Goal: Task Accomplishment & Management: Use online tool/utility

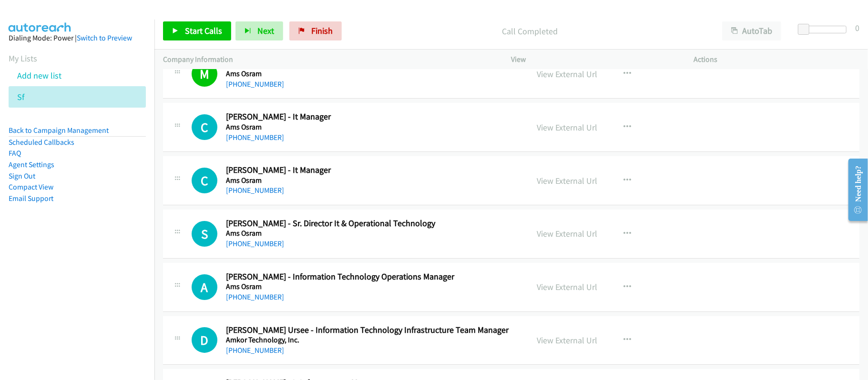
scroll to position [5080, 0]
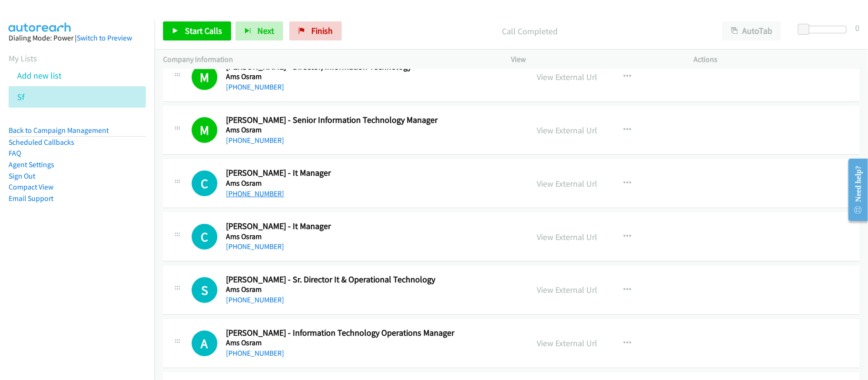
click at [265, 198] on link "+60 17-610 6160" at bounding box center [255, 193] width 58 height 9
drag, startPoint x: 246, startPoint y: 207, endPoint x: 268, endPoint y: 207, distance: 21.4
click at [246, 198] on link "+60 17-610 6160" at bounding box center [255, 193] width 58 height 9
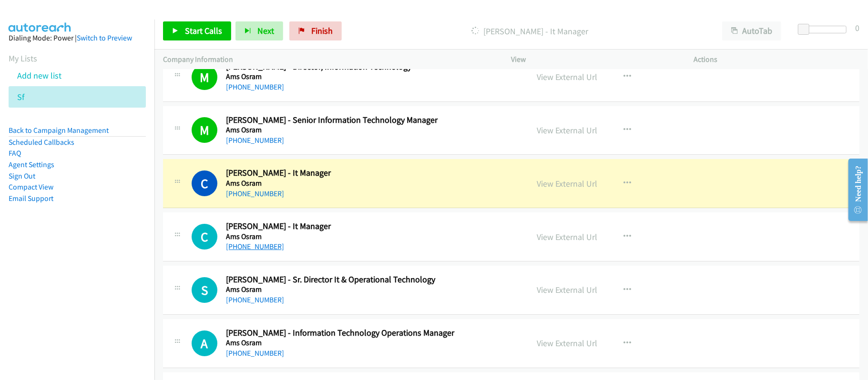
drag, startPoint x: 248, startPoint y: 260, endPoint x: 253, endPoint y: 258, distance: 5.3
click at [248, 251] on link "+60 12-550 5030" at bounding box center [255, 246] width 58 height 9
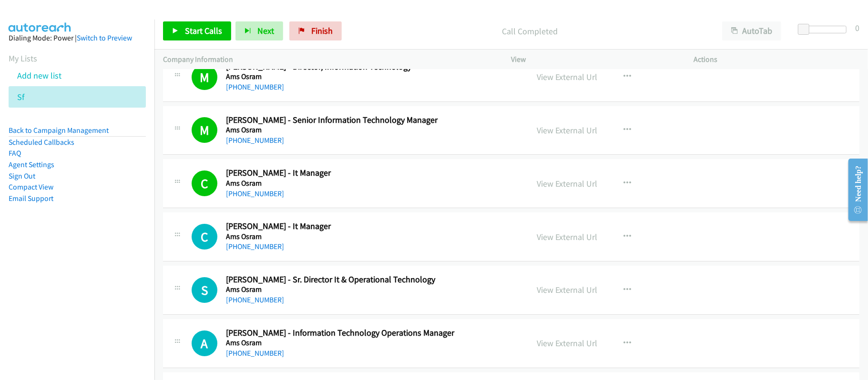
drag, startPoint x: 261, startPoint y: 256, endPoint x: 281, endPoint y: 256, distance: 20.0
click at [261, 251] on link "+60 12-550 5030" at bounding box center [255, 246] width 58 height 9
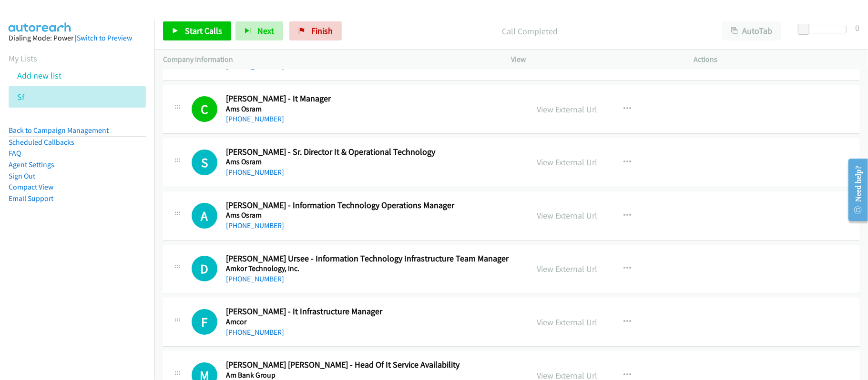
scroll to position [5207, 0]
click at [258, 177] on link "+60 12-531 2875" at bounding box center [255, 172] width 58 height 9
click at [387, 188] on div "S Callback Scheduled Samivel Krishnamoorthy - Sr. Director It & Operational Tec…" at bounding box center [511, 163] width 696 height 49
click at [252, 231] on link "+60 12-401 8063" at bounding box center [255, 226] width 58 height 9
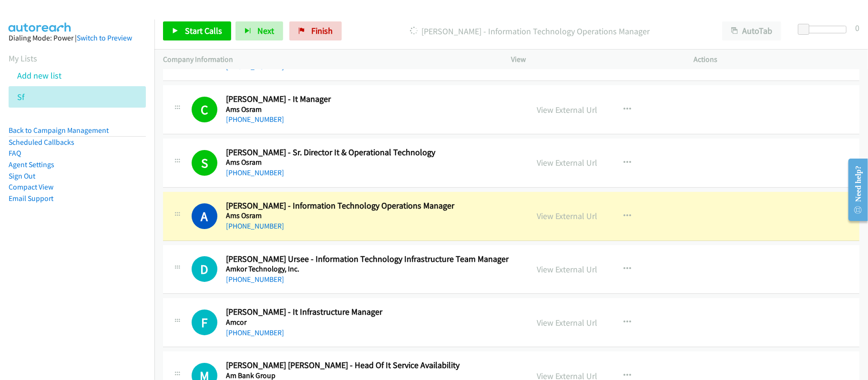
click at [391, 285] on div "+60 16-476 3436" at bounding box center [370, 279] width 289 height 11
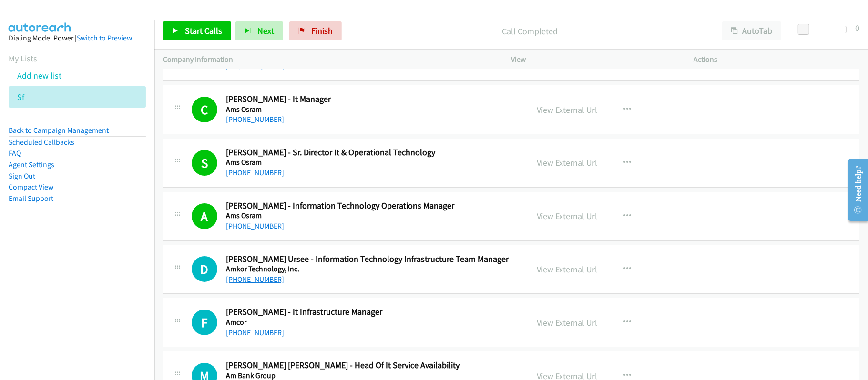
click at [263, 284] on link "+60 16-476 3436" at bounding box center [255, 279] width 58 height 9
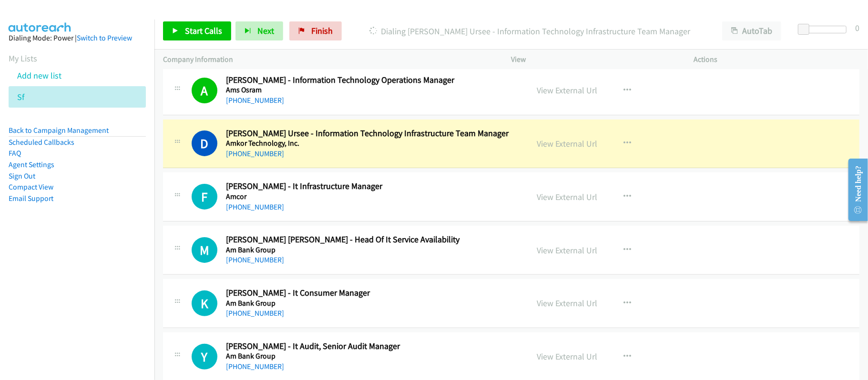
scroll to position [5334, 0]
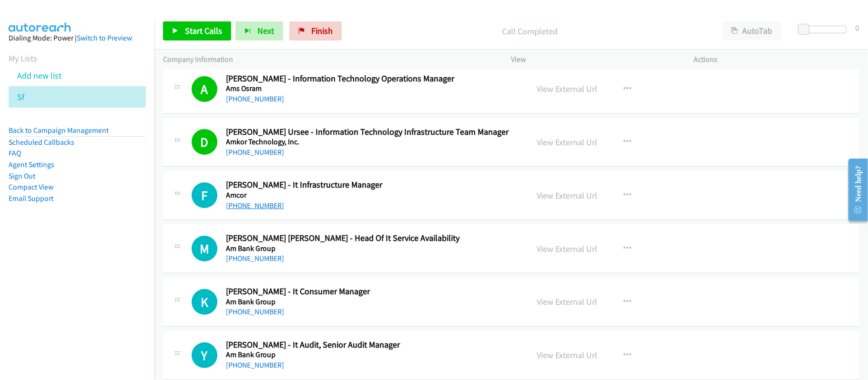
drag, startPoint x: 242, startPoint y: 216, endPoint x: 263, endPoint y: 216, distance: 21.0
click at [242, 210] on link "+60 18-200 8696" at bounding box center [255, 205] width 58 height 9
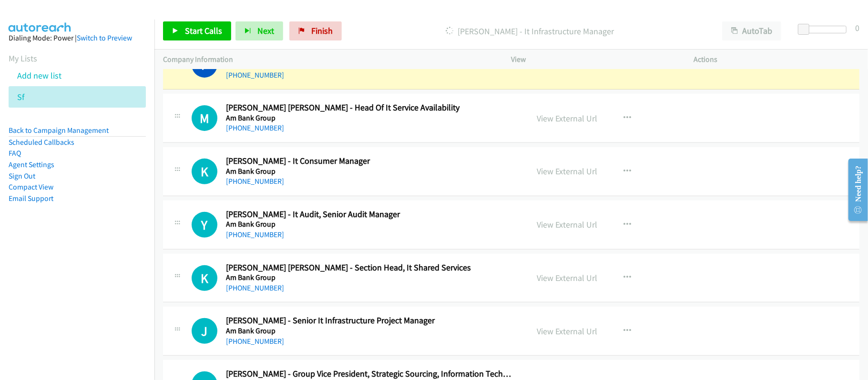
scroll to position [5461, 0]
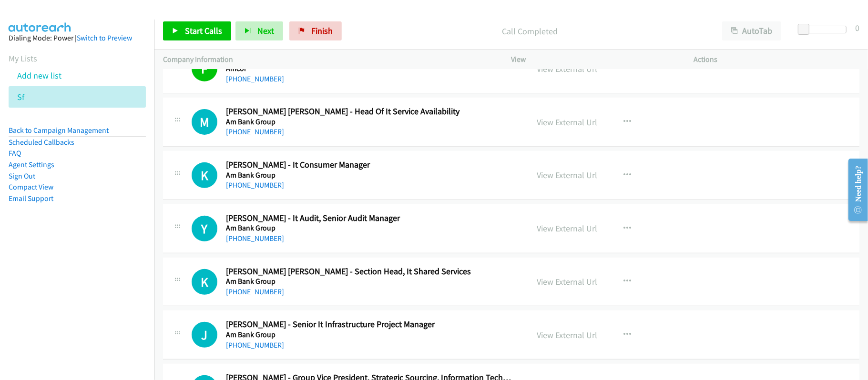
click at [381, 307] on div "K Callback Scheduled Kelvin Chung Seng Wong - Section Head, It Shared Services …" at bounding box center [511, 282] width 696 height 49
click at [268, 350] on link "+60 12-204 3060" at bounding box center [255, 345] width 58 height 9
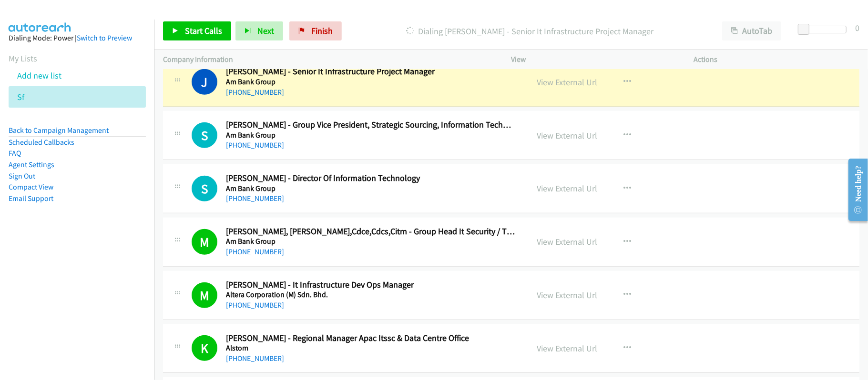
scroll to position [5716, 0]
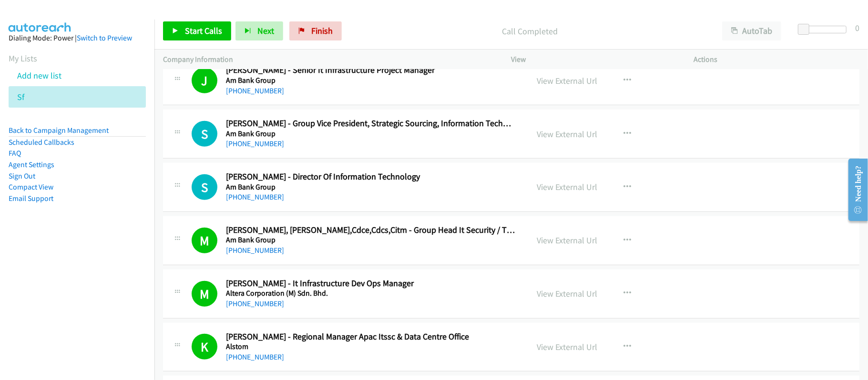
drag, startPoint x: 273, startPoint y: 107, endPoint x: 351, endPoint y: 122, distance: 79.6
click at [273, 95] on link "+60 12-204 3060" at bounding box center [255, 90] width 58 height 9
drag, startPoint x: 323, startPoint y: 34, endPoint x: 489, endPoint y: 46, distance: 166.7
click at [323, 34] on span "Finish" at bounding box center [321, 30] width 21 height 11
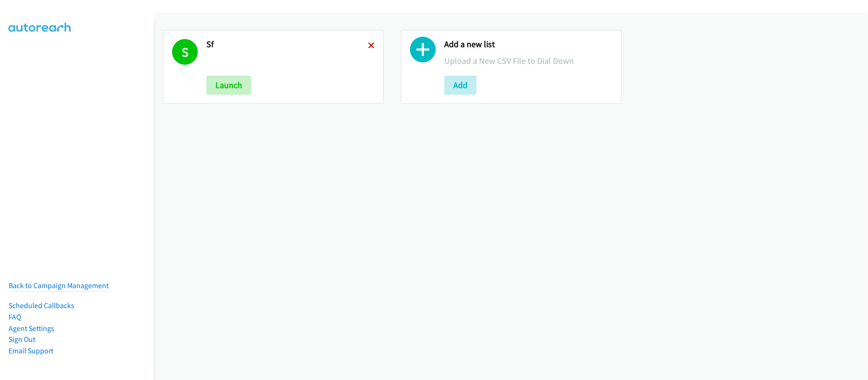
click at [368, 44] on icon at bounding box center [371, 46] width 7 height 7
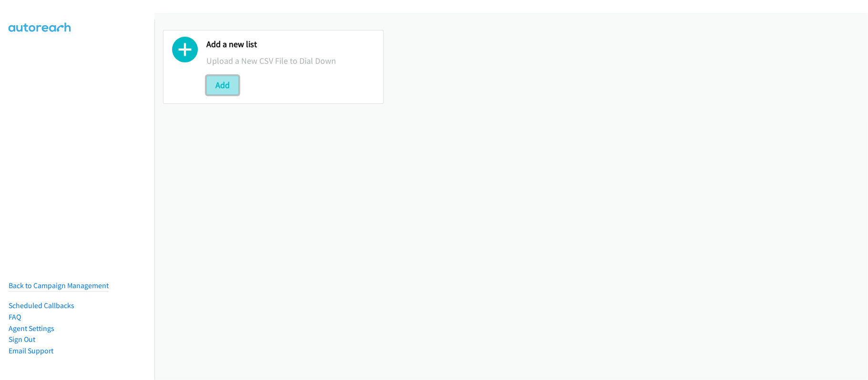
click at [233, 89] on button "Add" at bounding box center [222, 85] width 32 height 19
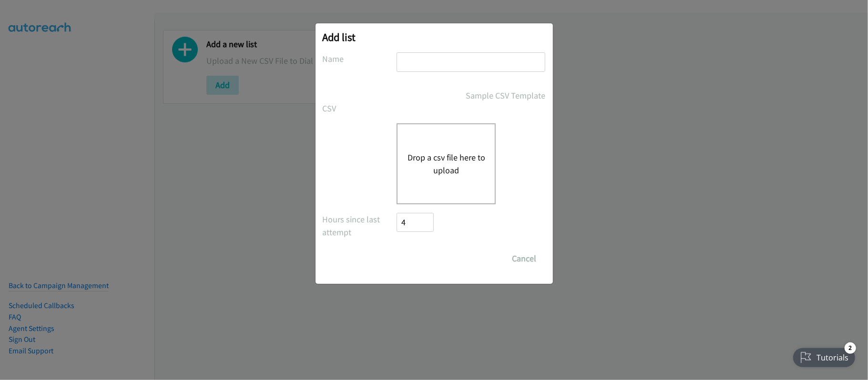
click at [443, 70] on input "text" at bounding box center [470, 62] width 149 height 20
type input "INDIA"
click at [454, 147] on div "Drop a csv file here to upload" at bounding box center [445, 163] width 99 height 81
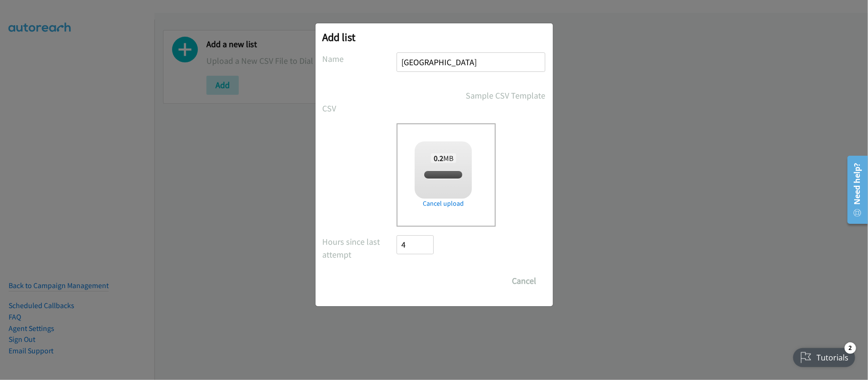
checkbox input "true"
click at [415, 281] on input "Save List" at bounding box center [422, 281] width 50 height 19
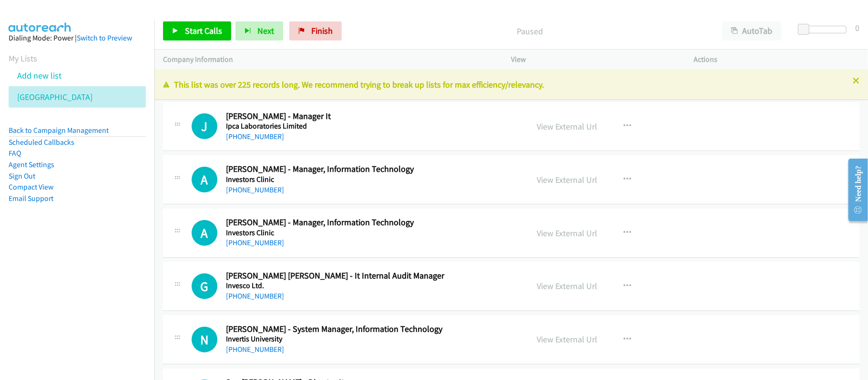
drag, startPoint x: 253, startPoint y: 134, endPoint x: 452, endPoint y: 174, distance: 203.5
click at [253, 134] on link "+91 7412 278 264" at bounding box center [255, 136] width 58 height 9
drag, startPoint x: 254, startPoint y: 191, endPoint x: 688, endPoint y: 263, distance: 439.6
click at [258, 187] on link "+91 80101 01010" at bounding box center [255, 189] width 58 height 9
click at [256, 245] on link "+91 99990 86958" at bounding box center [255, 242] width 58 height 9
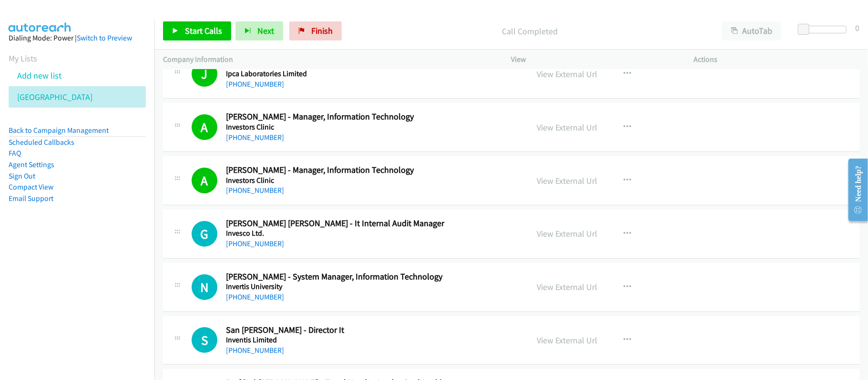
scroll to position [127, 0]
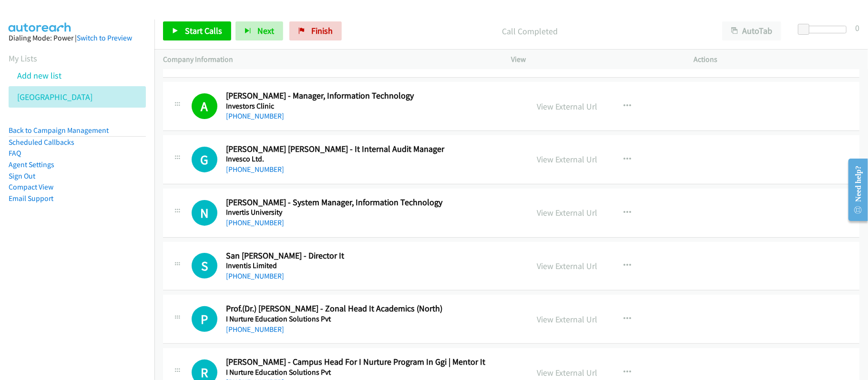
drag, startPoint x: 265, startPoint y: 166, endPoint x: 368, endPoint y: 179, distance: 103.7
click at [265, 166] on link "+91 91605 28899" at bounding box center [255, 169] width 58 height 9
drag, startPoint x: 237, startPoint y: 218, endPoint x: 260, endPoint y: 219, distance: 23.4
click at [237, 218] on link "+91 96900 17909" at bounding box center [255, 222] width 58 height 9
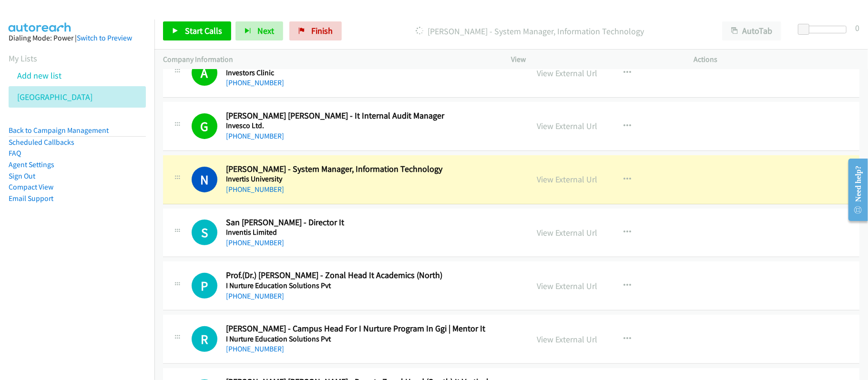
scroll to position [191, 0]
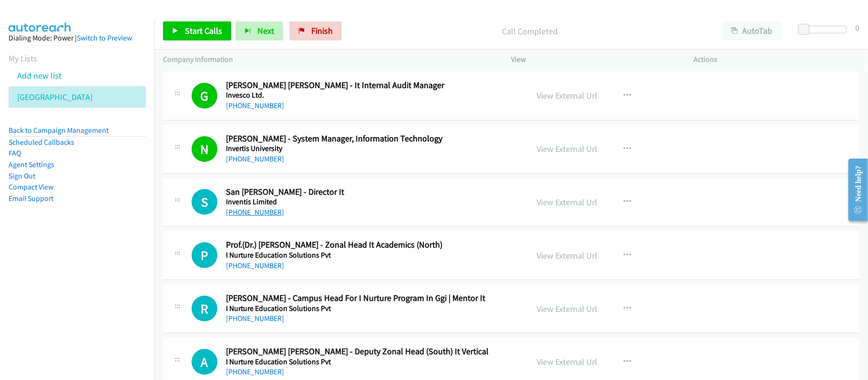
click at [243, 209] on link "+91 98251 08186" at bounding box center [255, 212] width 58 height 9
click at [373, 254] on h5 "I Nurture Education Solutions Pvt" at bounding box center [370, 256] width 289 height 10
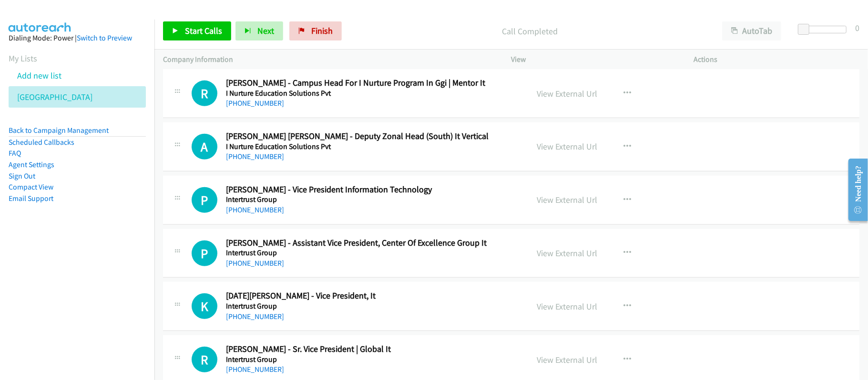
scroll to position [445, 0]
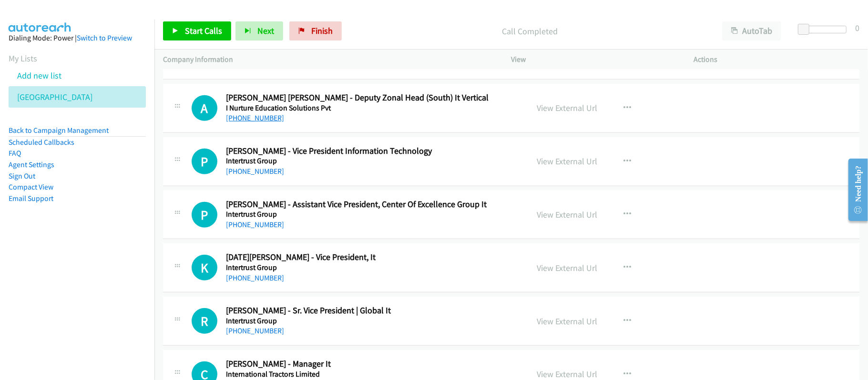
drag, startPoint x: 272, startPoint y: 119, endPoint x: 277, endPoint y: 119, distance: 5.3
click at [272, 119] on link "+91 89037 14849" at bounding box center [255, 117] width 58 height 9
click at [287, 122] on div "+91 89037 14849" at bounding box center [370, 117] width 289 height 11
click at [265, 172] on link "+91 89755 00675" at bounding box center [255, 171] width 58 height 9
click at [326, 233] on div "P Callback Scheduled Pratheesh Vr - Assistant Vice President, Center Of Excelle…" at bounding box center [511, 215] width 696 height 49
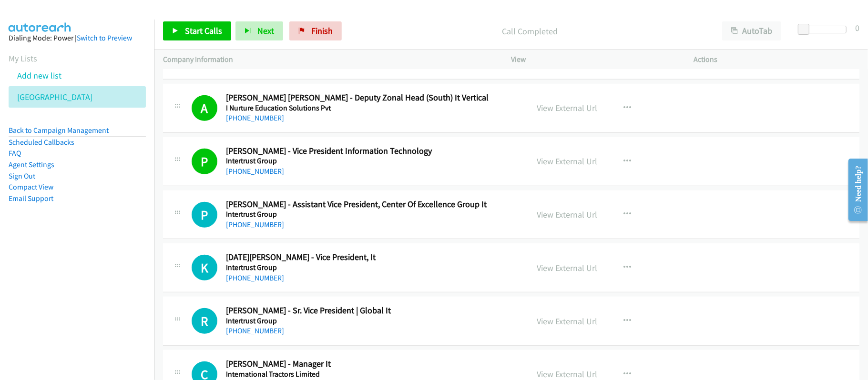
drag, startPoint x: 256, startPoint y: 228, endPoint x: 435, endPoint y: 268, distance: 184.0
click at [256, 228] on link "+91 98862 28939" at bounding box center [255, 224] width 58 height 9
click at [258, 275] on link "+91 80660 82299" at bounding box center [255, 277] width 58 height 9
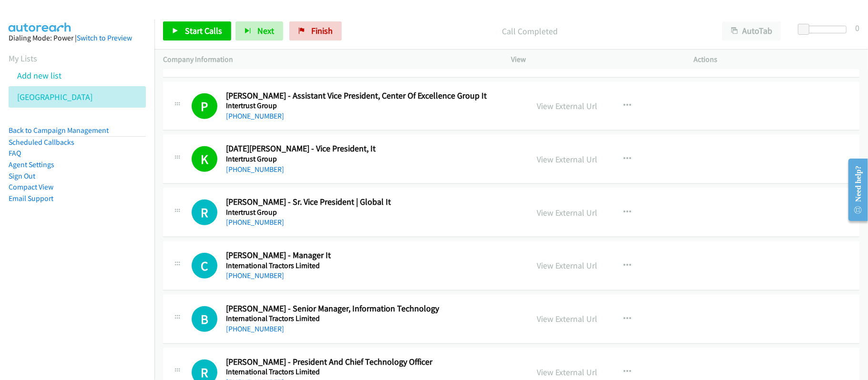
scroll to position [558, 0]
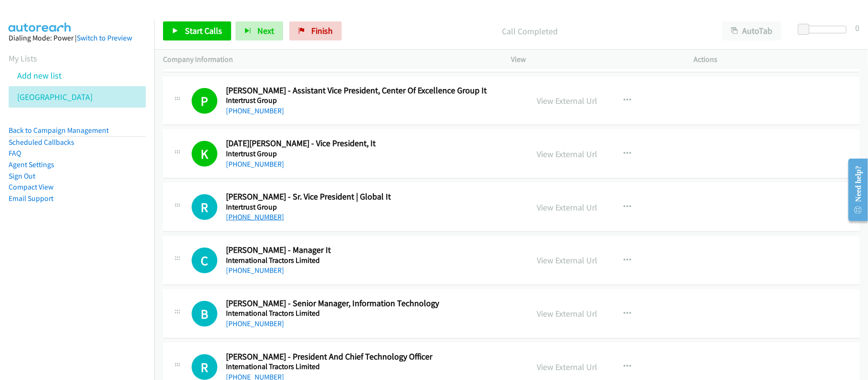
click at [258, 215] on link "+91 97110 93526" at bounding box center [255, 217] width 58 height 9
click at [273, 274] on link "+91 99144 11155" at bounding box center [255, 270] width 58 height 9
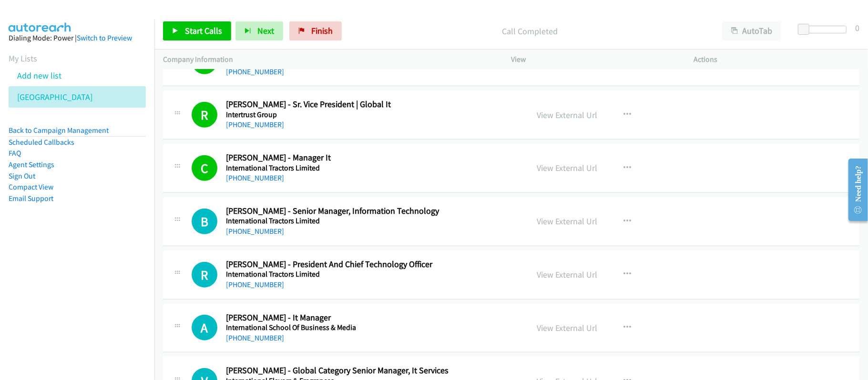
scroll to position [685, 0]
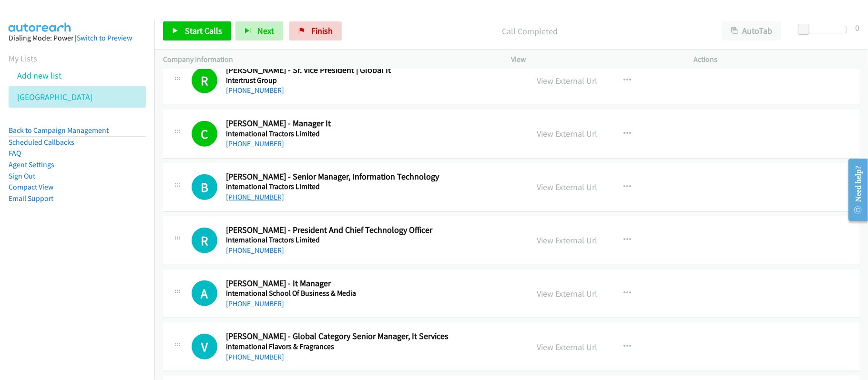
click at [266, 201] on link "+91 99718 08011" at bounding box center [255, 196] width 58 height 9
click at [267, 255] on link "+91 98107 47744" at bounding box center [255, 250] width 58 height 9
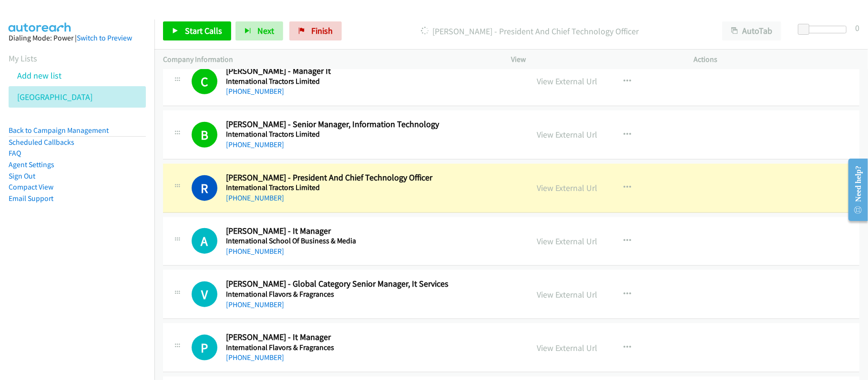
scroll to position [749, 0]
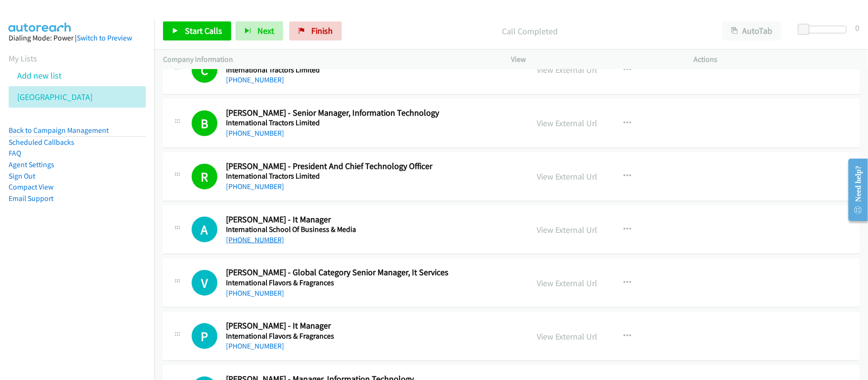
drag, startPoint x: 270, startPoint y: 242, endPoint x: 315, endPoint y: 249, distance: 46.2
click at [270, 242] on link "+91 93885 62062" at bounding box center [255, 239] width 58 height 9
click at [402, 244] on div "+91 93885 62062" at bounding box center [370, 239] width 289 height 11
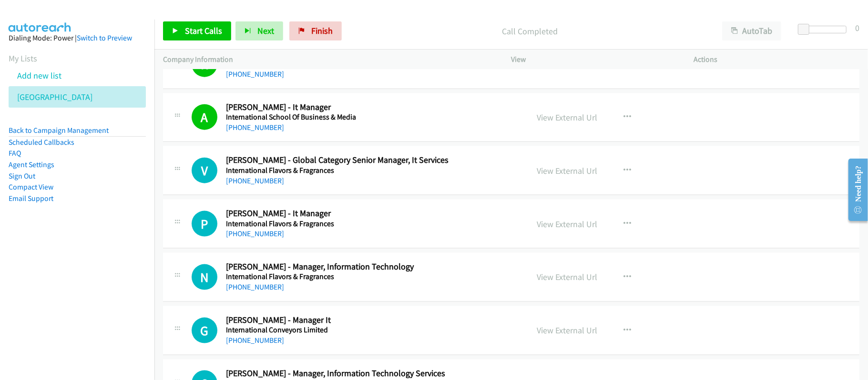
scroll to position [876, 0]
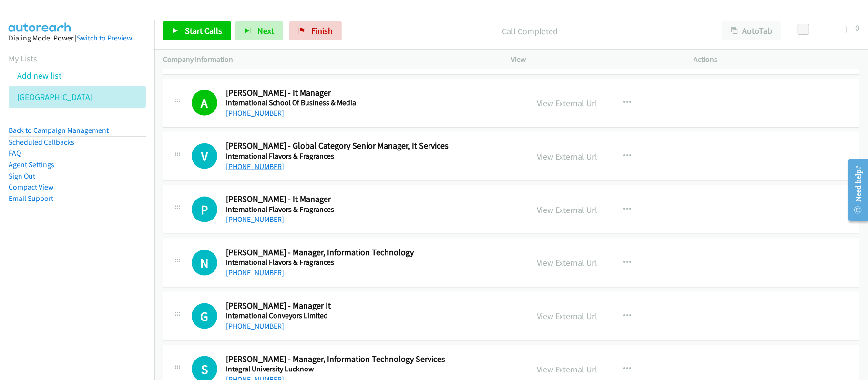
click at [259, 167] on link "+91 73580 38298" at bounding box center [255, 166] width 58 height 9
click at [250, 224] on link "+91 90422 94481" at bounding box center [255, 219] width 58 height 9
drag, startPoint x: 269, startPoint y: 277, endPoint x: 347, endPoint y: 266, distance: 78.4
click at [269, 277] on link "+91 80101 12229" at bounding box center [255, 272] width 58 height 9
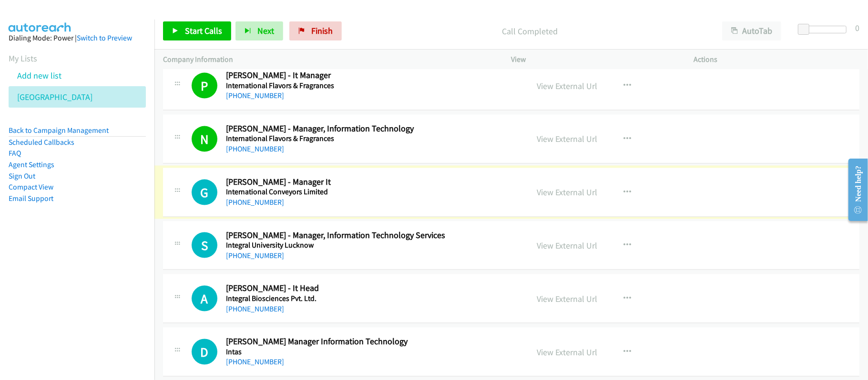
scroll to position [1003, 0]
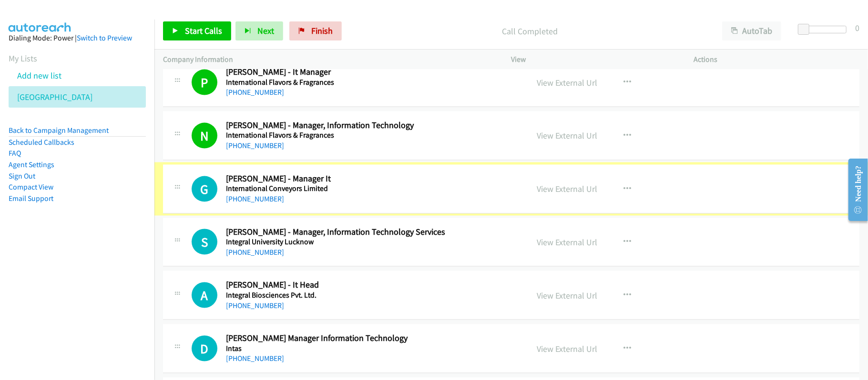
click at [262, 205] on div "+91 98504 12908" at bounding box center [370, 198] width 289 height 11
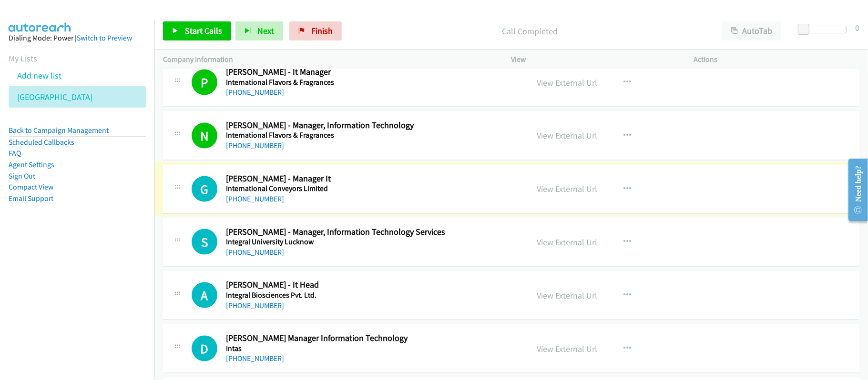
drag, startPoint x: 262, startPoint y: 201, endPoint x: 354, endPoint y: 212, distance: 92.1
click at [262, 201] on link "+91 98504 12908" at bounding box center [255, 198] width 58 height 9
click at [410, 246] on h5 "Integral University Lucknow" at bounding box center [370, 242] width 289 height 10
click at [255, 254] on link "+91 75188 88786" at bounding box center [255, 252] width 58 height 9
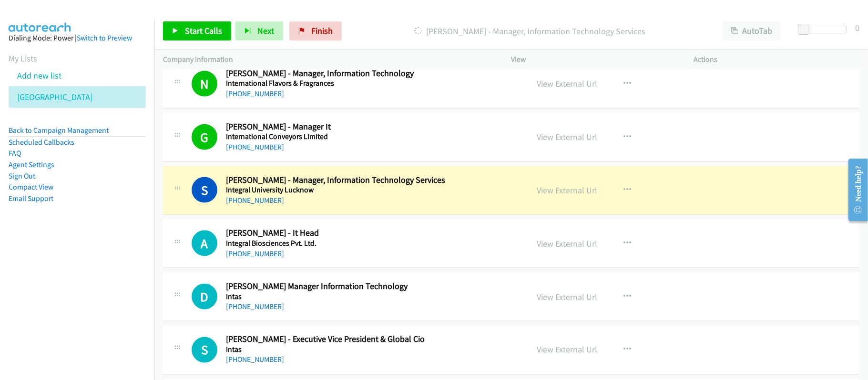
scroll to position [1066, 0]
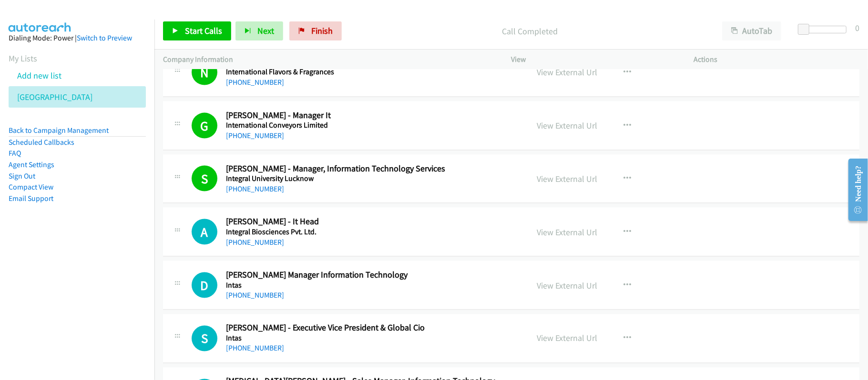
drag, startPoint x: 252, startPoint y: 247, endPoint x: 516, endPoint y: 302, distance: 270.1
click at [252, 247] on link "+91 98710 44472" at bounding box center [255, 242] width 58 height 9
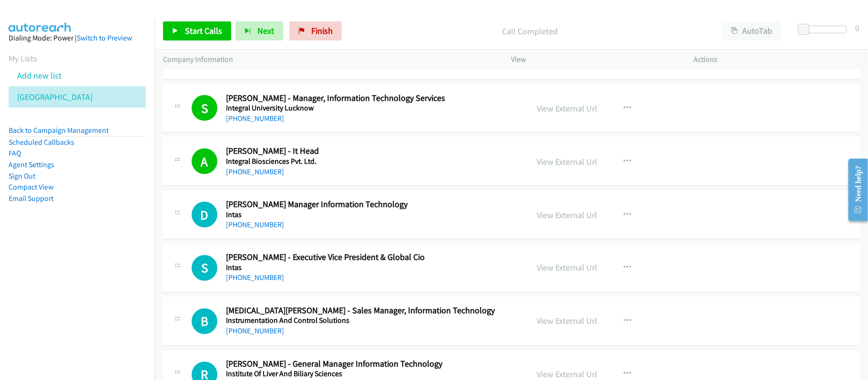
scroll to position [1194, 0]
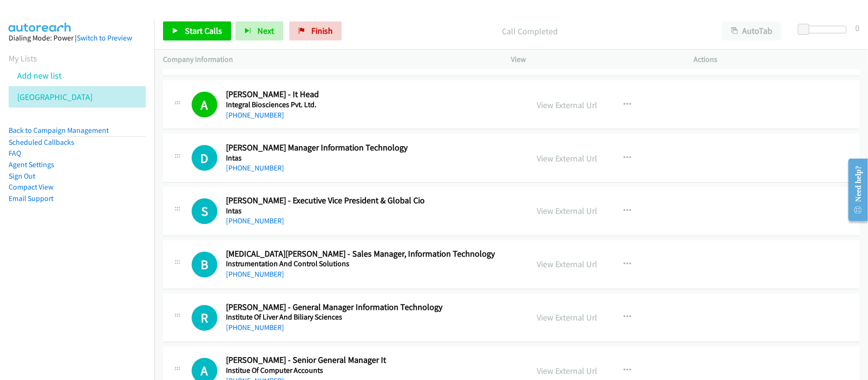
drag, startPoint x: 241, startPoint y: 172, endPoint x: 414, endPoint y: 212, distance: 177.9
click at [241, 172] on link "+91 89275 50856" at bounding box center [255, 167] width 58 height 9
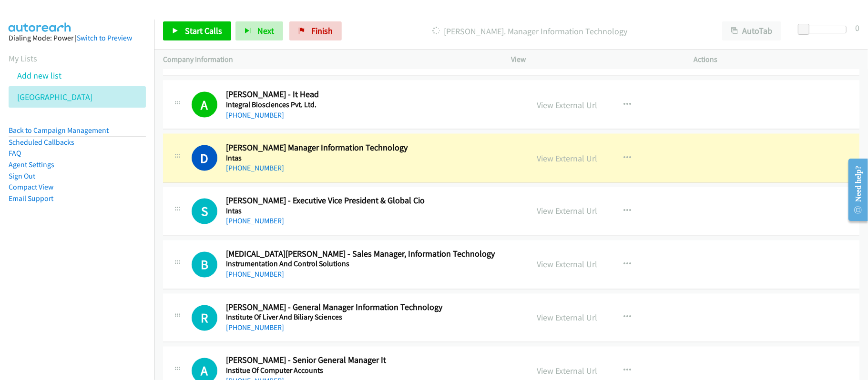
click at [393, 178] on div "D Callback Scheduled Dipak Kumar - Sr. Manager Information Technology Intas Asi…" at bounding box center [511, 158] width 696 height 49
click at [565, 164] on link "View External Url" at bounding box center [567, 158] width 61 height 11
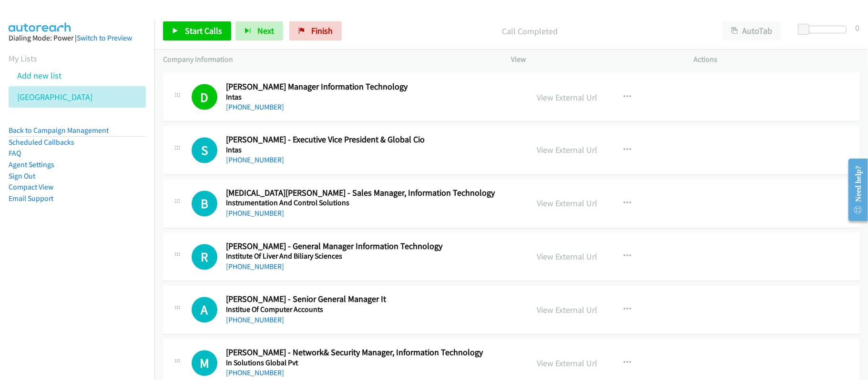
scroll to position [1255, 0]
click at [240, 216] on link "+91 91091 25508" at bounding box center [255, 213] width 58 height 9
click at [253, 266] on link "+91 99995 38306" at bounding box center [255, 266] width 58 height 9
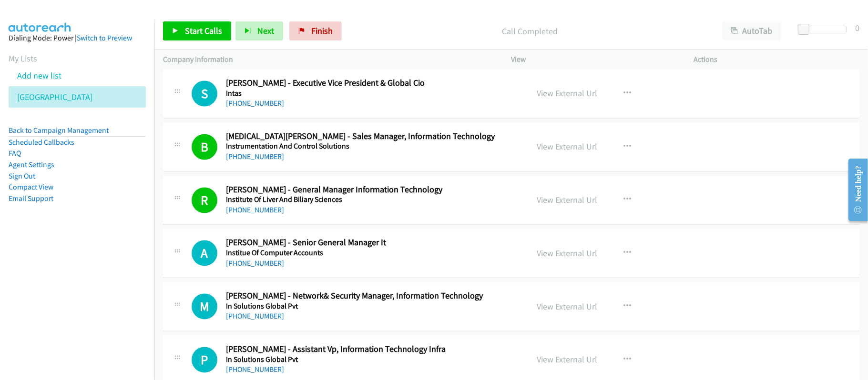
scroll to position [1319, 0]
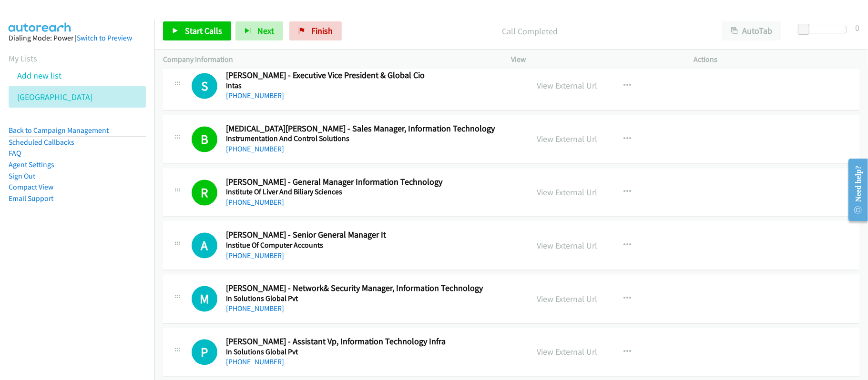
drag, startPoint x: 267, startPoint y: 265, endPoint x: 471, endPoint y: 293, distance: 205.8
click at [267, 261] on link "+91 98313 67782" at bounding box center [255, 256] width 58 height 9
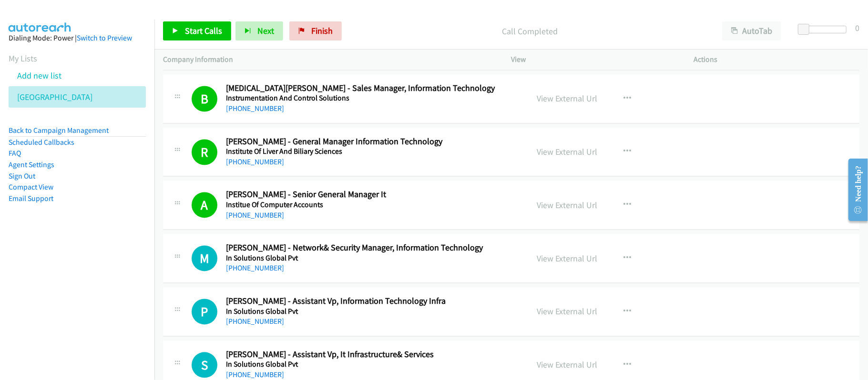
scroll to position [1382, 0]
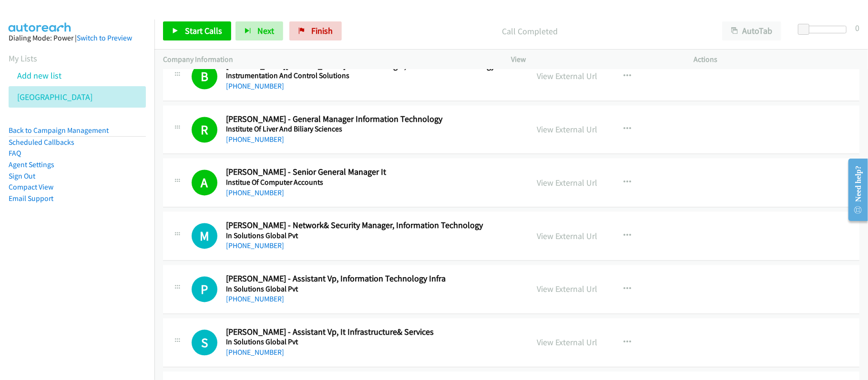
click at [256, 244] on div "+91 99673 02606" at bounding box center [370, 245] width 289 height 11
click at [267, 250] on link "+91 99673 02606" at bounding box center [255, 245] width 58 height 9
click at [346, 257] on div "M Callback Scheduled Mangesh Banglekar - Network& Security Manager, Information…" at bounding box center [511, 236] width 696 height 49
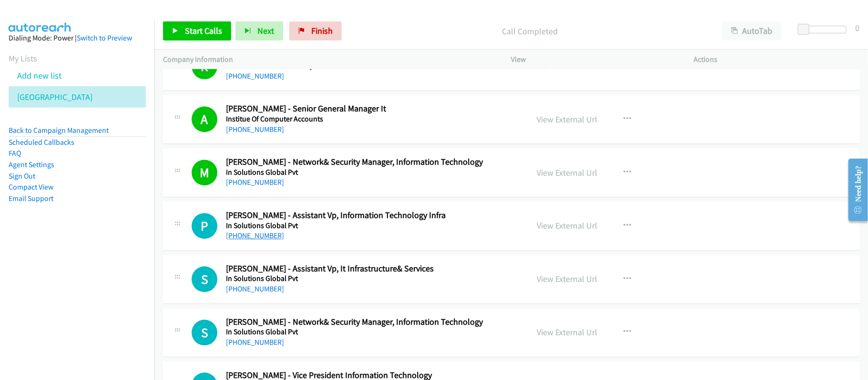
click at [268, 237] on link "+91 93232 88815" at bounding box center [255, 235] width 58 height 9
click at [323, 262] on div "S Callback Scheduled Sandeep Baraskar - Assistant Vp, It Infrastructure& Servic…" at bounding box center [511, 279] width 696 height 49
click at [272, 291] on link "+91 97574 88717" at bounding box center [255, 288] width 58 height 9
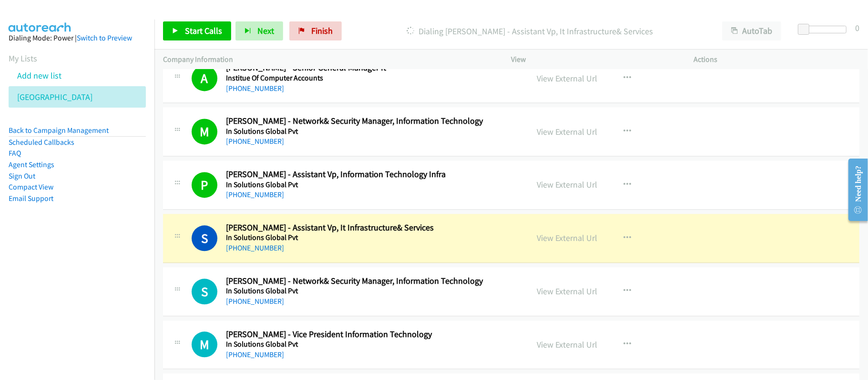
scroll to position [1509, 0]
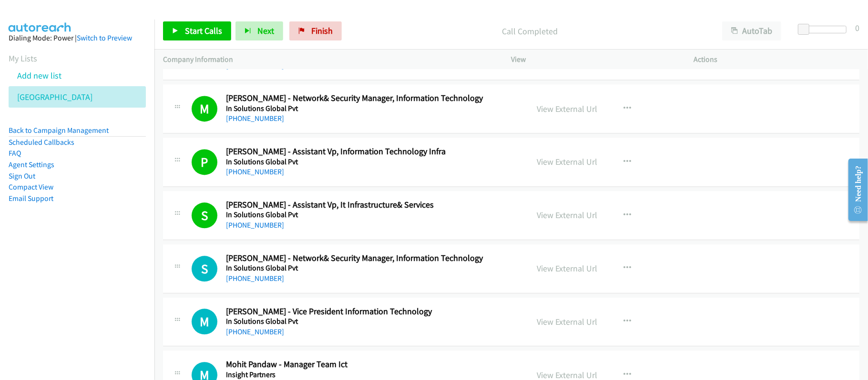
click at [334, 284] on div "+91 98704 14926" at bounding box center [370, 278] width 289 height 11
drag, startPoint x: 253, startPoint y: 284, endPoint x: 498, endPoint y: 294, distance: 246.1
click at [253, 283] on link "+91 98704 14926" at bounding box center [255, 278] width 58 height 9
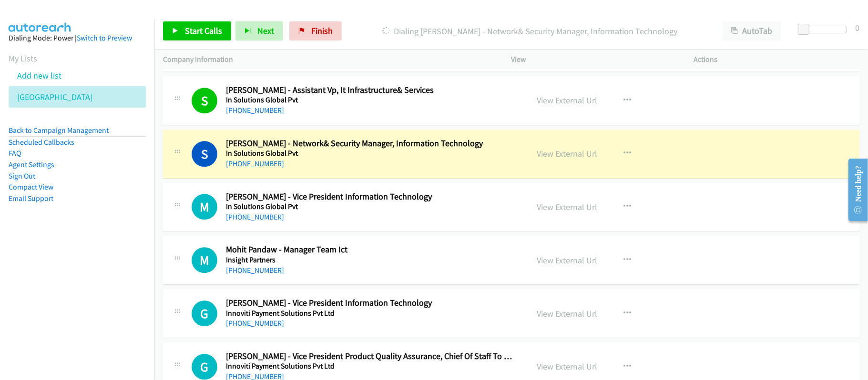
scroll to position [1636, 0]
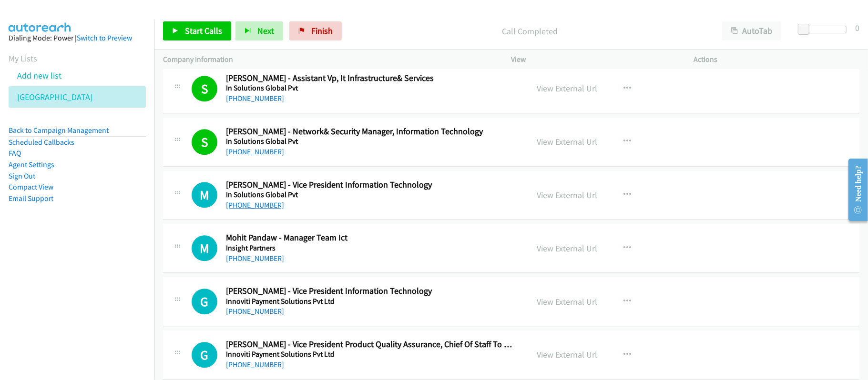
click at [269, 207] on link "+91 98338 13012" at bounding box center [255, 205] width 58 height 9
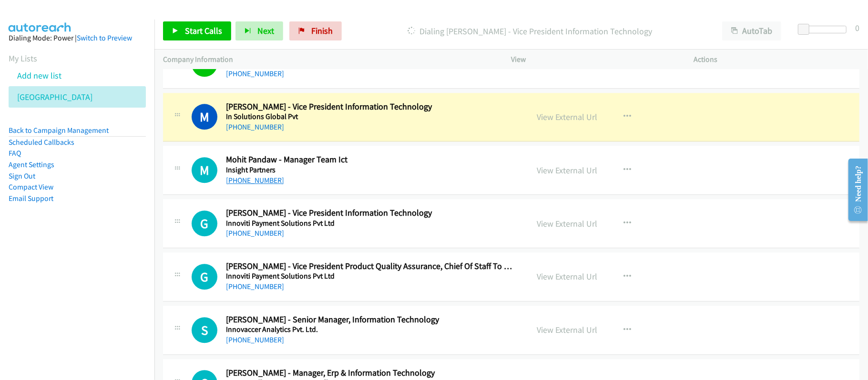
scroll to position [1700, 0]
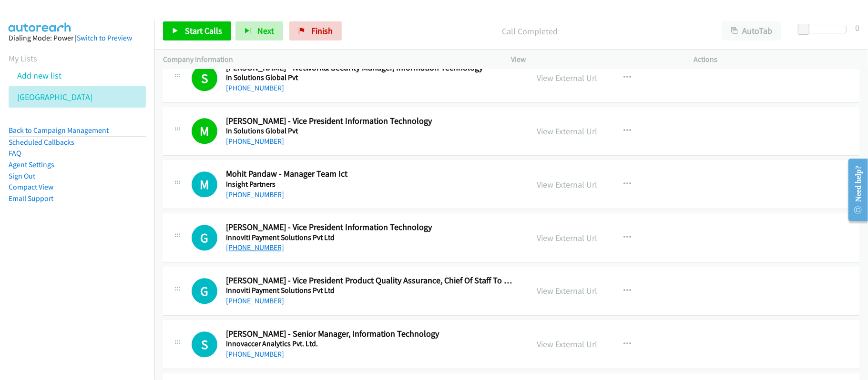
click at [237, 251] on link "+91 98735 68856" at bounding box center [255, 247] width 58 height 9
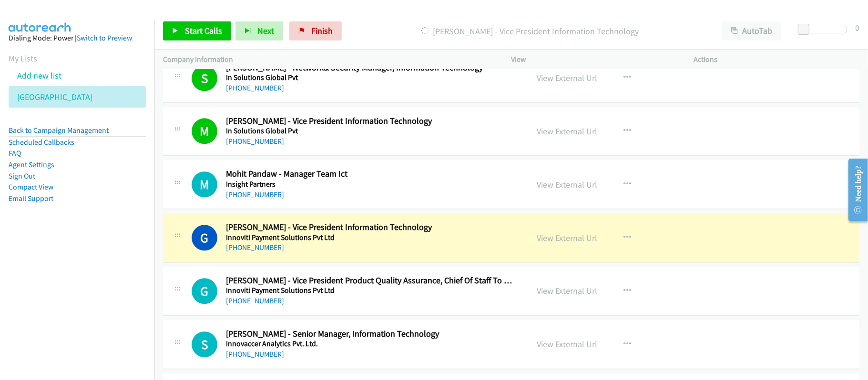
scroll to position [1763, 0]
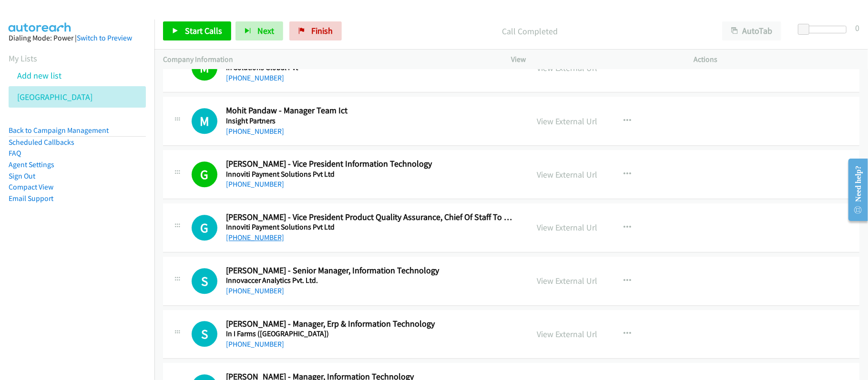
click at [259, 242] on link "+91 99168 57984" at bounding box center [255, 237] width 58 height 9
click at [275, 292] on link "+91 98917 26504" at bounding box center [255, 290] width 58 height 9
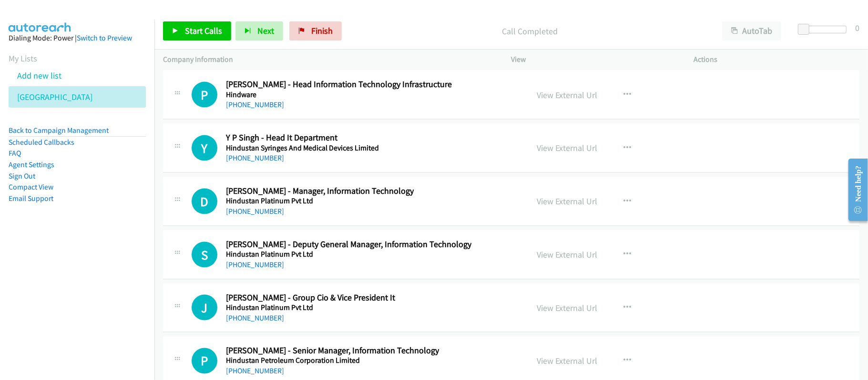
scroll to position [39007, 0]
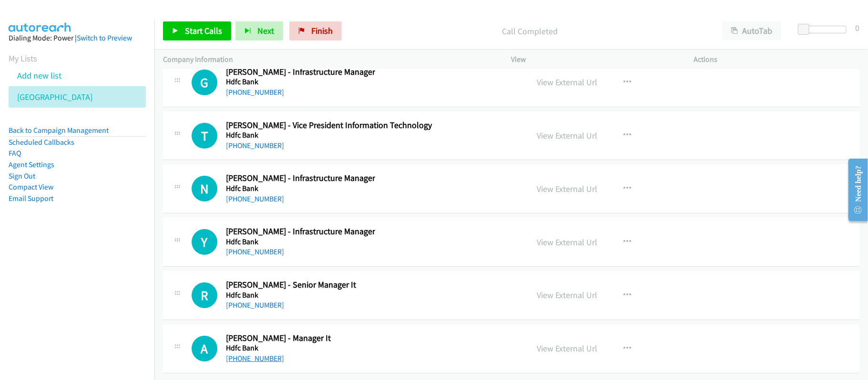
click at [244, 354] on link "+91 81698 88768" at bounding box center [255, 358] width 58 height 9
drag, startPoint x: 258, startPoint y: 300, endPoint x: 457, endPoint y: 289, distance: 199.9
click at [258, 301] on link "+91 99300 30373" at bounding box center [255, 305] width 58 height 9
click at [232, 247] on link "+91 90902 50842" at bounding box center [255, 251] width 58 height 9
click at [259, 194] on link "+91 95455 78638" at bounding box center [255, 198] width 58 height 9
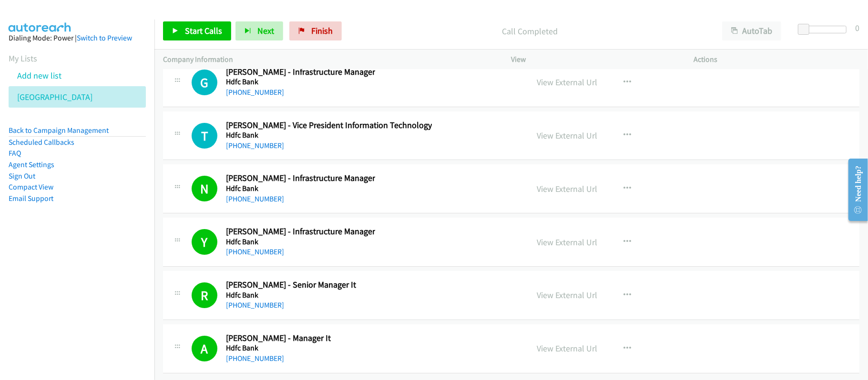
click at [337, 140] on div "+91 98690 71545" at bounding box center [329, 145] width 206 height 11
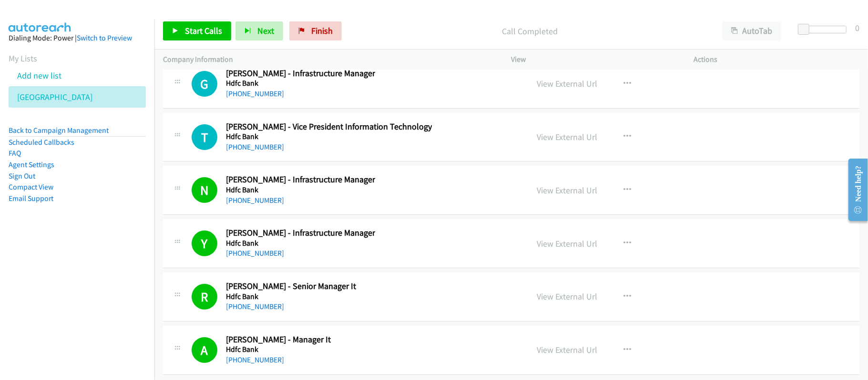
drag, startPoint x: 248, startPoint y: 262, endPoint x: 380, endPoint y: 285, distance: 134.0
click at [248, 152] on link "+91 98690 71545" at bounding box center [255, 146] width 58 height 9
click at [254, 98] on link "+91 99534 63883" at bounding box center [255, 93] width 58 height 9
click at [252, 45] on link "+91 95270 16716" at bounding box center [255, 40] width 58 height 9
drag, startPoint x: 339, startPoint y: 168, endPoint x: 305, endPoint y: 163, distance: 34.6
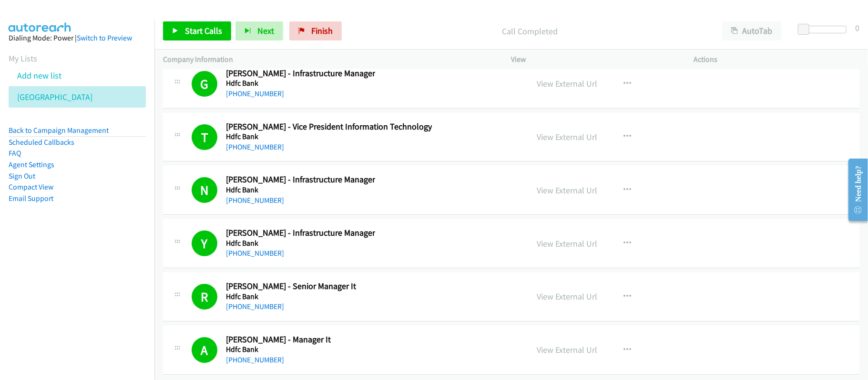
click at [339, 55] on div "R Callback Scheduled Rajashree Birdavade Pund - Assistant Vp, Information Techn…" at bounding box center [511, 30] width 696 height 49
click at [248, 45] on link "+91 95270 16716" at bounding box center [255, 40] width 58 height 9
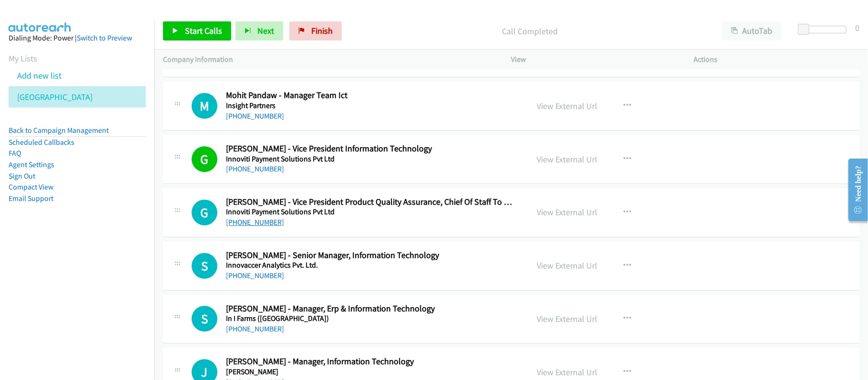
scroll to position [1842, 0]
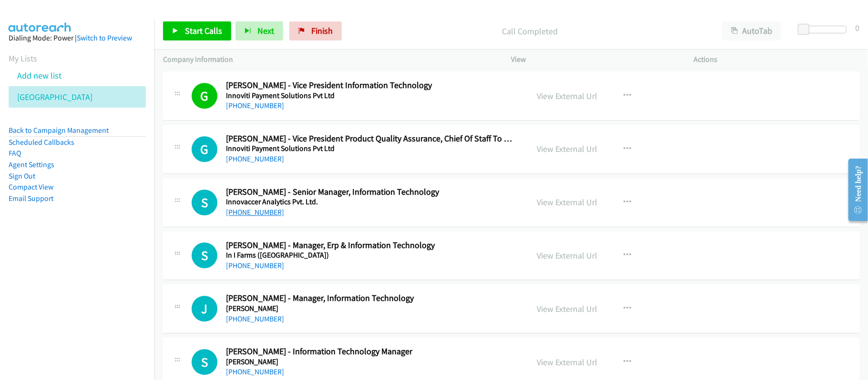
click at [256, 217] on link "+91 98917 26504" at bounding box center [255, 212] width 58 height 9
click at [398, 223] on div "S Callback Scheduled Saurabh Bhadauria - Senior Manager, Information Technology…" at bounding box center [511, 202] width 696 height 49
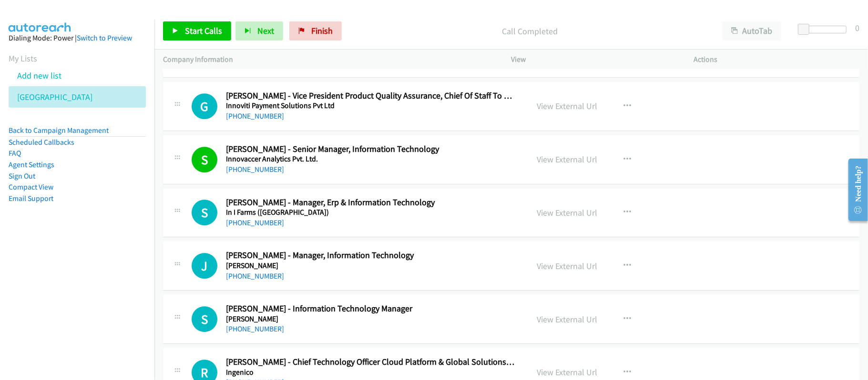
scroll to position [1906, 0]
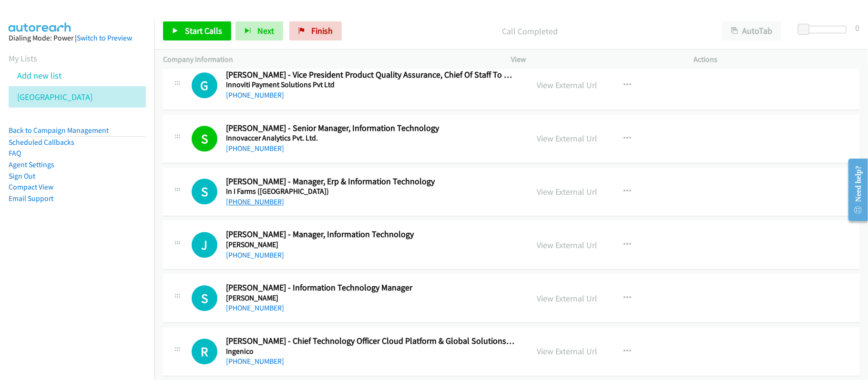
click at [273, 206] on link "+91 70454 88526" at bounding box center [255, 201] width 58 height 9
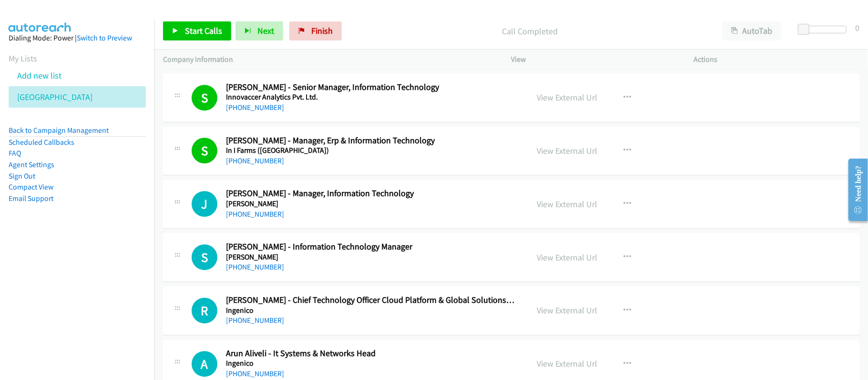
scroll to position [1969, 0]
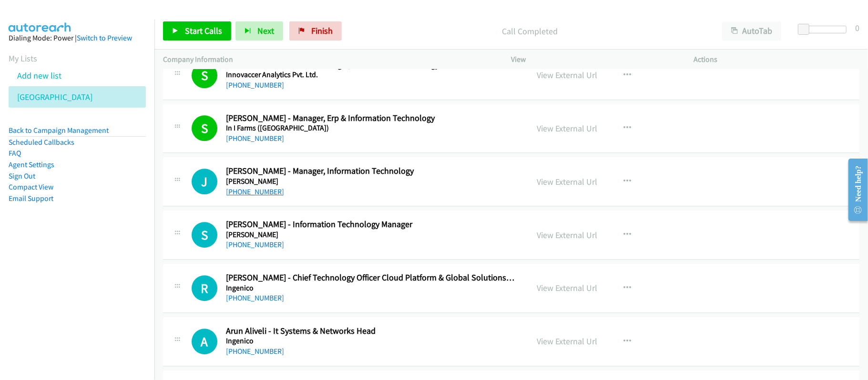
click at [259, 196] on link "+91 85115 75505" at bounding box center [255, 191] width 58 height 9
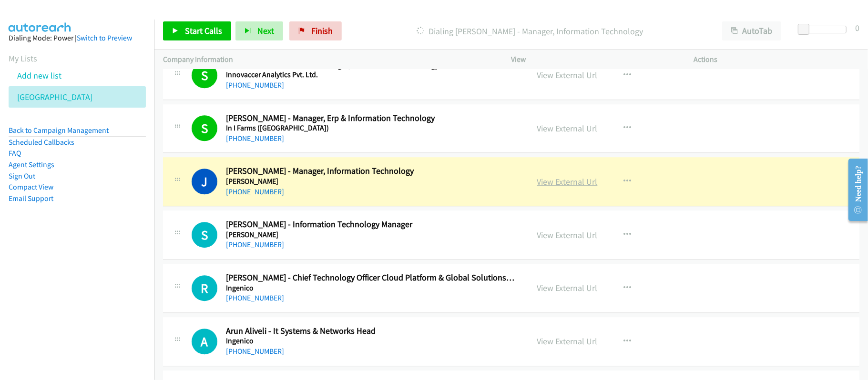
drag, startPoint x: 367, startPoint y: 199, endPoint x: 567, endPoint y: 184, distance: 200.7
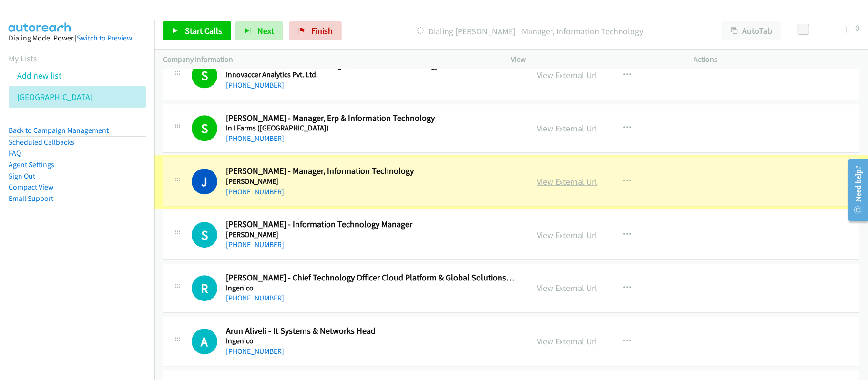
click at [567, 185] on link "View External Url" at bounding box center [567, 181] width 61 height 11
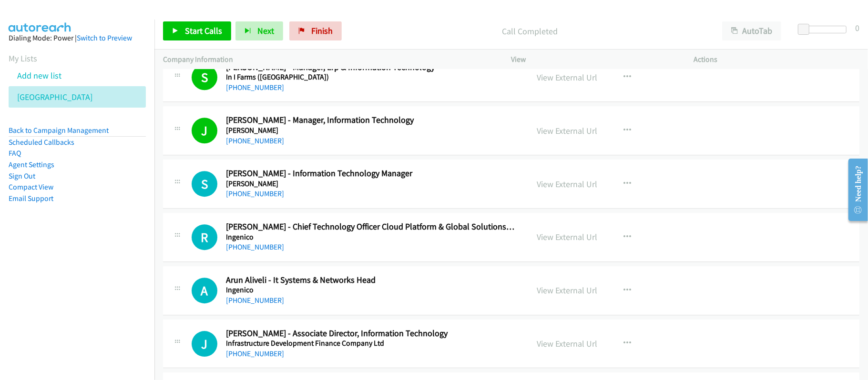
scroll to position [2033, 0]
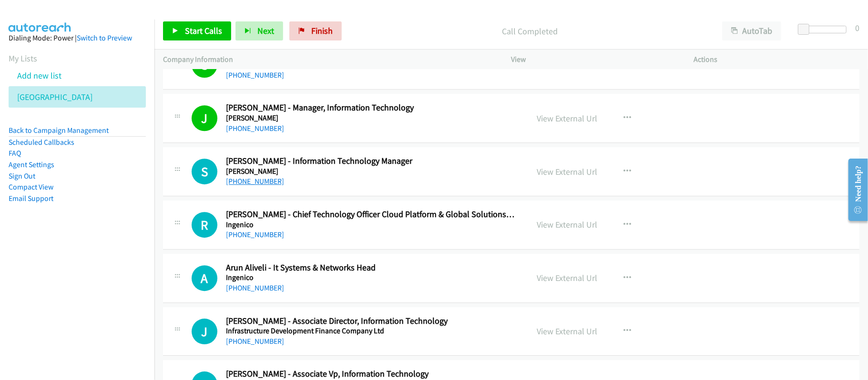
click at [261, 185] on link "+91 98841 04241" at bounding box center [255, 181] width 58 height 9
click at [420, 241] on div "+91 98673 21015" at bounding box center [370, 234] width 289 height 11
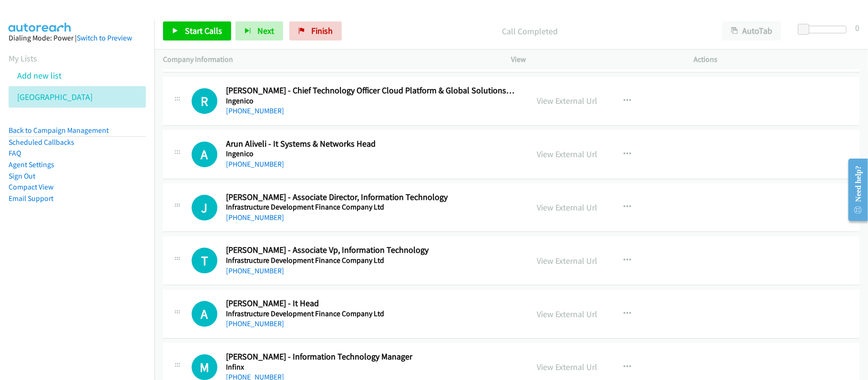
scroll to position [2215, 0]
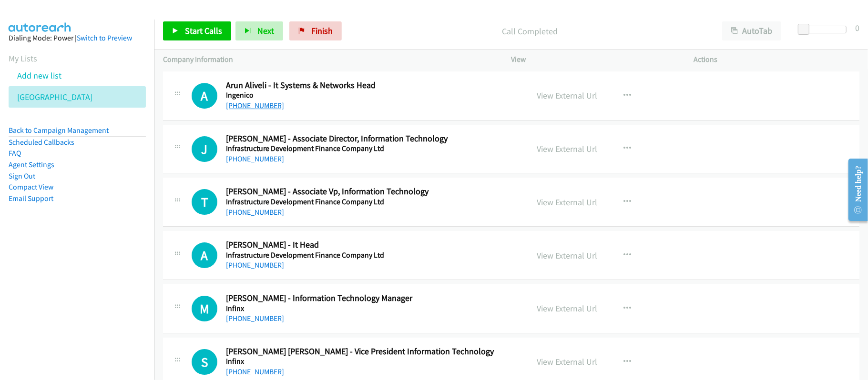
click at [247, 110] on link "+91 74064 44299" at bounding box center [255, 105] width 58 height 9
click at [246, 163] on link "+91 98207 96923" at bounding box center [255, 158] width 58 height 9
drag, startPoint x: 241, startPoint y: 221, endPoint x: 247, endPoint y: 221, distance: 6.2
click at [241, 217] on link "+91 99679 91137" at bounding box center [255, 212] width 58 height 9
click at [292, 23] on link "Finish" at bounding box center [315, 30] width 52 height 19
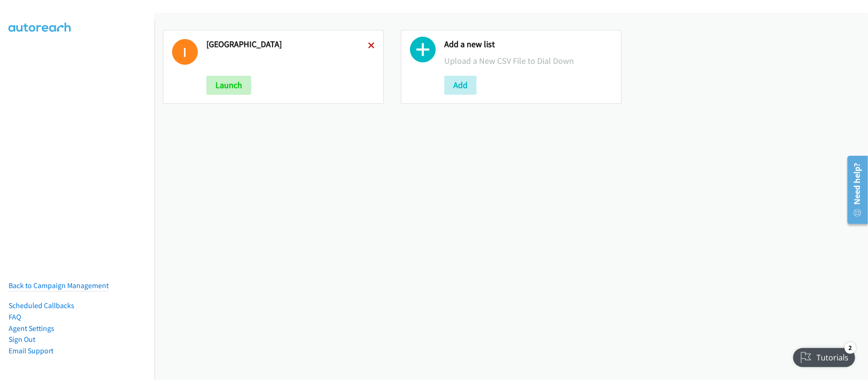
click at [369, 43] on icon at bounding box center [371, 46] width 7 height 7
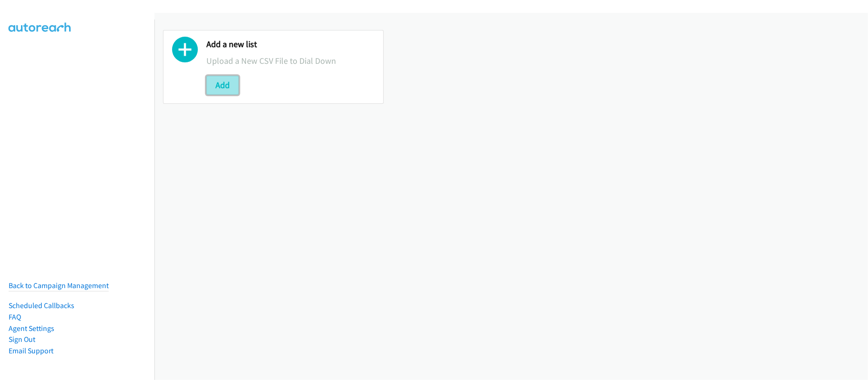
click at [233, 89] on button "Add" at bounding box center [222, 85] width 32 height 19
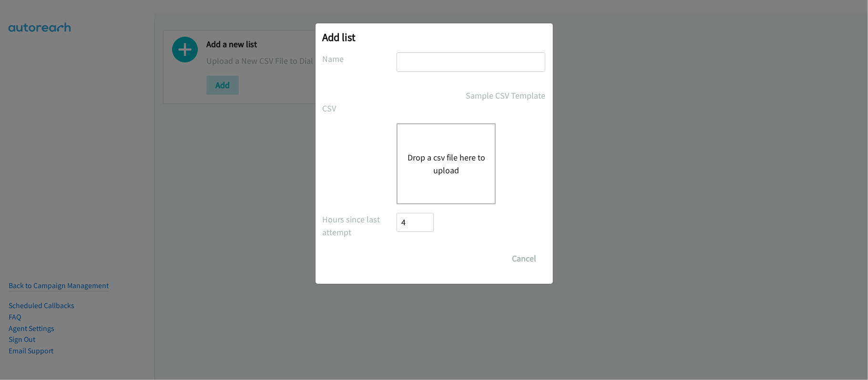
click at [460, 59] on input "text" at bounding box center [470, 62] width 149 height 20
type input "SF"
click at [429, 174] on button "Drop a csv file here to upload" at bounding box center [446, 164] width 78 height 26
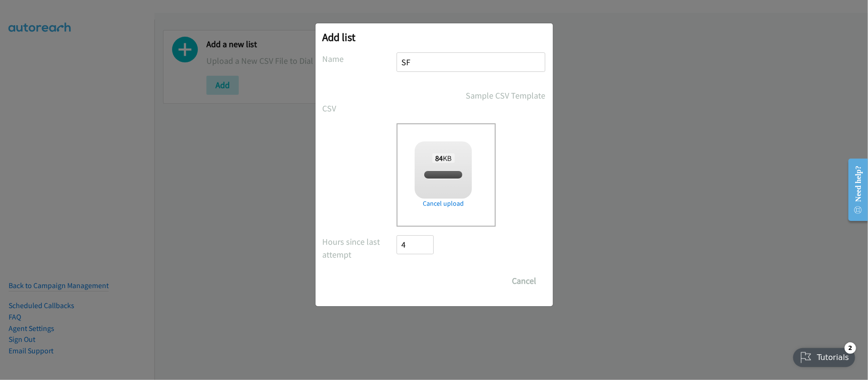
checkbox input "true"
click at [440, 281] on input "Save List" at bounding box center [422, 281] width 50 height 19
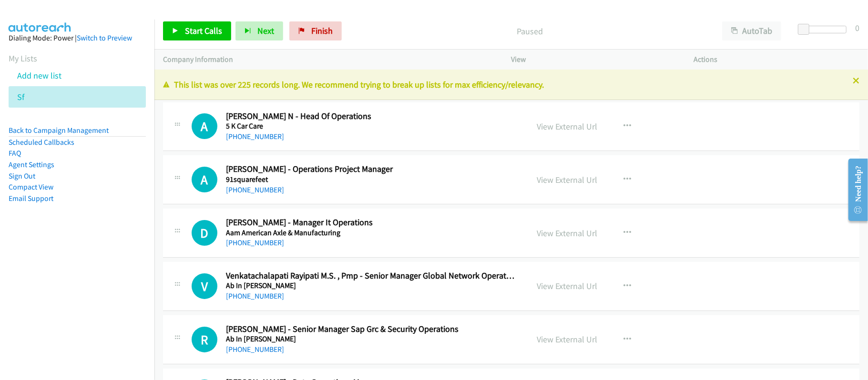
click at [381, 140] on div "+91 96984 79261" at bounding box center [370, 136] width 289 height 11
click at [565, 121] on link "View External Url" at bounding box center [567, 126] width 61 height 11
click at [549, 129] on link "View External Url" at bounding box center [567, 126] width 61 height 11
click at [255, 140] on link "+91 96984 79261" at bounding box center [255, 136] width 58 height 9
click at [244, 191] on link "+91 97177 06235" at bounding box center [255, 189] width 58 height 9
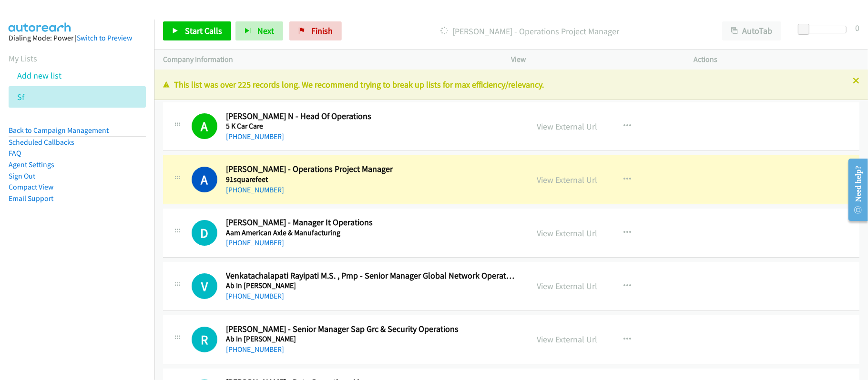
click at [399, 267] on div "V Callback Scheduled Venkatachalapati Rayipati M.S. , Pmp - Senior Manager Glob…" at bounding box center [511, 286] width 696 height 49
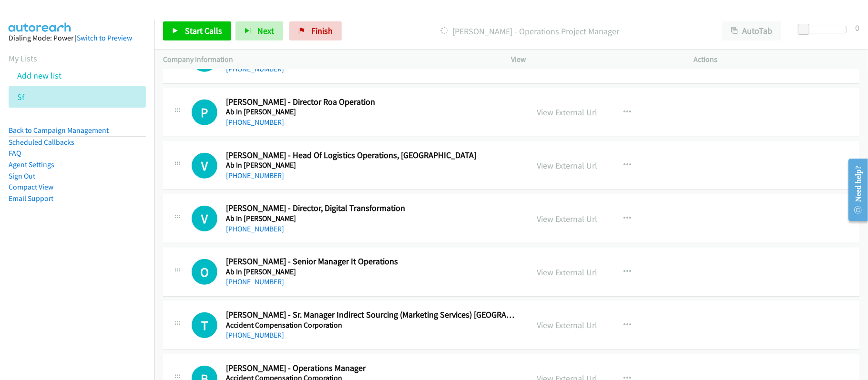
scroll to position [508, 0]
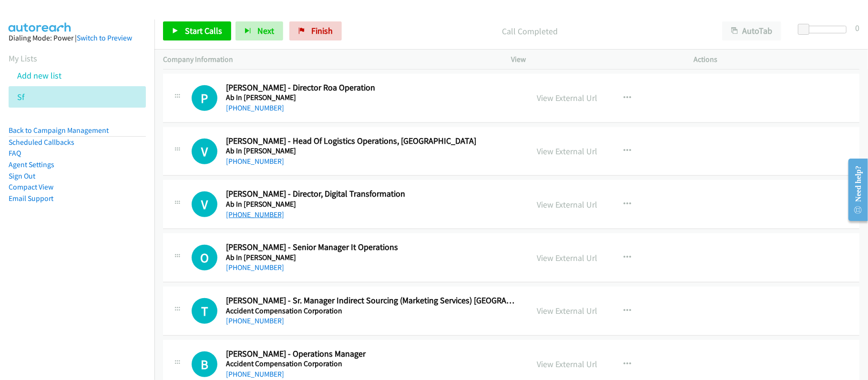
click at [270, 214] on link "+91 94871 45494" at bounding box center [255, 214] width 58 height 9
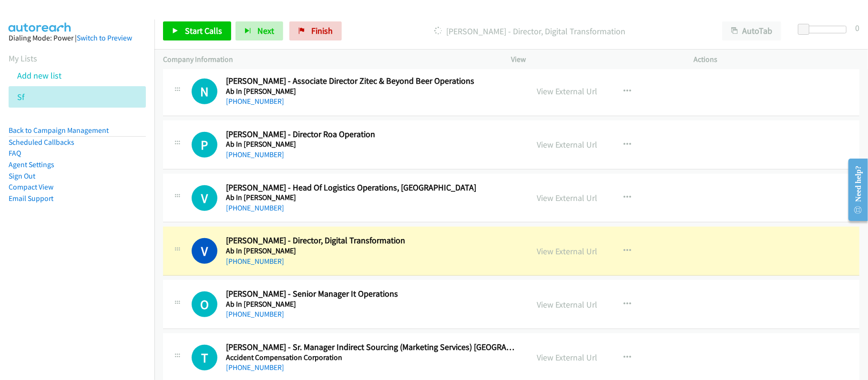
scroll to position [445, 0]
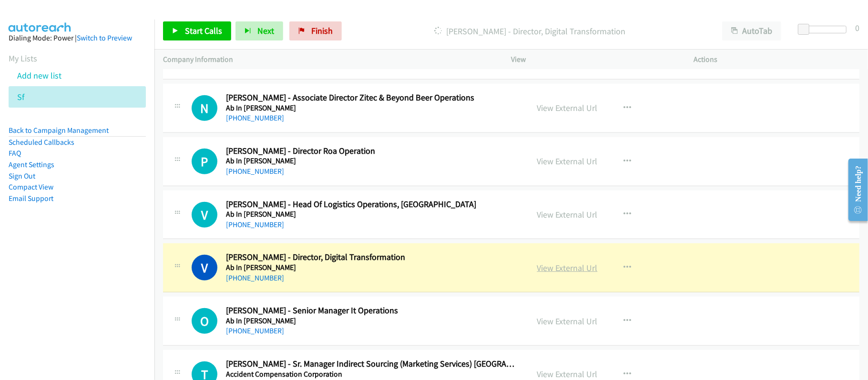
click at [568, 272] on link "View External Url" at bounding box center [567, 268] width 61 height 11
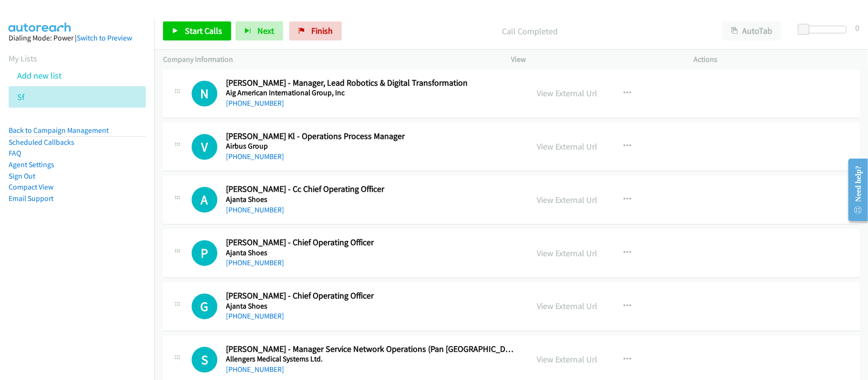
scroll to position [1334, 0]
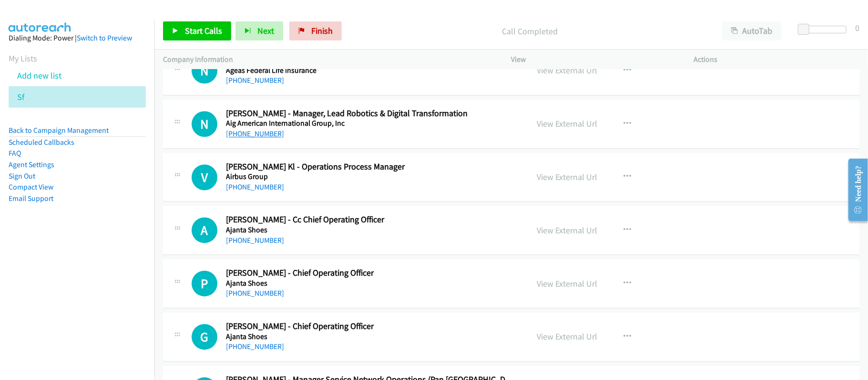
click at [251, 138] on link "+91 95990 86975" at bounding box center [255, 134] width 58 height 9
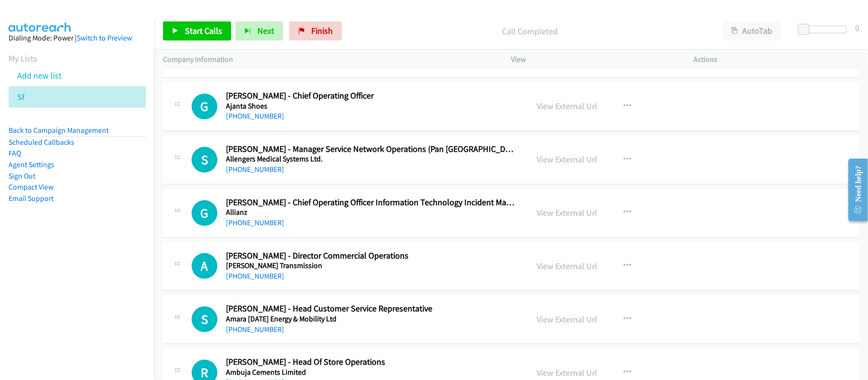
scroll to position [1588, 0]
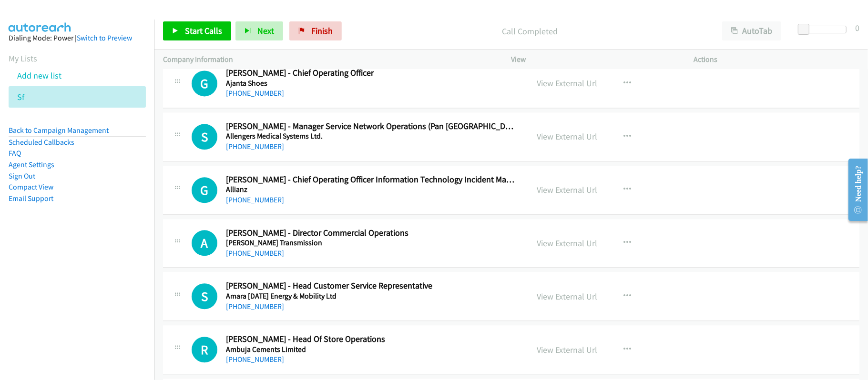
click at [377, 176] on div "G Callback Scheduled Gyan Gupta - Chief Operating Officer Information Technolog…" at bounding box center [511, 190] width 696 height 49
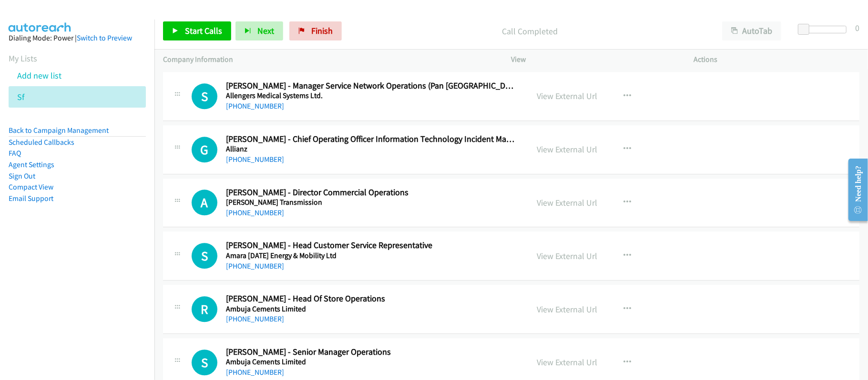
scroll to position [1651, 0]
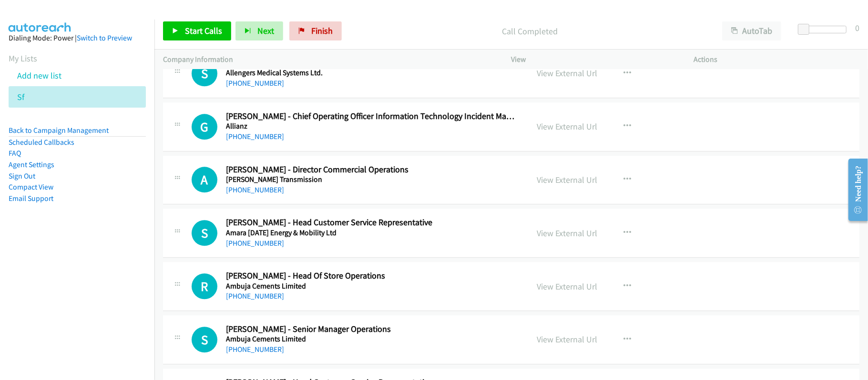
click at [239, 248] on link "+91 94449 56872" at bounding box center [255, 243] width 58 height 9
click at [407, 286] on h5 "Ambuja Cements Limited" at bounding box center [370, 287] width 289 height 10
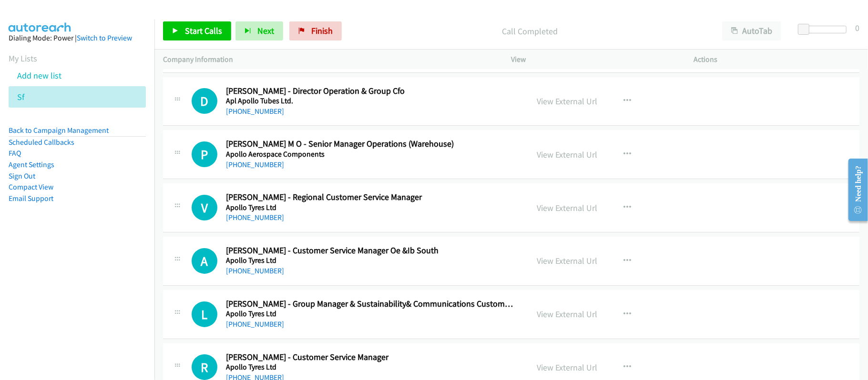
scroll to position [2604, 0]
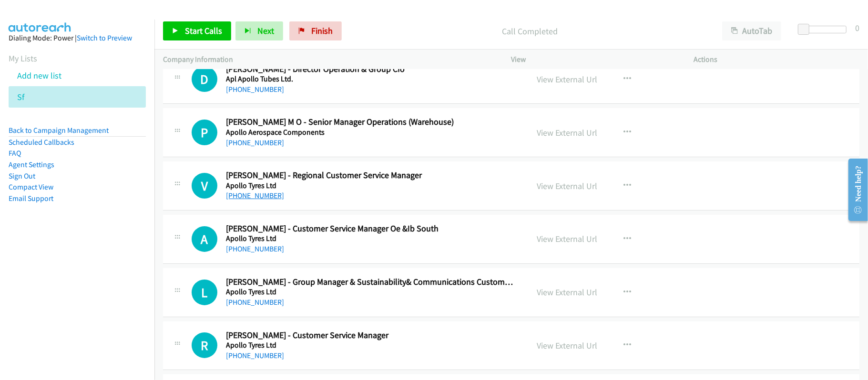
click at [261, 200] on link "+91 81080 00177" at bounding box center [255, 195] width 58 height 9
drag, startPoint x: 246, startPoint y: 257, endPoint x: 293, endPoint y: 254, distance: 46.3
click at [246, 253] on link "+91 98715 57309" at bounding box center [255, 248] width 58 height 9
click at [332, 264] on div "A Callback Scheduled Anub Antony - Customer Service Manager Oe &Ib South Apollo…" at bounding box center [511, 239] width 696 height 49
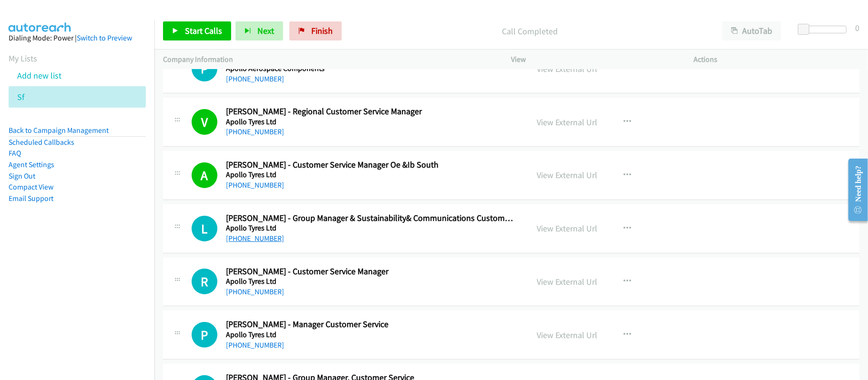
click at [259, 243] on link "+91 83687 52275" at bounding box center [255, 238] width 58 height 9
click at [257, 295] on link "+91 99377 63239" at bounding box center [255, 291] width 58 height 9
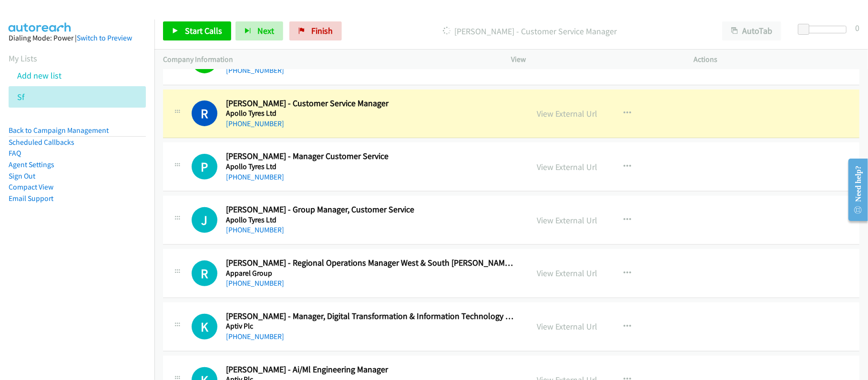
scroll to position [2859, 0]
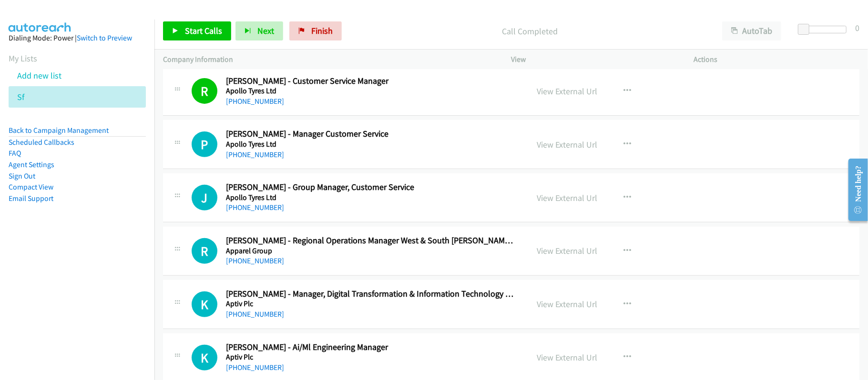
drag, startPoint x: 249, startPoint y: 165, endPoint x: 410, endPoint y: 174, distance: 161.3
click at [269, 159] on link "+91 90999 04373" at bounding box center [255, 154] width 58 height 9
click at [253, 212] on link "+91 94253 18622" at bounding box center [255, 207] width 58 height 9
click at [307, 213] on div "+91 94253 18622" at bounding box center [370, 207] width 289 height 11
click at [267, 212] on link "+91 94253 18622" at bounding box center [255, 207] width 58 height 9
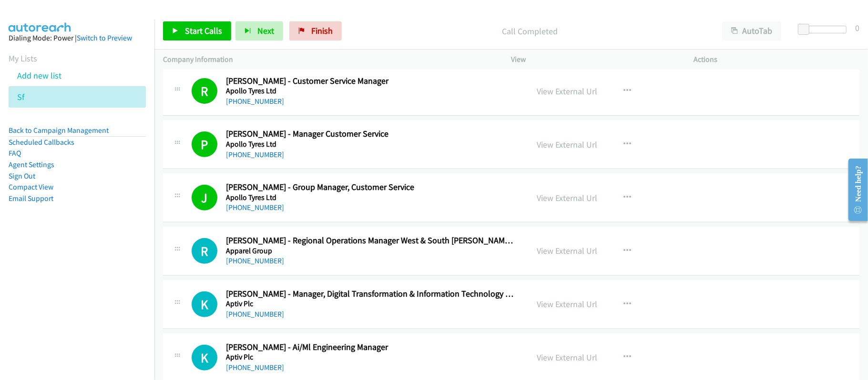
click at [409, 256] on h5 "Apparel Group" at bounding box center [370, 251] width 289 height 10
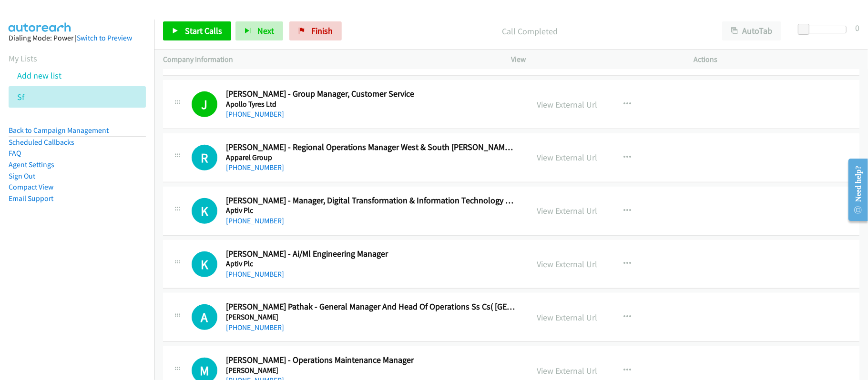
scroll to position [2985, 0]
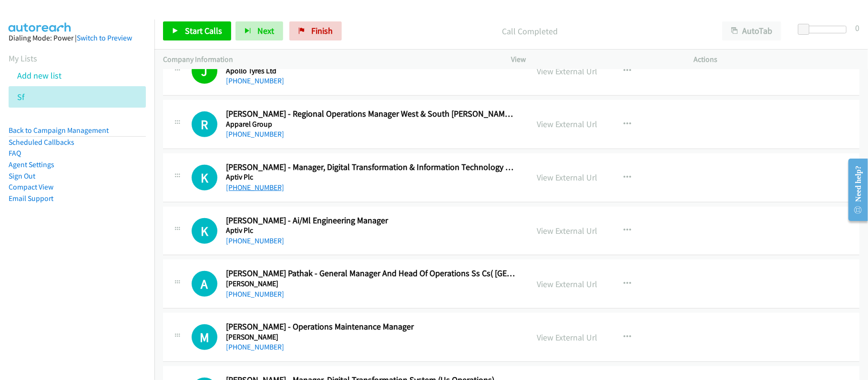
drag, startPoint x: 247, startPoint y: 195, endPoint x: 256, endPoint y: 193, distance: 9.7
click at [247, 192] on link "+91 97655 56811" at bounding box center [255, 187] width 58 height 9
click at [344, 246] on div "+91 73737 37476" at bounding box center [370, 240] width 289 height 11
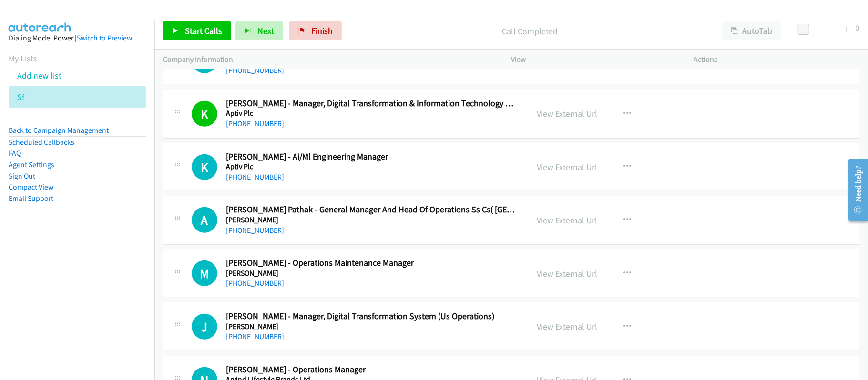
scroll to position [3113, 0]
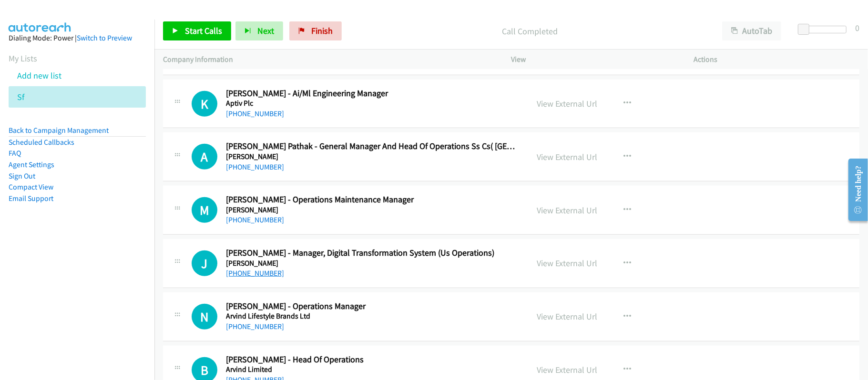
click at [263, 278] on link "+91 94441 61444" at bounding box center [255, 273] width 58 height 9
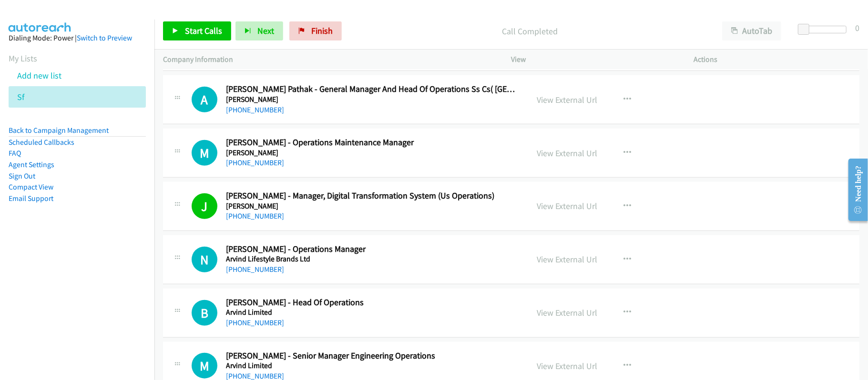
scroll to position [3240, 0]
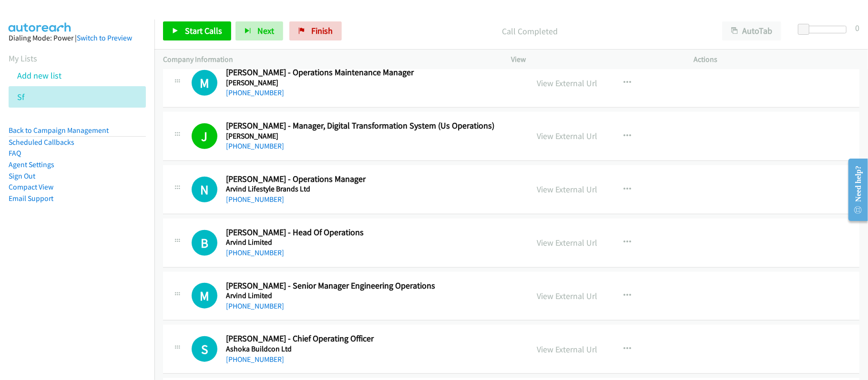
click at [357, 247] on h5 "Arvind Limited" at bounding box center [370, 243] width 289 height 10
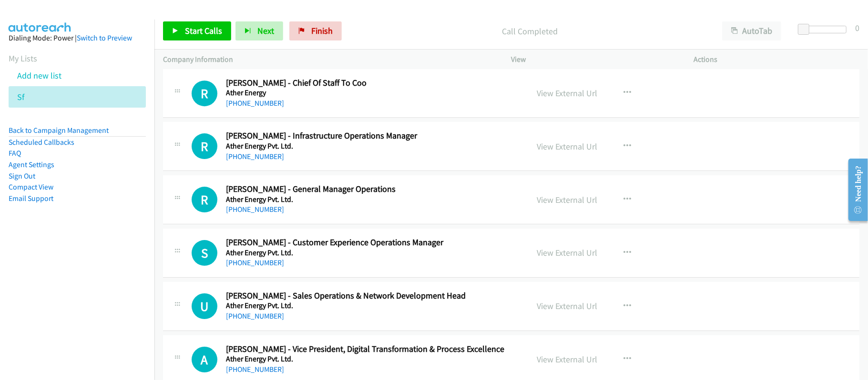
scroll to position [4891, 0]
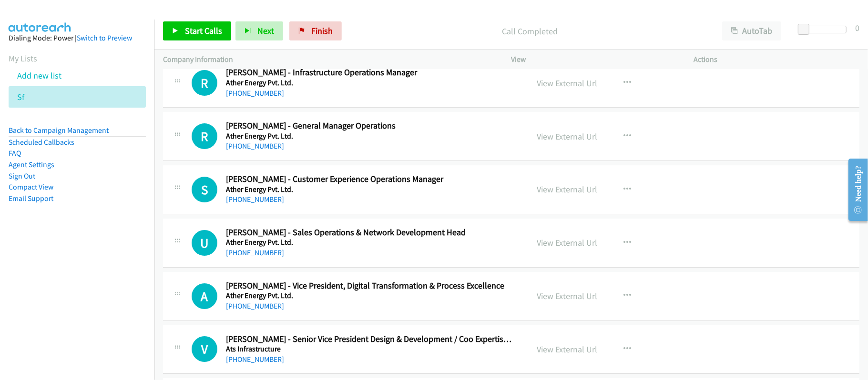
click at [258, 205] on div "+91 72006 62568" at bounding box center [370, 199] width 289 height 11
click at [260, 204] on link "+91 72006 62568" at bounding box center [255, 199] width 58 height 9
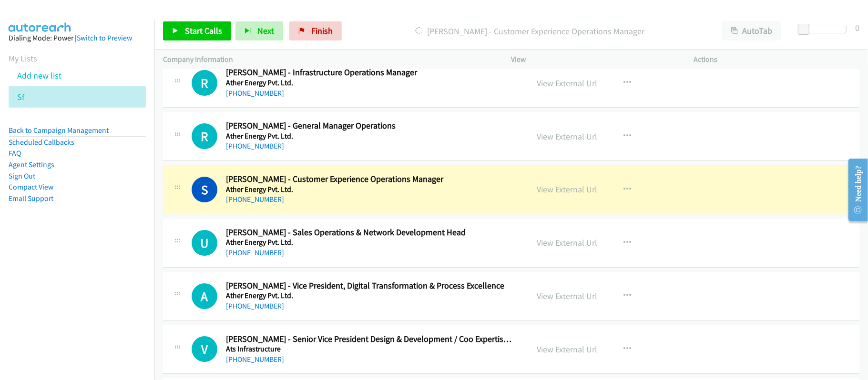
click at [359, 270] on td "U Callback Scheduled Umesh Chaudhary - Sales Operations & Network Development H…" at bounding box center [510, 242] width 713 height 53
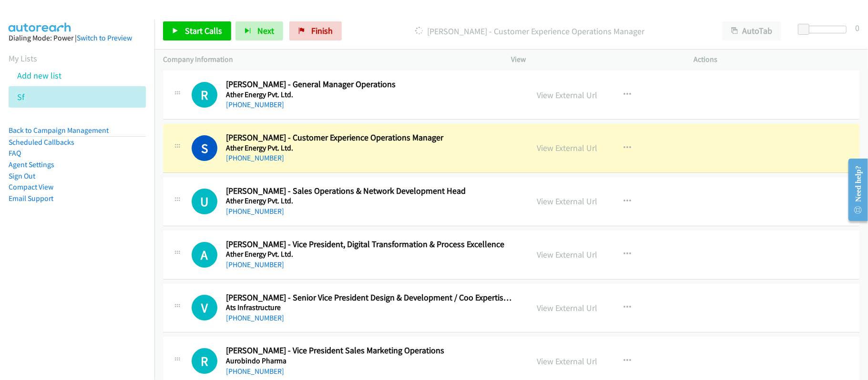
scroll to position [4955, 0]
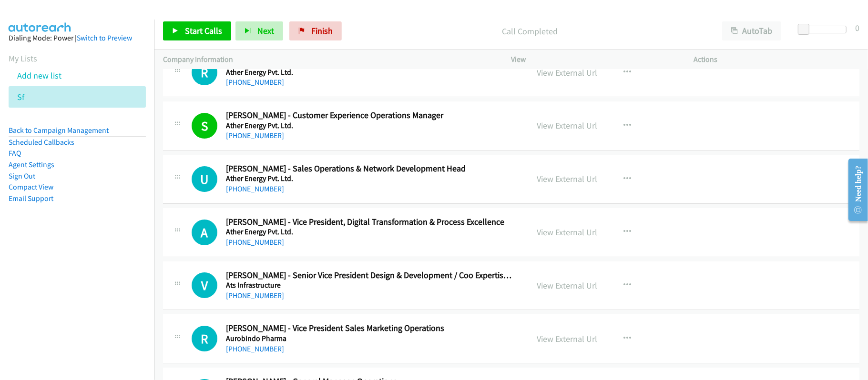
click at [332, 248] on div "+91 99203 75455" at bounding box center [370, 242] width 289 height 11
click at [271, 247] on link "+91 99203 75455" at bounding box center [255, 242] width 58 height 9
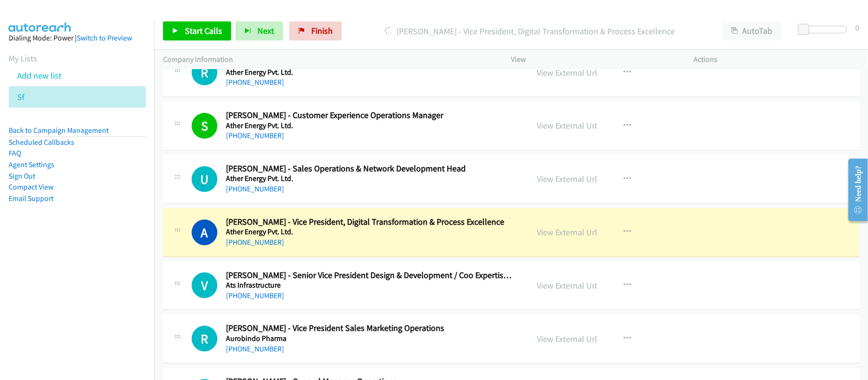
click at [373, 248] on div "+91 99203 75455" at bounding box center [370, 242] width 289 height 11
click at [567, 238] on link "View External Url" at bounding box center [567, 232] width 61 height 11
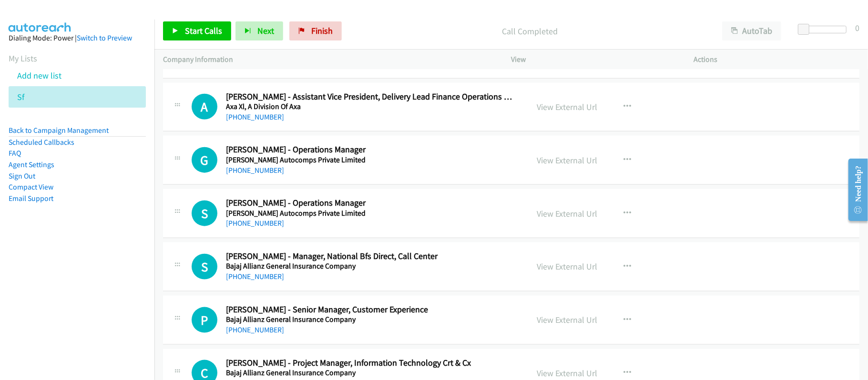
scroll to position [6099, 0]
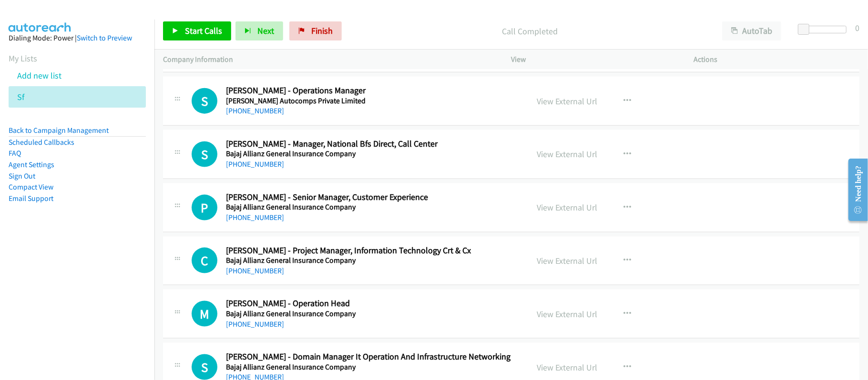
drag, startPoint x: 261, startPoint y: 233, endPoint x: 288, endPoint y: 226, distance: 28.2
click at [261, 222] on link "+91 93241 18776" at bounding box center [255, 217] width 58 height 9
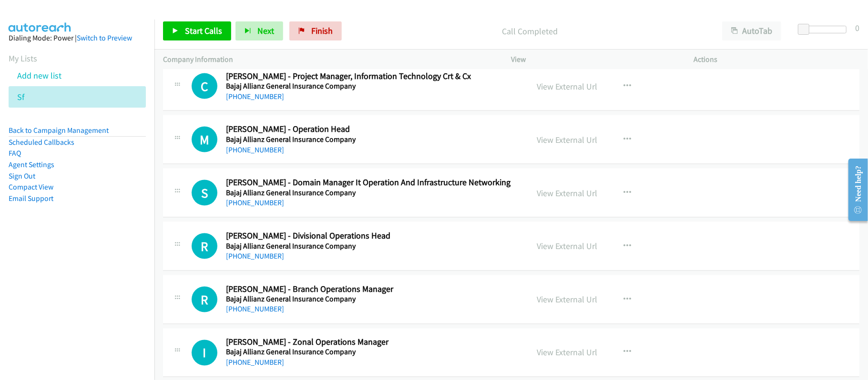
scroll to position [6289, 0]
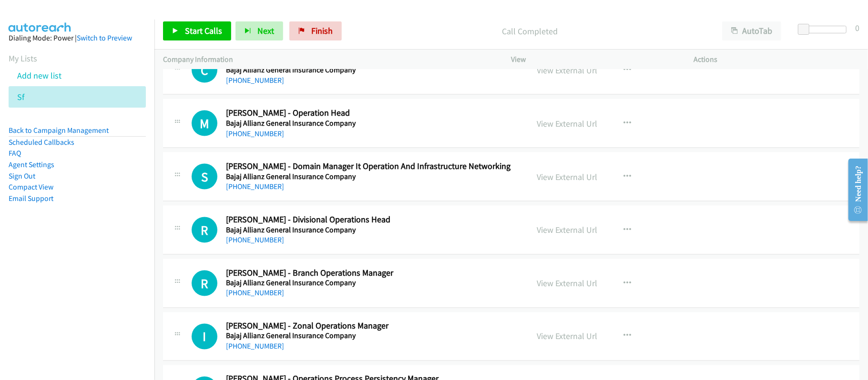
click at [374, 204] on td "S Callback Scheduled Shweta Waghachaure - Domain Manager It Operation And Infra…" at bounding box center [510, 177] width 713 height 53
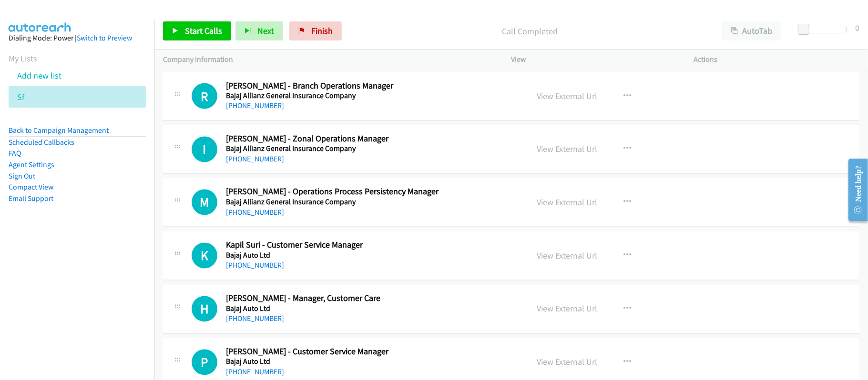
scroll to position [6543, 0]
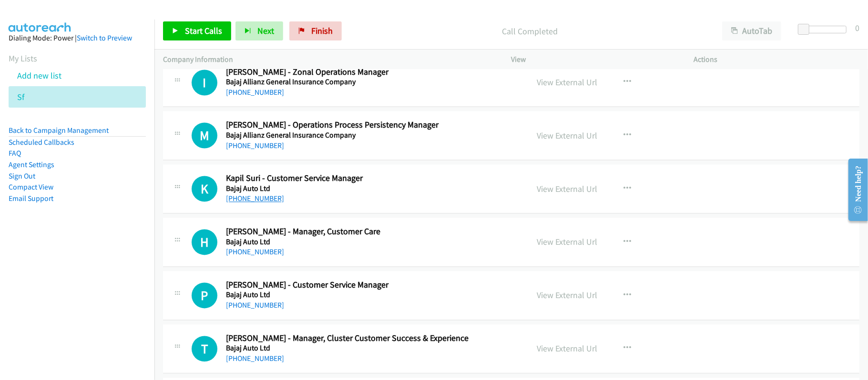
click at [243, 203] on link "+91 88069 83666" at bounding box center [255, 198] width 58 height 9
drag, startPoint x: 259, startPoint y: 268, endPoint x: 365, endPoint y: 272, distance: 105.8
click at [259, 257] on link "+91 77710 05455" at bounding box center [255, 252] width 58 height 9
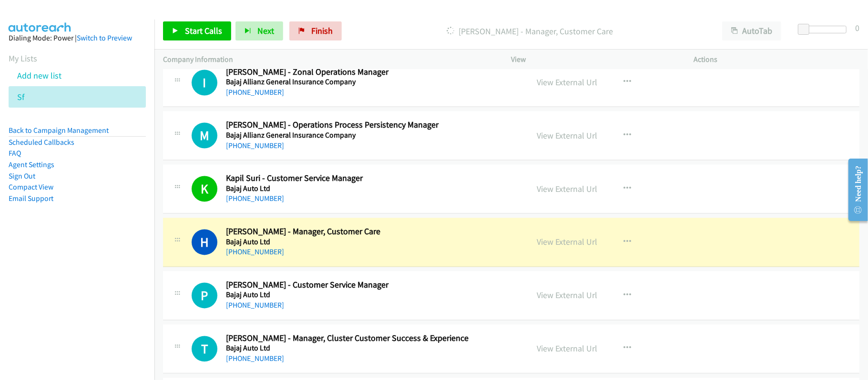
click at [407, 238] on h2 "Harish Chandani - Manager, Customer Care" at bounding box center [370, 232] width 289 height 11
click at [565, 248] on link "View External Url" at bounding box center [567, 242] width 61 height 11
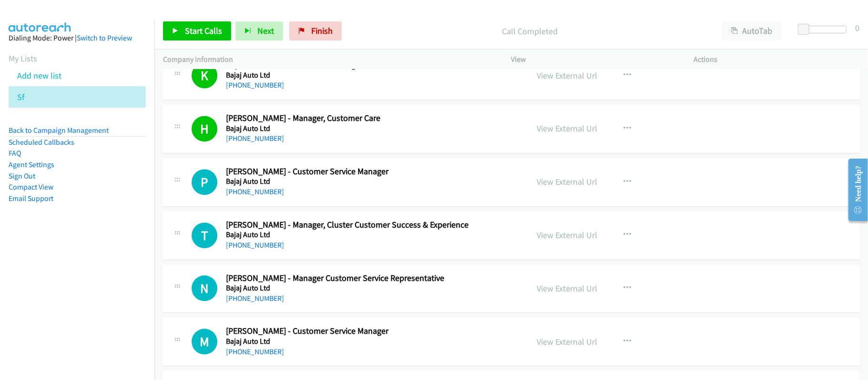
scroll to position [6670, 0]
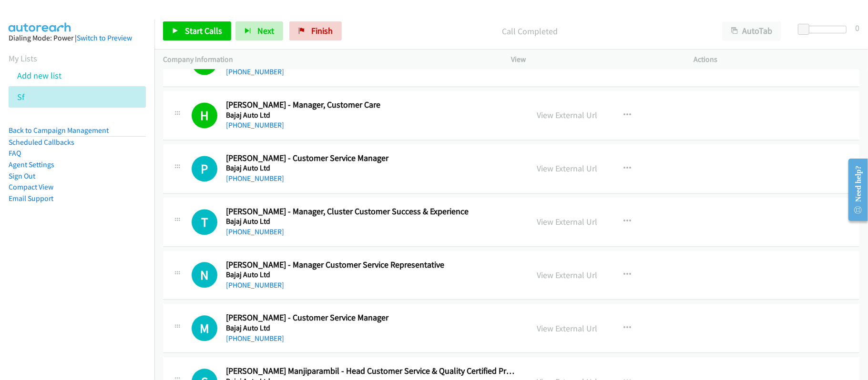
click at [245, 184] on div "+91 81180 52490" at bounding box center [370, 178] width 289 height 11
click at [249, 183] on link "+91 81180 52490" at bounding box center [255, 178] width 58 height 9
click at [265, 236] on link "+91 99530 61948" at bounding box center [255, 231] width 58 height 9
click at [338, 300] on div "N Callback Scheduled Nitesh Raikar - Manager Customer Service Representative Ba…" at bounding box center [511, 275] width 696 height 49
click at [267, 290] on link "+91 85509 25883" at bounding box center [255, 285] width 58 height 9
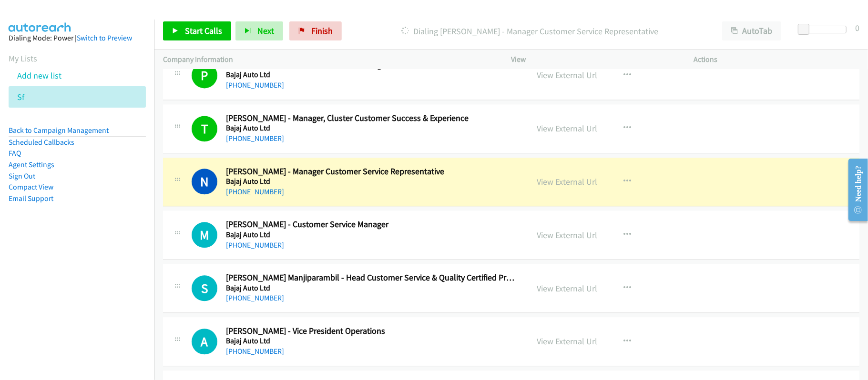
scroll to position [6797, 0]
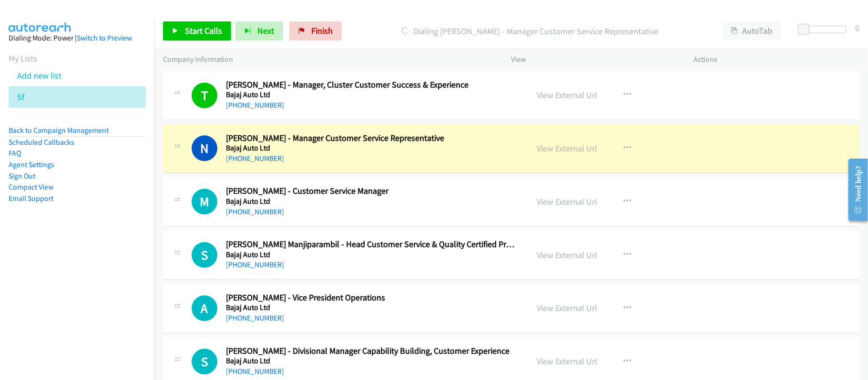
click at [382, 173] on div "N Callback Scheduled Nitesh Raikar - Manager Customer Service Representative Ba…" at bounding box center [511, 148] width 696 height 49
click at [554, 154] on link "View External Url" at bounding box center [567, 148] width 61 height 11
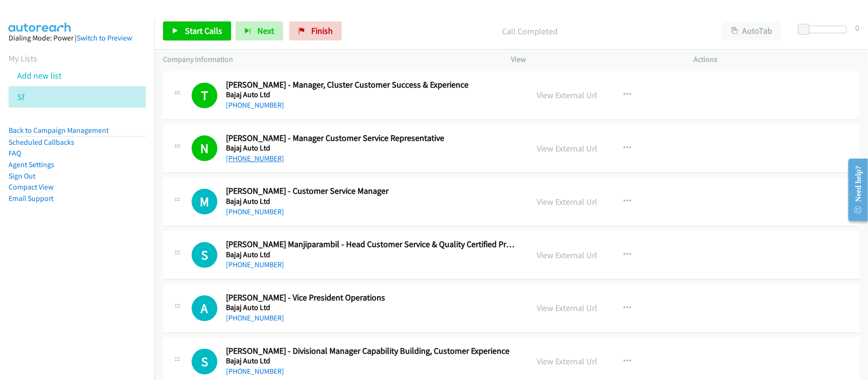
click at [268, 164] on div "+91 85509 25883" at bounding box center [370, 158] width 289 height 11
click at [269, 163] on link "+91 85509 25883" at bounding box center [255, 158] width 58 height 9
click at [269, 216] on link "+91 70508 11562" at bounding box center [255, 211] width 58 height 9
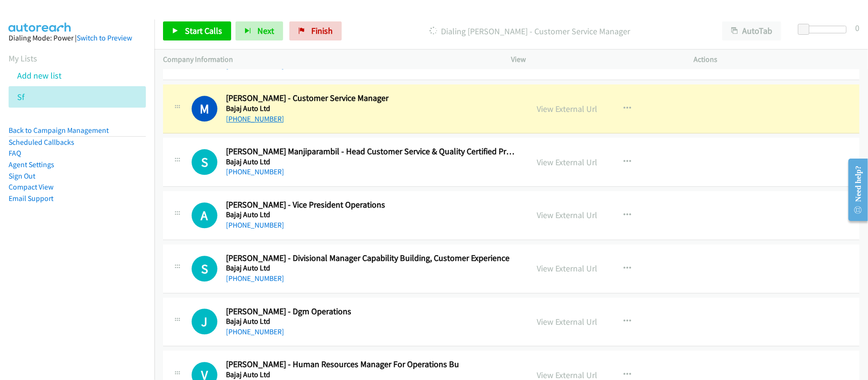
scroll to position [6891, 0]
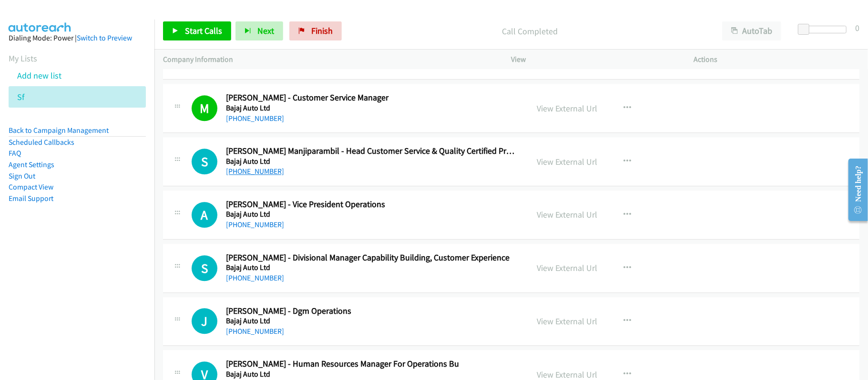
click at [260, 176] on link "+91 73874 79797" at bounding box center [255, 171] width 58 height 9
click at [310, 177] on div "+91 73874 79797" at bounding box center [370, 171] width 289 height 11
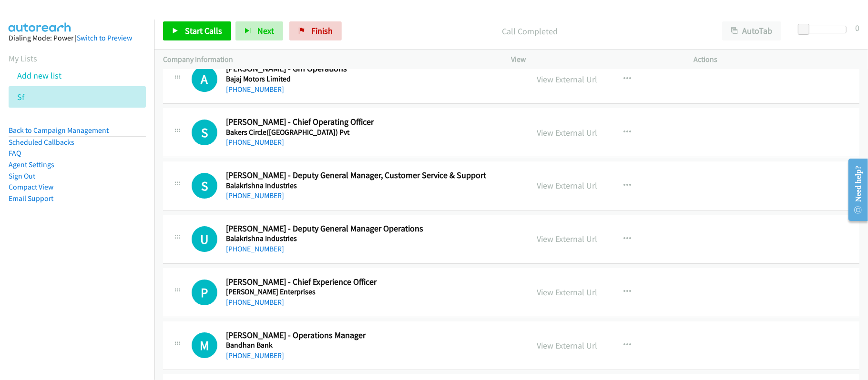
scroll to position [7469, 0]
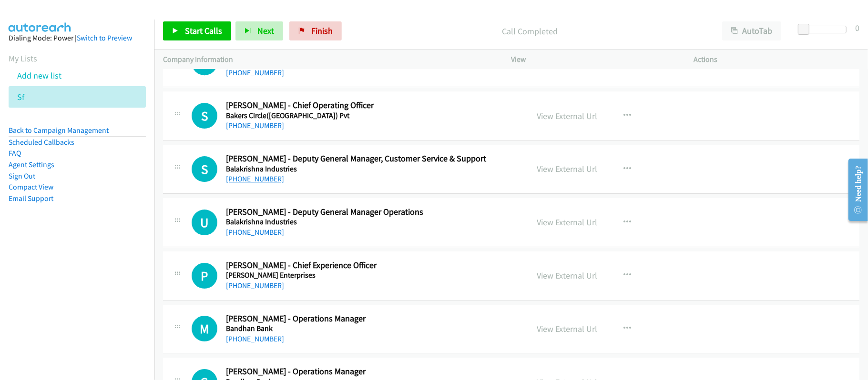
click at [255, 183] on link "+91 70210 00045" at bounding box center [255, 178] width 58 height 9
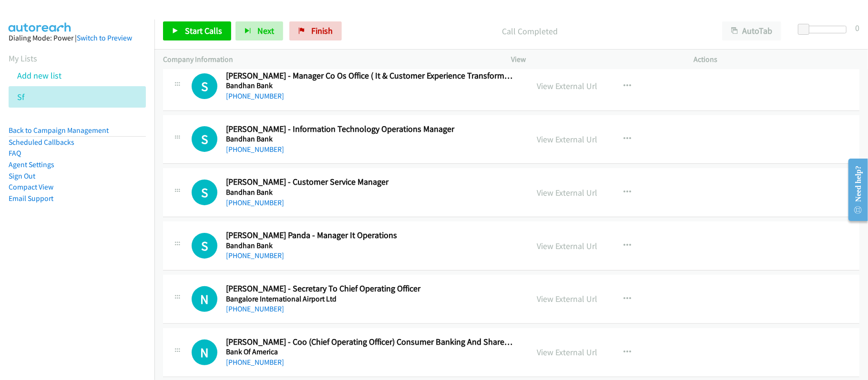
scroll to position [7964, 0]
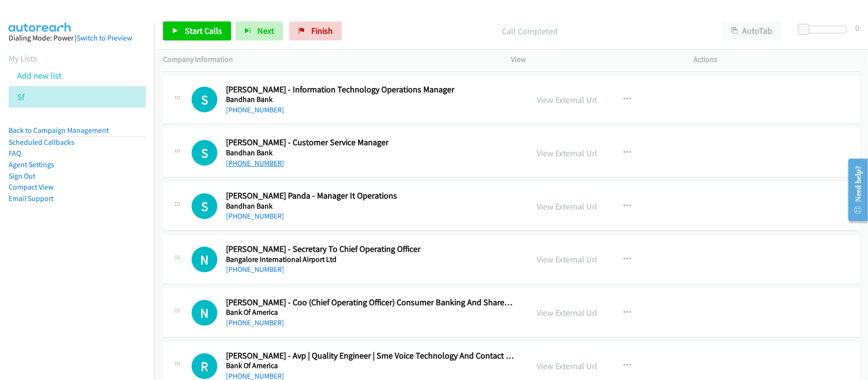
click at [258, 168] on link "+91 92223 41234" at bounding box center [255, 163] width 58 height 9
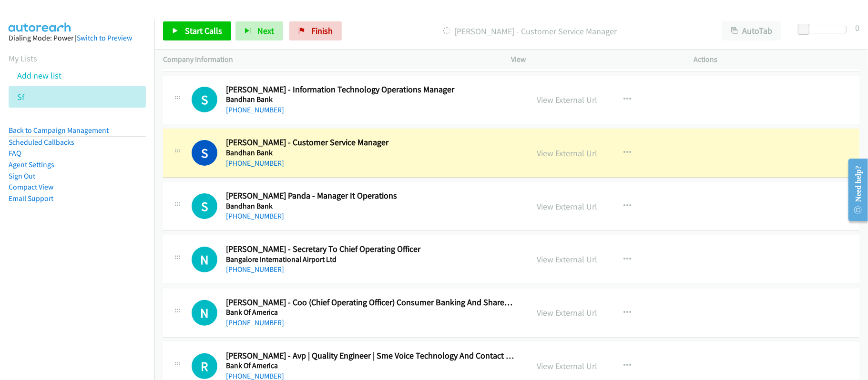
click at [326, 211] on h5 "Bandhan Bank" at bounding box center [370, 207] width 289 height 10
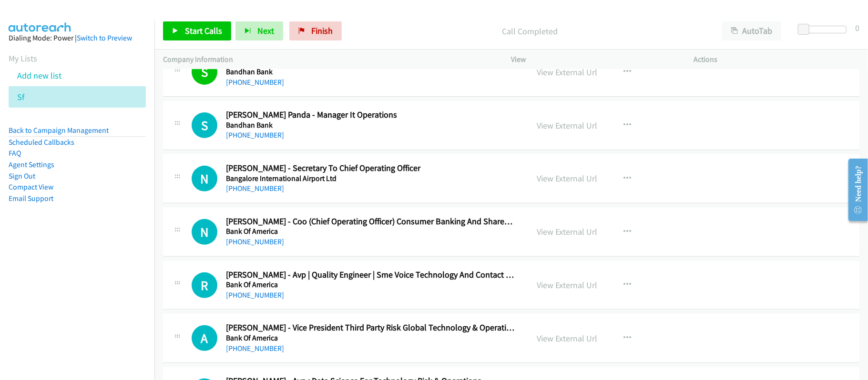
scroll to position [8046, 0]
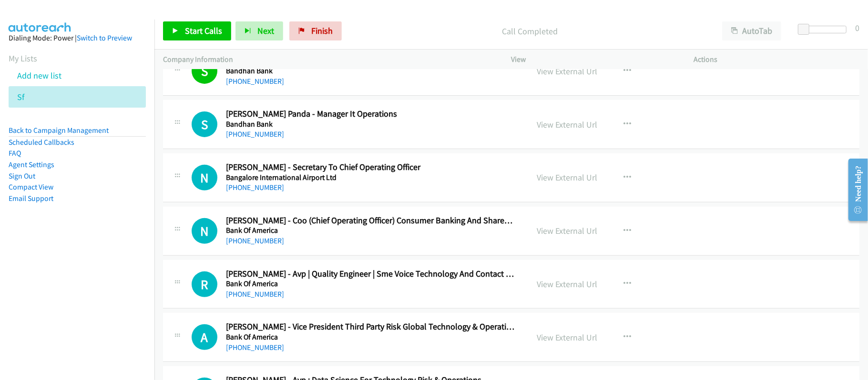
click at [364, 235] on h5 "Bank Of America" at bounding box center [370, 231] width 289 height 10
click at [273, 86] on link "+91 92223 41234" at bounding box center [255, 81] width 58 height 9
click at [414, 247] on div "+91 97112 99021" at bounding box center [370, 240] width 289 height 11
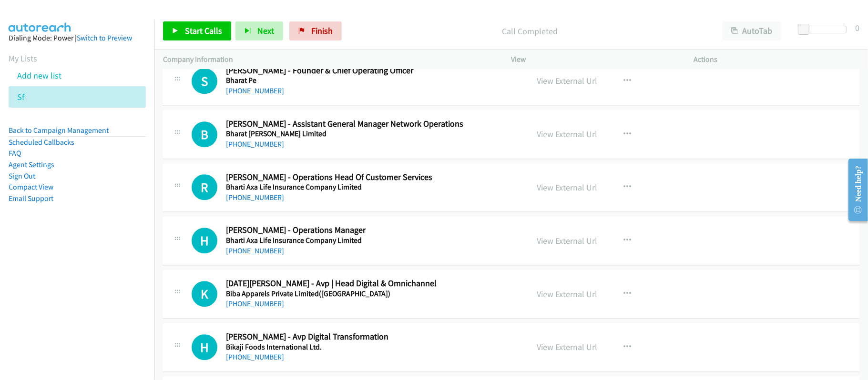
scroll to position [9585, 0]
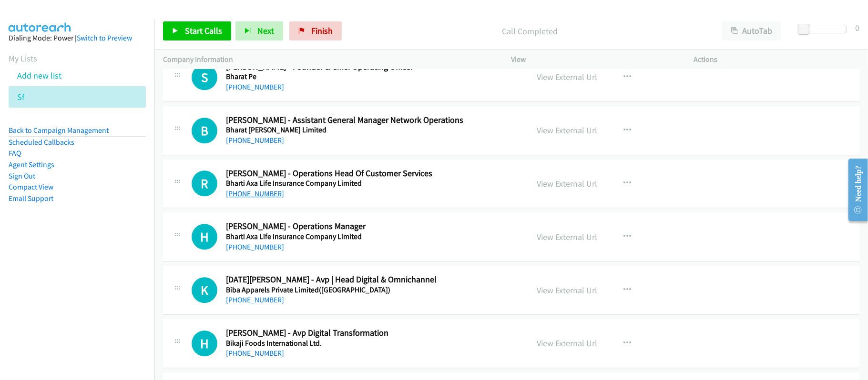
click at [261, 198] on link "+91 95604 04888" at bounding box center [255, 193] width 58 height 9
click at [265, 304] on link "+91 98992 20442" at bounding box center [255, 299] width 58 height 9
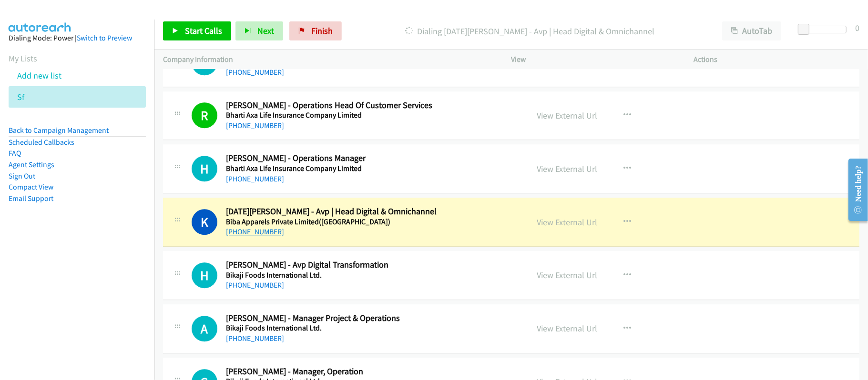
scroll to position [9719, 0]
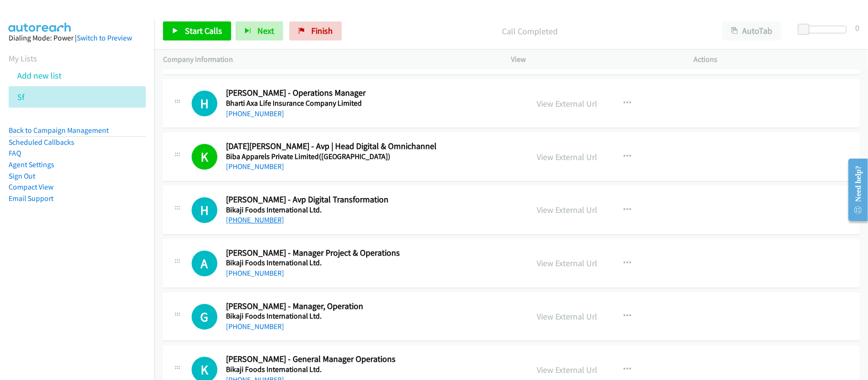
click at [255, 224] on link "+91 90990 66239" at bounding box center [255, 219] width 58 height 9
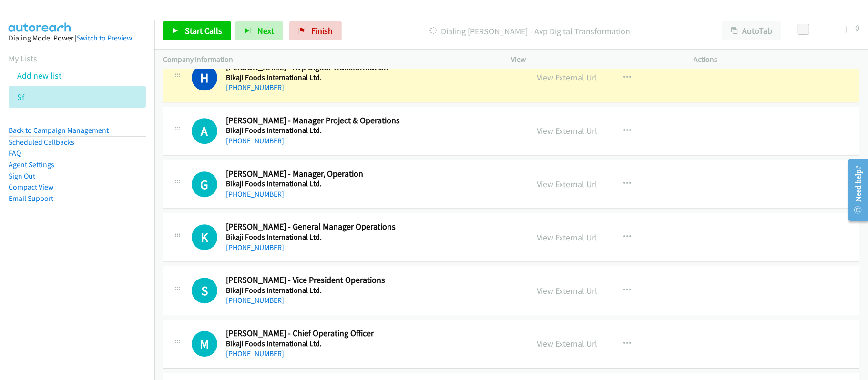
scroll to position [9850, 0]
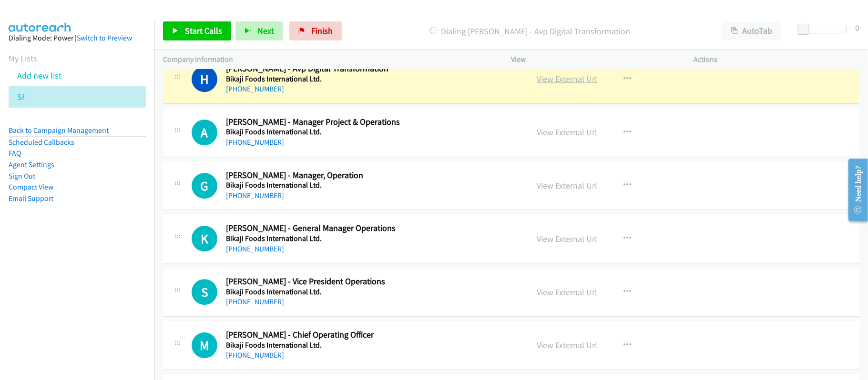
click at [560, 84] on link "View External Url" at bounding box center [567, 78] width 61 height 11
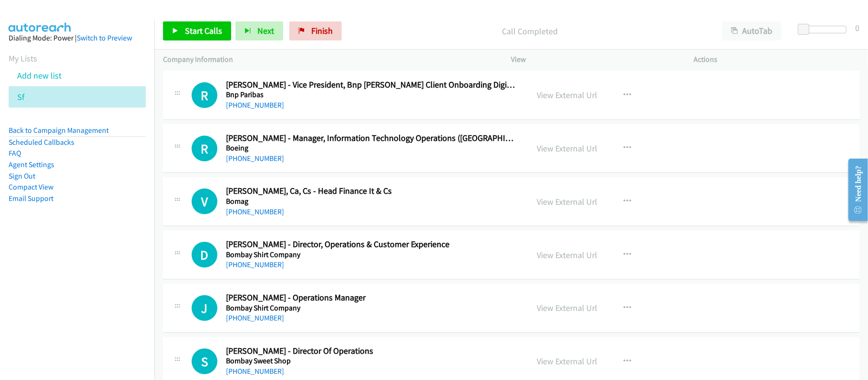
scroll to position [10803, 0]
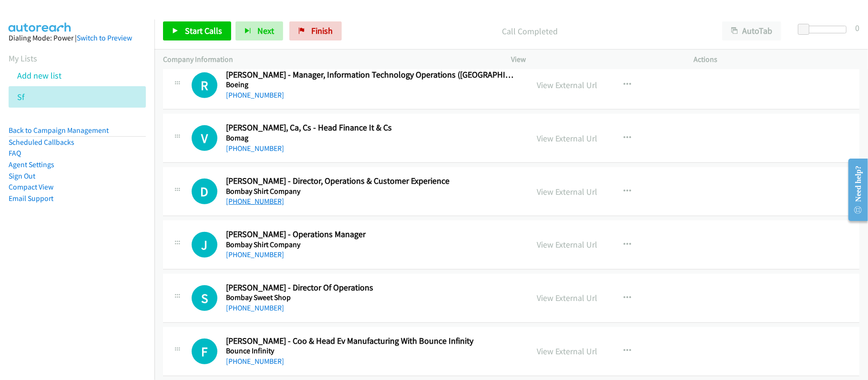
click at [263, 206] on link "+91 80957 21778" at bounding box center [255, 201] width 58 height 9
drag, startPoint x: 265, startPoint y: 235, endPoint x: 316, endPoint y: 239, distance: 51.1
click at [265, 206] on link "+91 80957 21778" at bounding box center [255, 201] width 58 height 9
click at [374, 216] on div "D Callback Scheduled Dheeraj Velaga - Director, Operations & Customer Experienc…" at bounding box center [511, 191] width 696 height 49
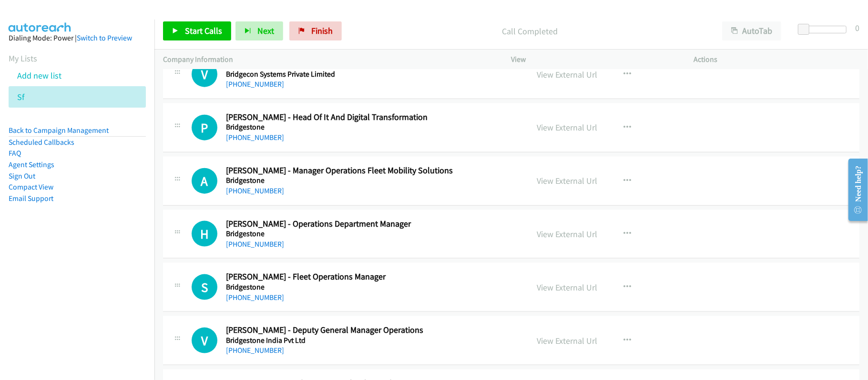
scroll to position [11247, 0]
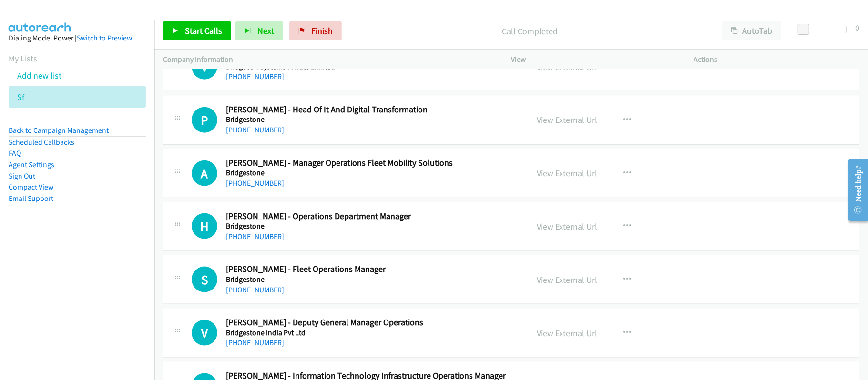
drag, startPoint x: 262, startPoint y: 161, endPoint x: 296, endPoint y: 162, distance: 34.8
click at [253, 134] on link "+91 72924 23314" at bounding box center [255, 129] width 58 height 9
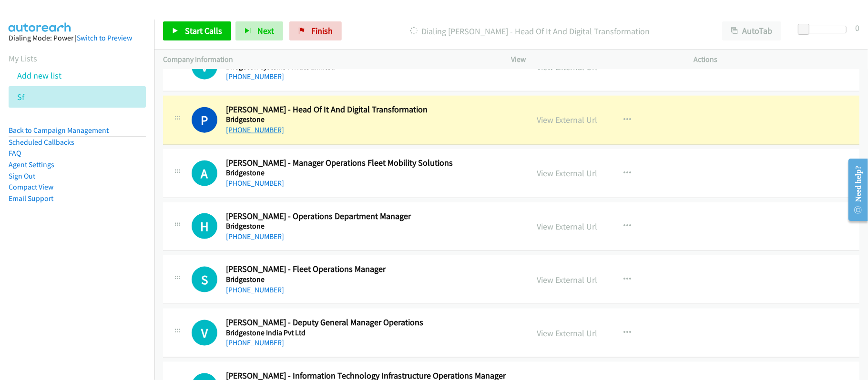
click at [230, 134] on link "+91 72924 23314" at bounding box center [255, 129] width 58 height 9
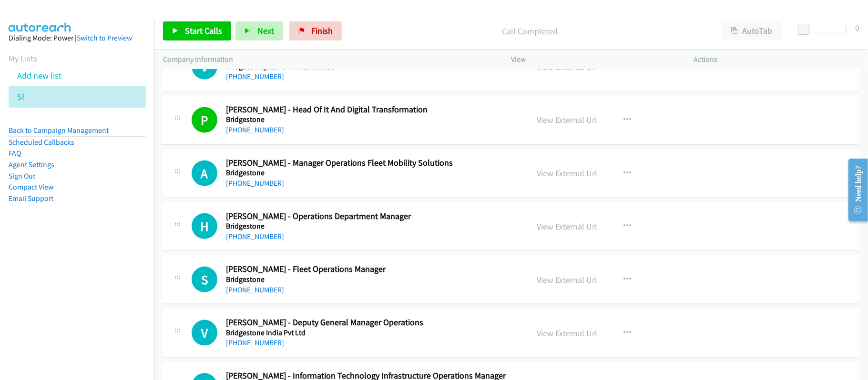
click at [421, 284] on h5 "Bridgestone" at bounding box center [370, 280] width 289 height 10
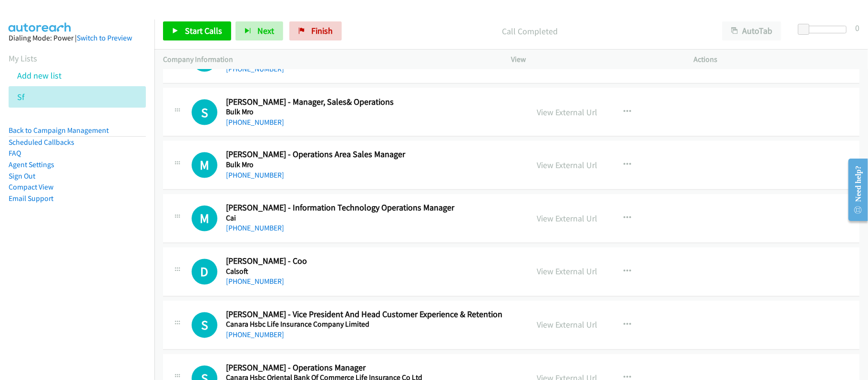
scroll to position [11692, 0]
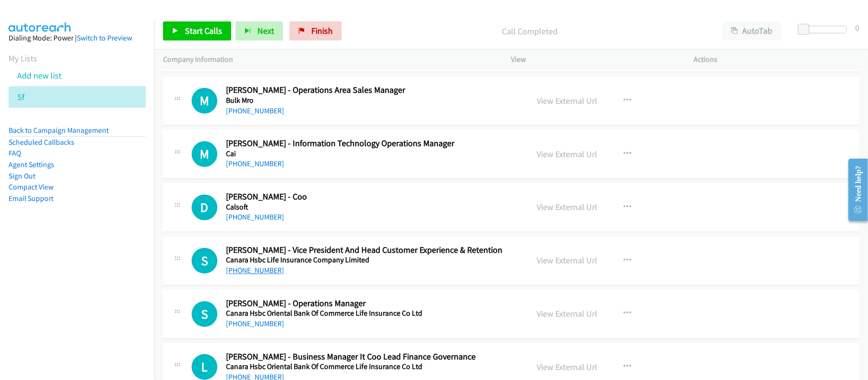
click at [264, 275] on link "+91 99711 21165" at bounding box center [255, 270] width 58 height 9
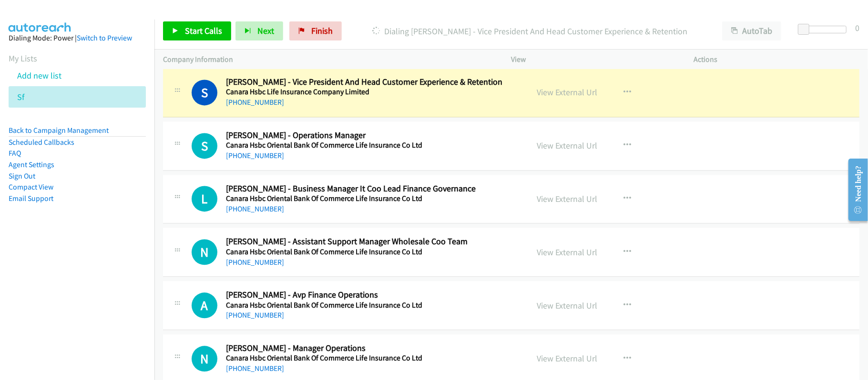
scroll to position [11883, 0]
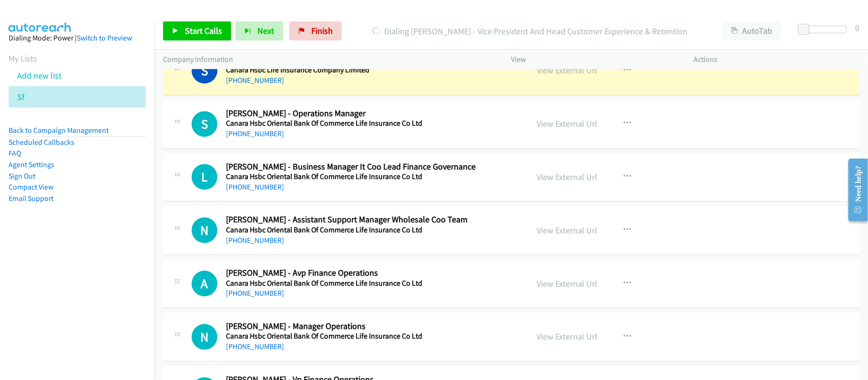
click at [388, 95] on div "S Callback Scheduled Sumit Garg - Vice President And Head Customer Experience &…" at bounding box center [511, 70] width 696 height 49
click at [577, 76] on link "View External Url" at bounding box center [567, 70] width 61 height 11
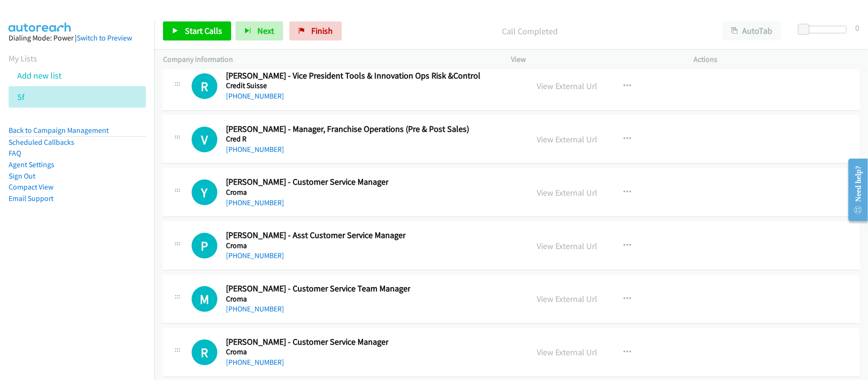
scroll to position [15885, 0]
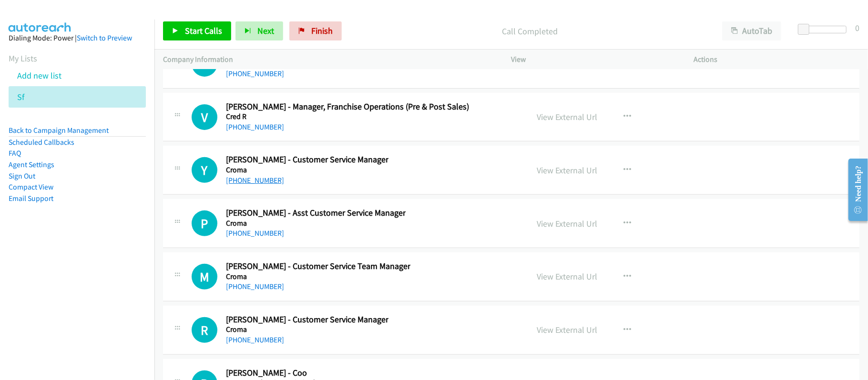
click at [261, 185] on link "+91 98209 13343" at bounding box center [255, 180] width 58 height 9
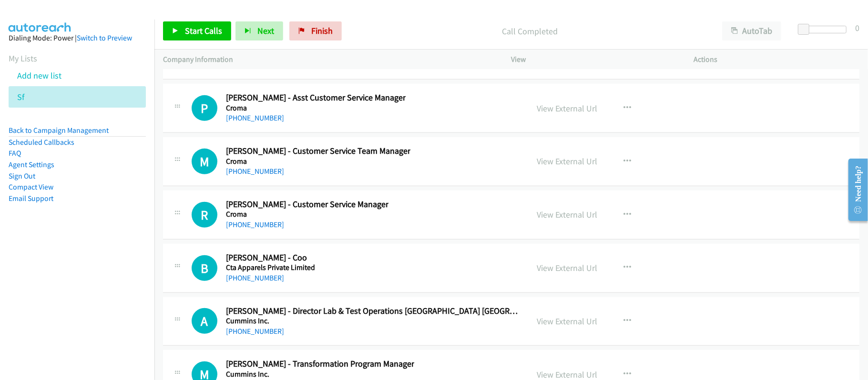
scroll to position [16012, 0]
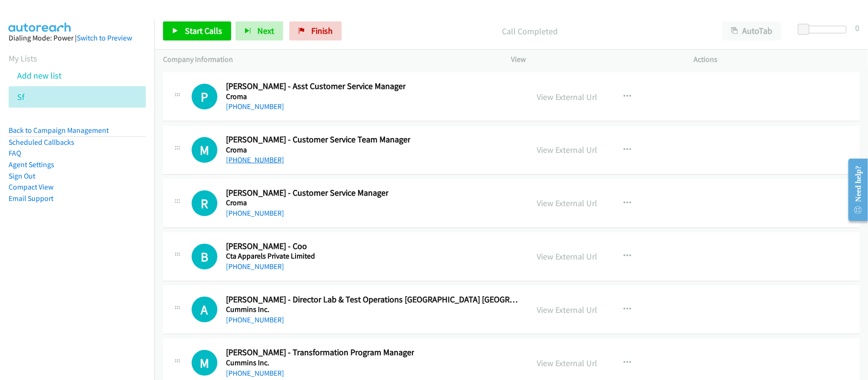
click at [256, 164] on link "+91 89769 41490" at bounding box center [255, 159] width 58 height 9
click at [278, 219] on div "+91 99993 09153" at bounding box center [307, 213] width 162 height 11
drag, startPoint x: 271, startPoint y: 260, endPoint x: 336, endPoint y: 259, distance: 64.8
click at [271, 218] on link "+91 99993 09153" at bounding box center [255, 213] width 58 height 9
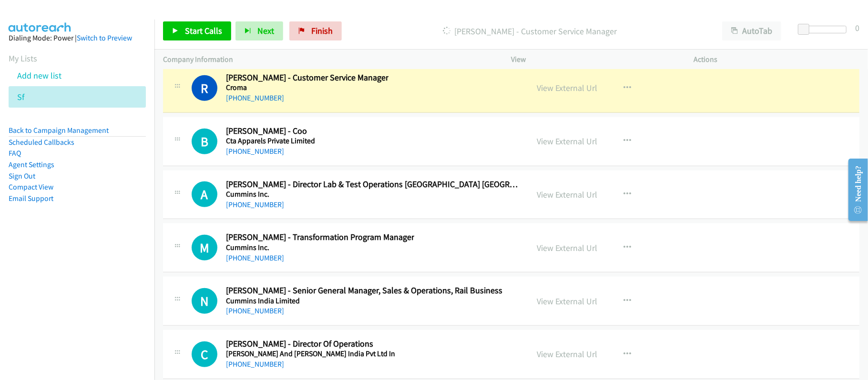
scroll to position [16139, 0]
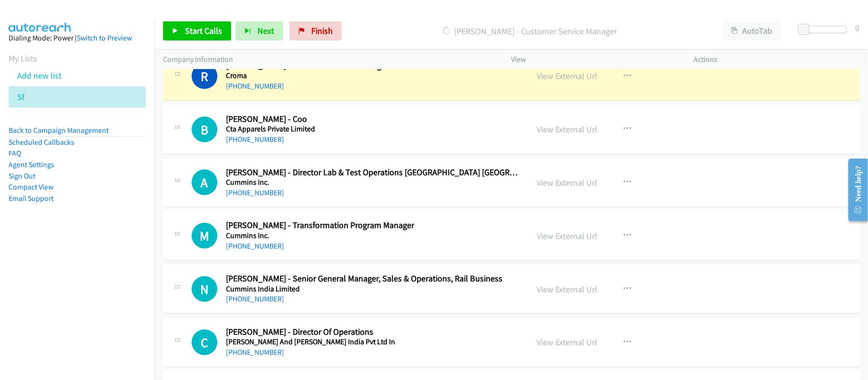
click at [389, 252] on div "+91 98226 35520" at bounding box center [320, 246] width 188 height 11
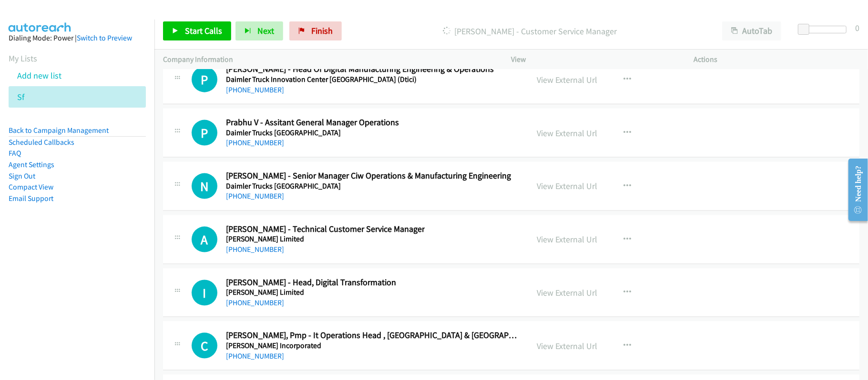
scroll to position [16584, 0]
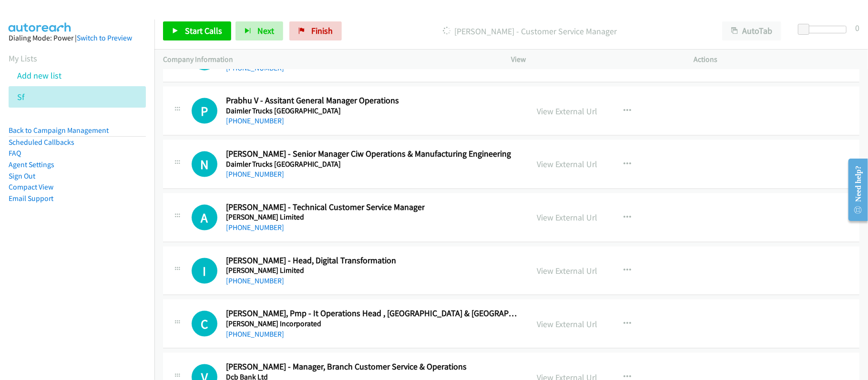
drag, startPoint x: 269, startPoint y: 273, endPoint x: 279, endPoint y: 273, distance: 10.0
click at [269, 232] on link "+91 97789 95881" at bounding box center [255, 227] width 58 height 9
click at [265, 285] on link "+91 98115 10050" at bounding box center [255, 280] width 58 height 9
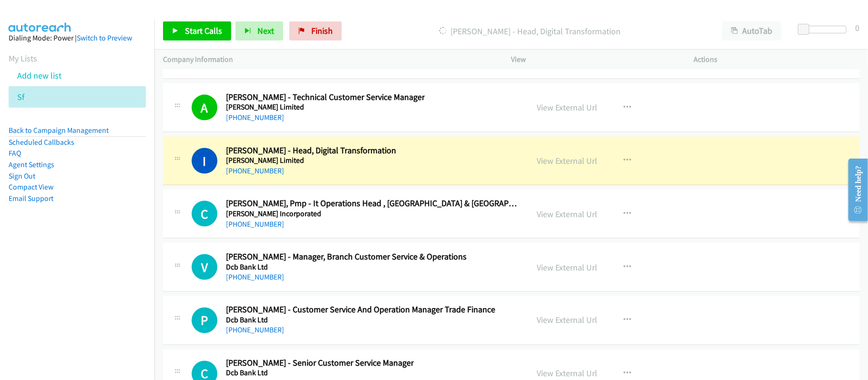
scroll to position [16774, 0]
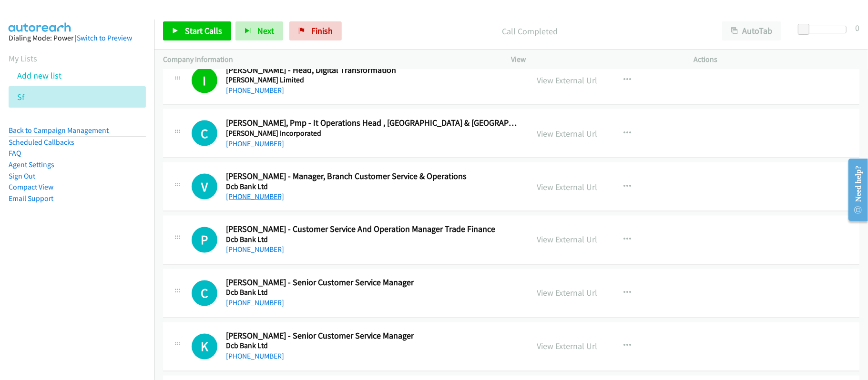
click at [275, 201] on link "+91 99497 92910" at bounding box center [255, 196] width 58 height 9
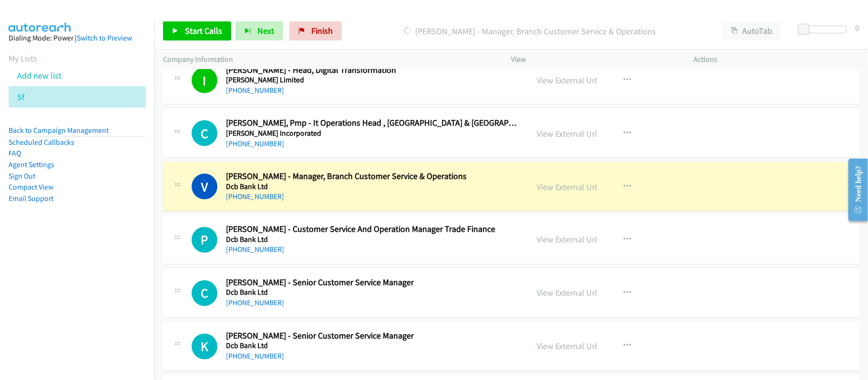
scroll to position [16838, 0]
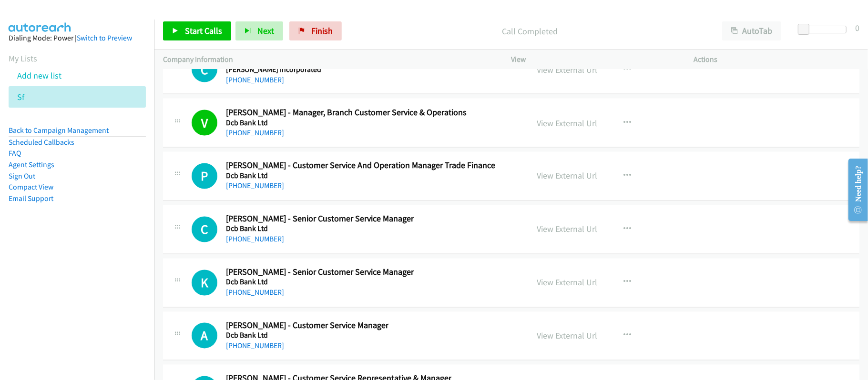
drag, startPoint x: 246, startPoint y: 233, endPoint x: 279, endPoint y: 225, distance: 33.4
click at [249, 191] on link "+91 77498 45250" at bounding box center [255, 186] width 58 height 9
click at [265, 244] on link "+91 93640 08294" at bounding box center [255, 239] width 58 height 9
drag, startPoint x: 273, startPoint y: 345, endPoint x: 368, endPoint y: 347, distance: 94.8
click at [273, 297] on link "+91 96079 91084" at bounding box center [255, 292] width 58 height 9
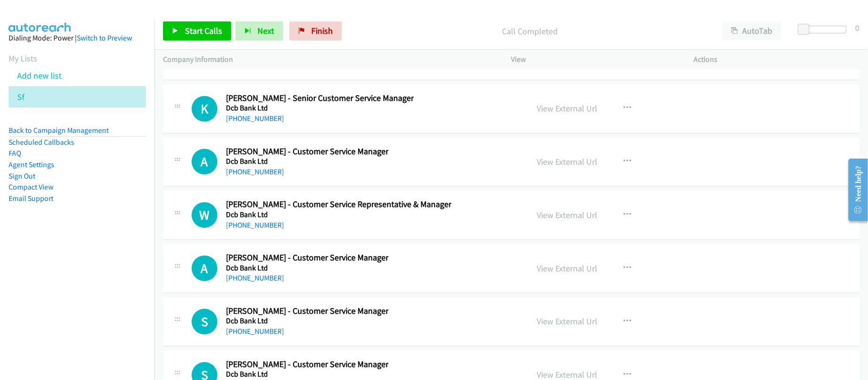
scroll to position [17029, 0]
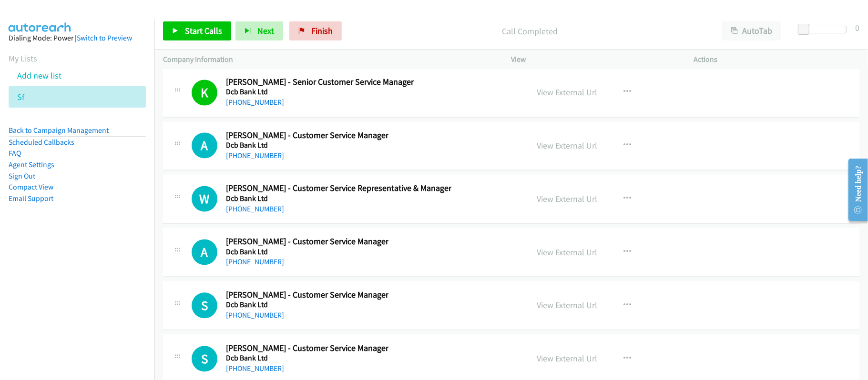
click at [248, 160] on link "+91 96199 27222" at bounding box center [255, 155] width 58 height 9
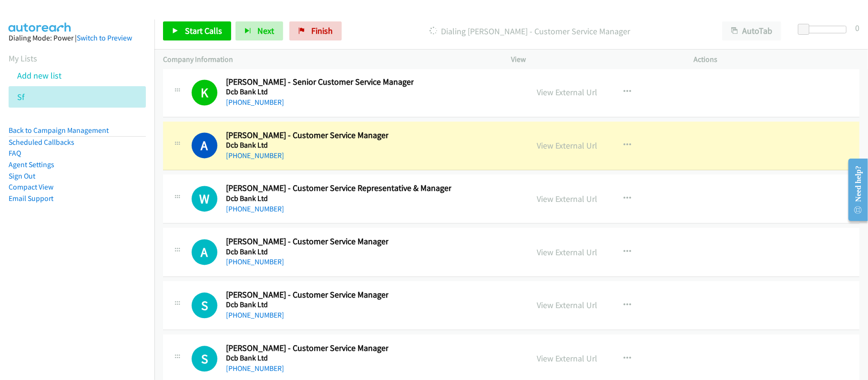
click at [392, 172] on td "A Callback Scheduled Alka Solanki - Customer Service Manager Dcb Bank Ltd Asia/…" at bounding box center [510, 145] width 713 height 53
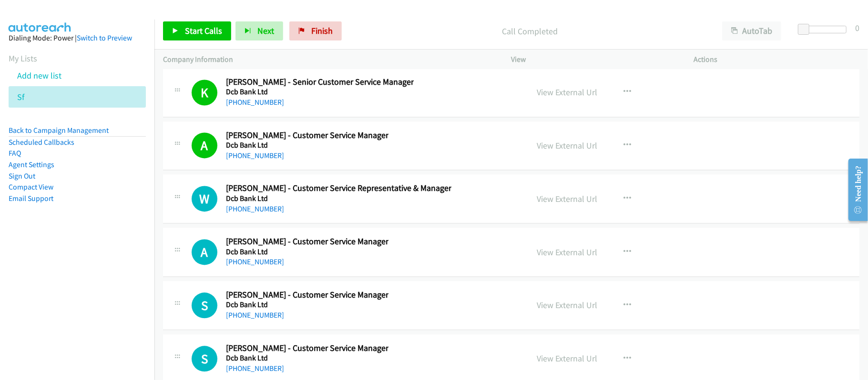
drag, startPoint x: 265, startPoint y: 309, endPoint x: 304, endPoint y: 309, distance: 38.1
click at [265, 266] on link "+91 97684 17298" at bounding box center [255, 261] width 58 height 9
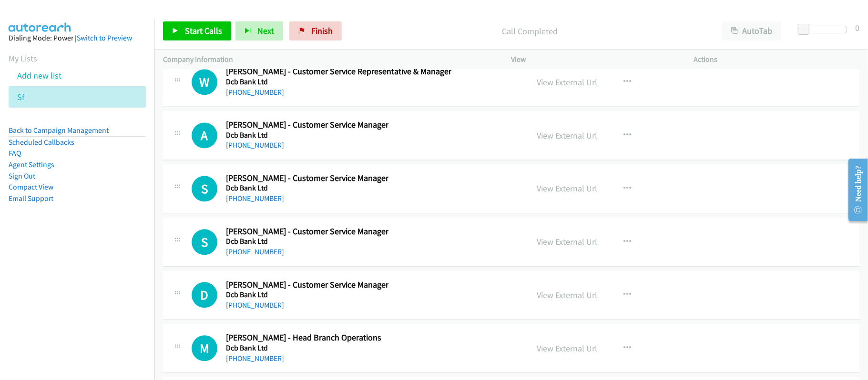
scroll to position [17155, 0]
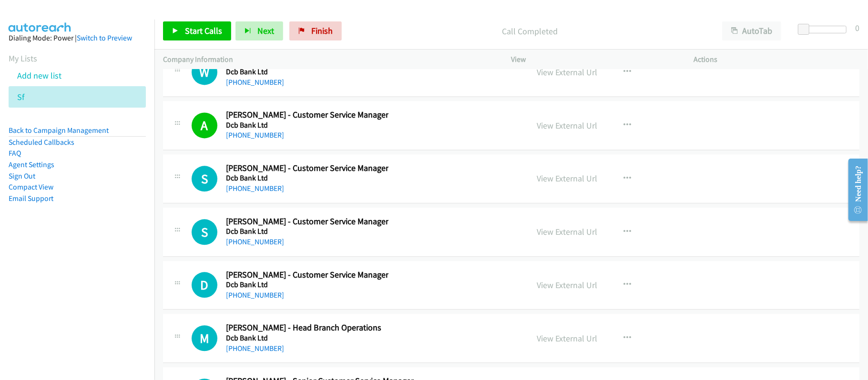
click at [254, 183] on h5 "Dcb Bank Ltd" at bounding box center [307, 178] width 162 height 10
click at [249, 193] on link "+91 82878 10915" at bounding box center [255, 188] width 58 height 9
click at [249, 246] on link "+91 96899 44392" at bounding box center [255, 241] width 58 height 9
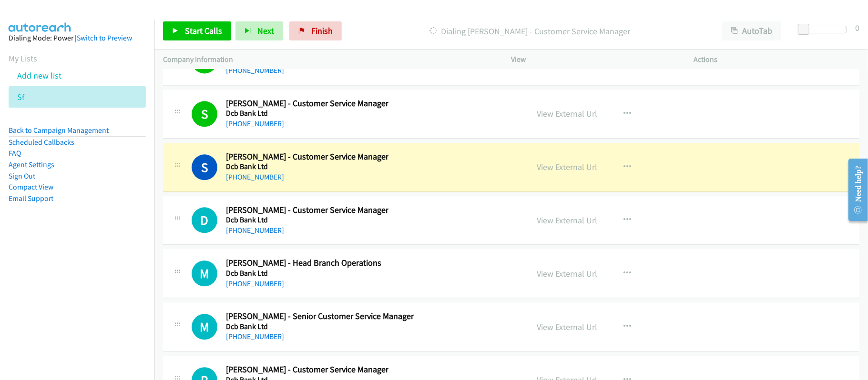
scroll to position [17283, 0]
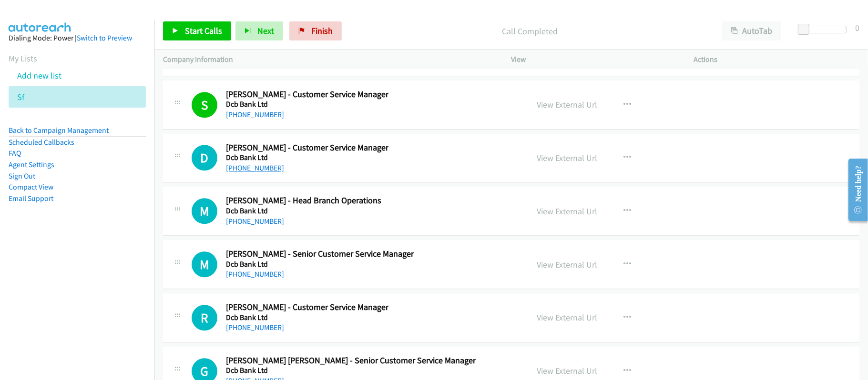
click at [252, 172] on link "+91 74404 10589" at bounding box center [255, 167] width 58 height 9
drag, startPoint x: 235, startPoint y: 271, endPoint x: 409, endPoint y: 271, distance: 173.4
click at [235, 226] on link "+91 80663 02452" at bounding box center [255, 221] width 58 height 9
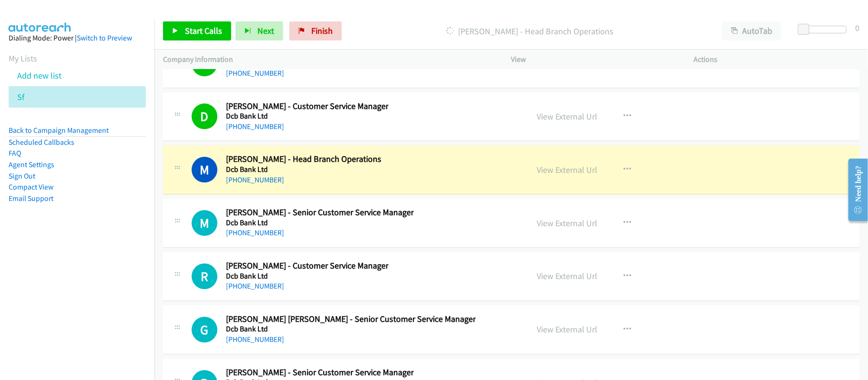
scroll to position [17346, 0]
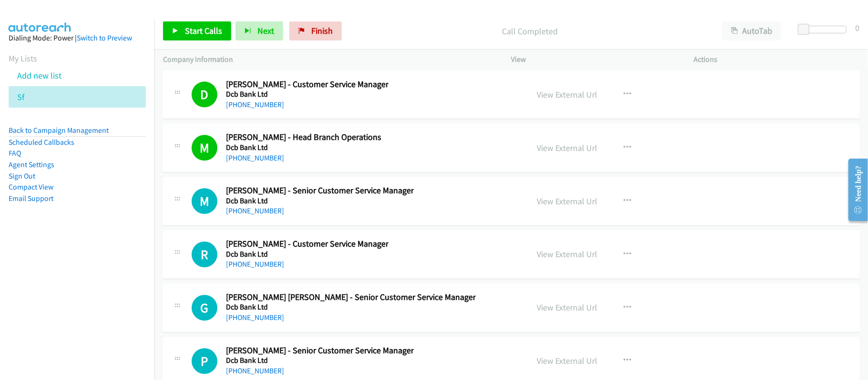
click at [225, 214] on div "M" at bounding box center [209, 201] width 34 height 26
drag, startPoint x: 231, startPoint y: 263, endPoint x: 237, endPoint y: 262, distance: 6.8
click at [231, 215] on link "+91 97002 26771" at bounding box center [255, 210] width 58 height 9
drag, startPoint x: 261, startPoint y: 318, endPoint x: 394, endPoint y: 303, distance: 133.3
click at [261, 269] on link "+91 98922 13370" at bounding box center [255, 264] width 58 height 9
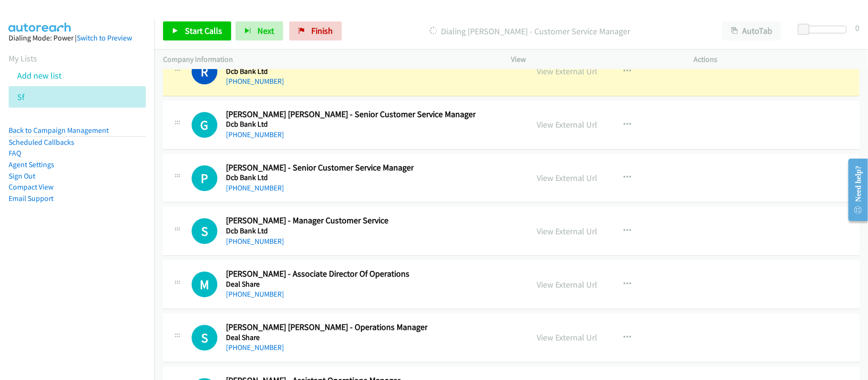
scroll to position [17506, 0]
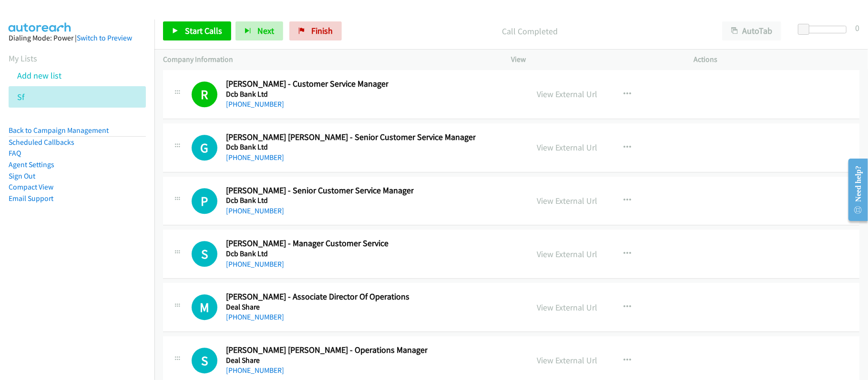
drag, startPoint x: 267, startPoint y: 207, endPoint x: 282, endPoint y: 207, distance: 14.8
click at [267, 162] on link "+91 73039 83889" at bounding box center [255, 157] width 58 height 9
drag, startPoint x: 256, startPoint y: 207, endPoint x: 268, endPoint y: 206, distance: 11.9
click at [256, 162] on link "+91 73039 83889" at bounding box center [255, 157] width 58 height 9
drag, startPoint x: 260, startPoint y: 265, endPoint x: 273, endPoint y: 267, distance: 13.1
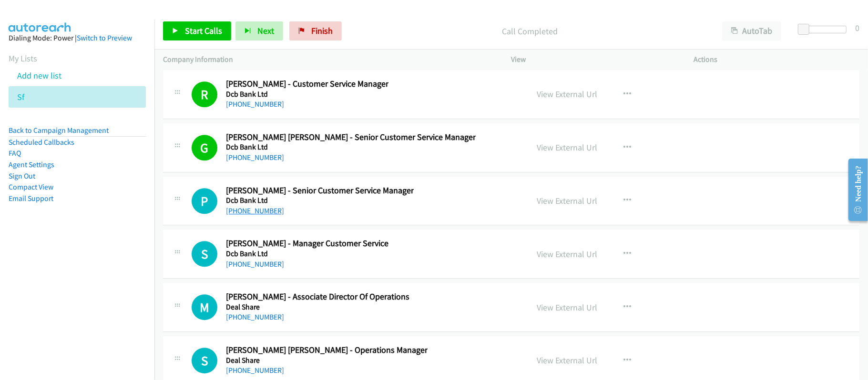
click at [260, 215] on link "+91 99861 51233" at bounding box center [255, 210] width 58 height 9
click at [254, 259] on h5 "Dcb Bank Ltd" at bounding box center [307, 254] width 162 height 10
click at [257, 269] on link "+91 99824 17066" at bounding box center [255, 264] width 58 height 9
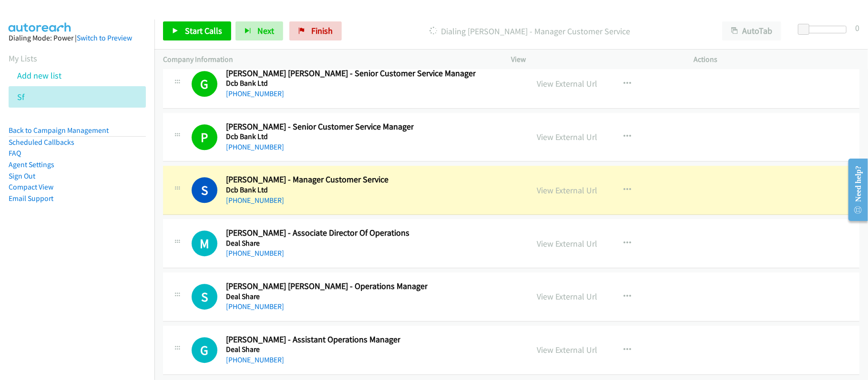
scroll to position [17633, 0]
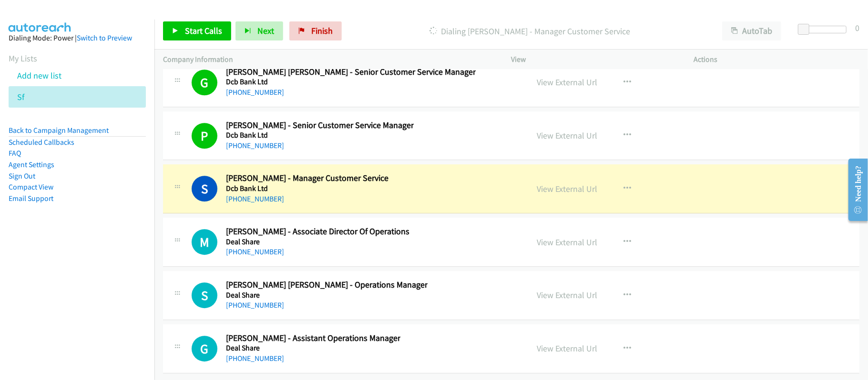
click at [315, 193] on div "+91 99824 17066" at bounding box center [307, 198] width 162 height 11
click at [587, 183] on link "View External Url" at bounding box center [567, 188] width 61 height 11
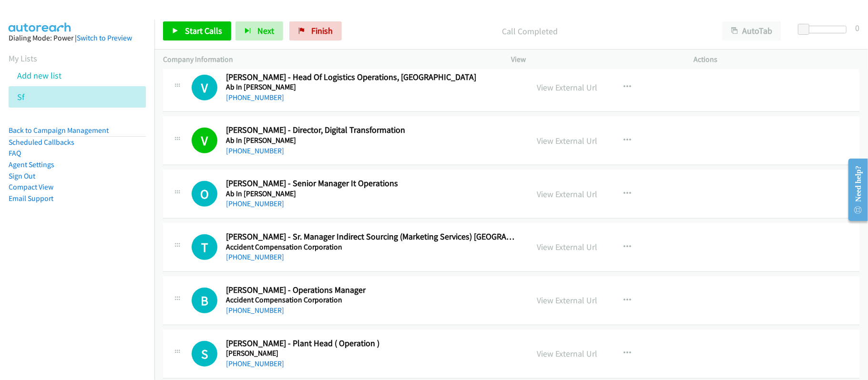
scroll to position [698, 0]
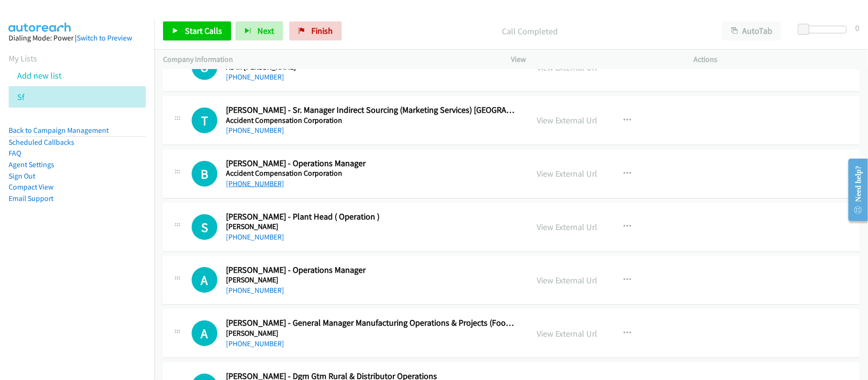
drag, startPoint x: 262, startPoint y: 184, endPoint x: 270, endPoint y: 182, distance: 7.9
click at [262, 184] on link "+91 70080 63121" at bounding box center [255, 183] width 58 height 9
click at [251, 292] on link "+91 99259 43400" at bounding box center [255, 290] width 58 height 9
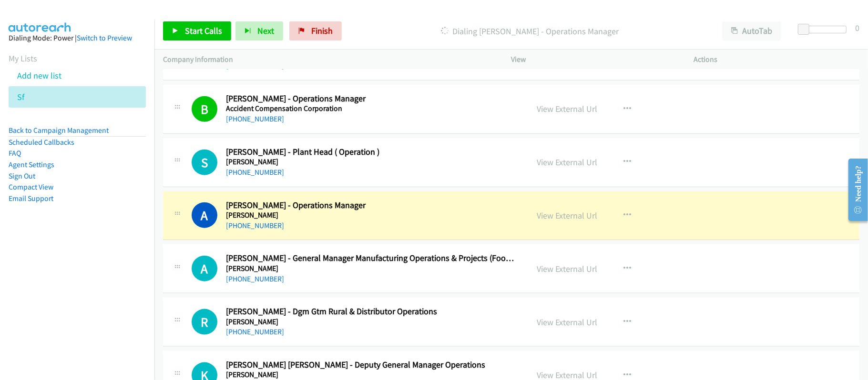
scroll to position [826, 0]
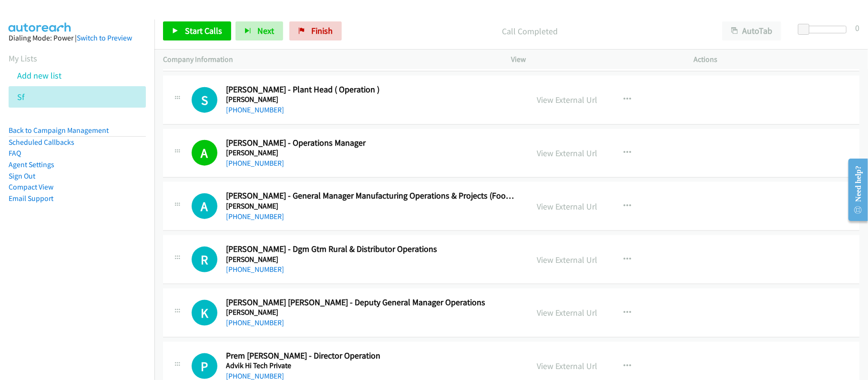
click at [364, 210] on h5 "Adani Wilmar" at bounding box center [370, 207] width 289 height 10
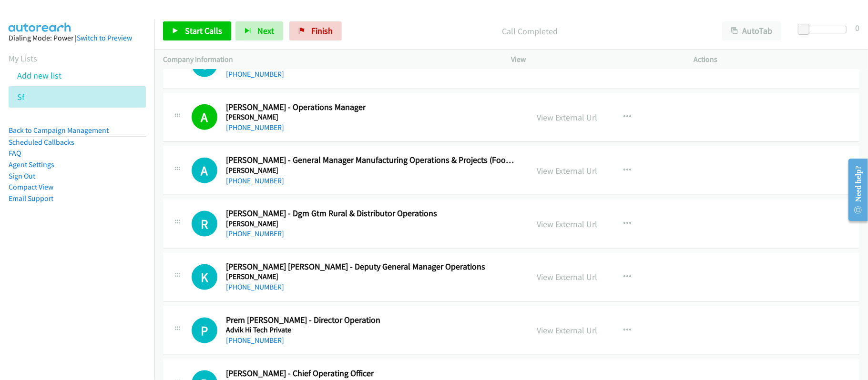
scroll to position [889, 0]
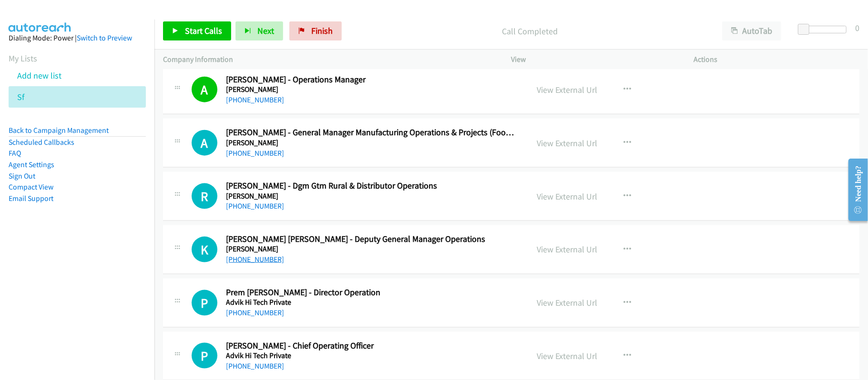
click at [233, 263] on link "+91 79 2645 5650" at bounding box center [255, 259] width 58 height 9
click at [241, 314] on link "+91 98710 92098" at bounding box center [255, 312] width 58 height 9
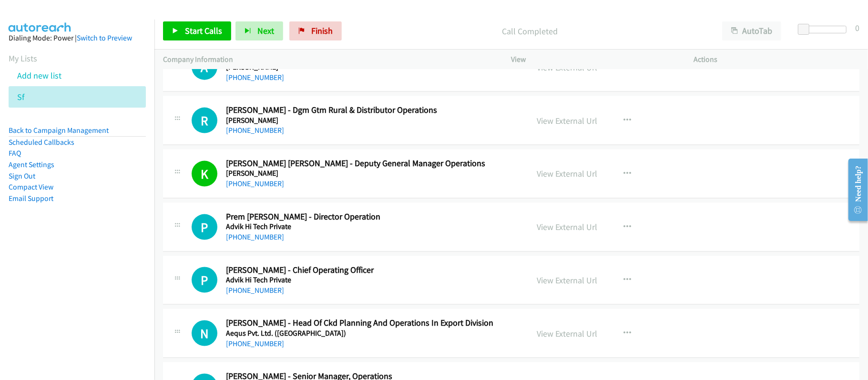
scroll to position [1016, 0]
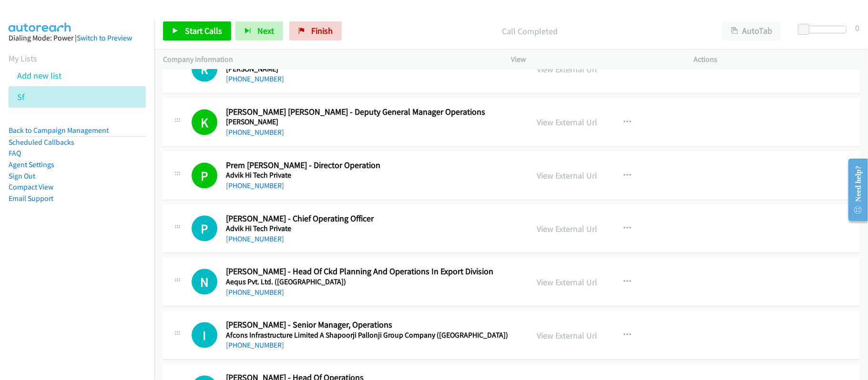
click at [360, 256] on td "P Callback Scheduled Pavankumar Patodi - Chief Operating Officer Advik Hi Tech …" at bounding box center [510, 228] width 713 height 53
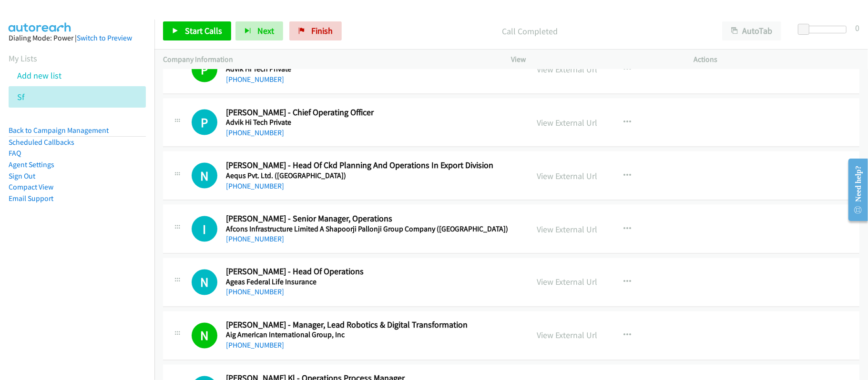
scroll to position [1144, 0]
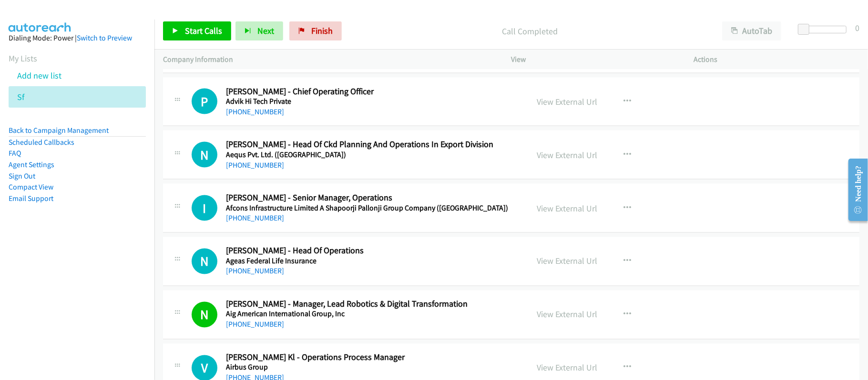
click at [252, 219] on link "+91 90043 78854" at bounding box center [255, 217] width 58 height 9
drag, startPoint x: 271, startPoint y: 272, endPoint x: 367, endPoint y: 272, distance: 95.8
click at [271, 272] on link "+91 99300 43413" at bounding box center [255, 271] width 58 height 9
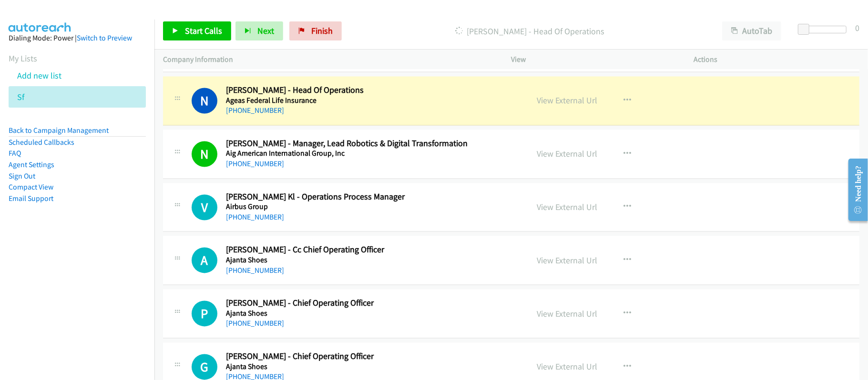
scroll to position [1334, 0]
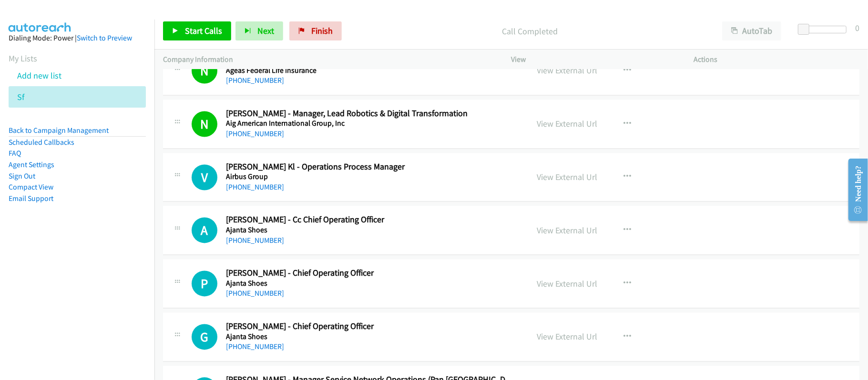
drag, startPoint x: 263, startPoint y: 192, endPoint x: 296, endPoint y: 191, distance: 32.9
click at [263, 192] on link "+91 80663 80380" at bounding box center [255, 187] width 58 height 9
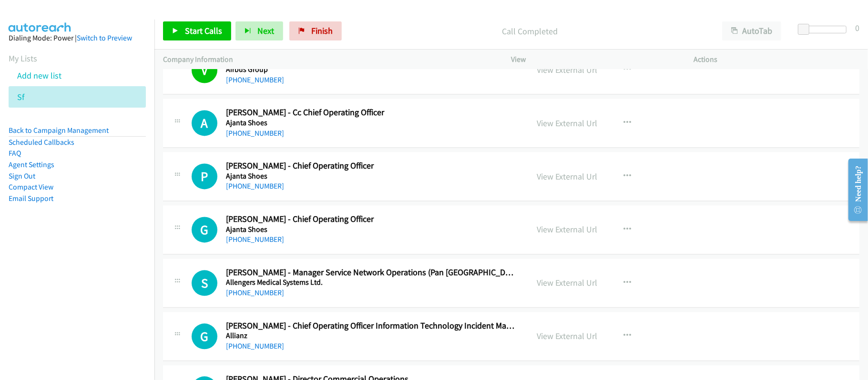
scroll to position [1461, 0]
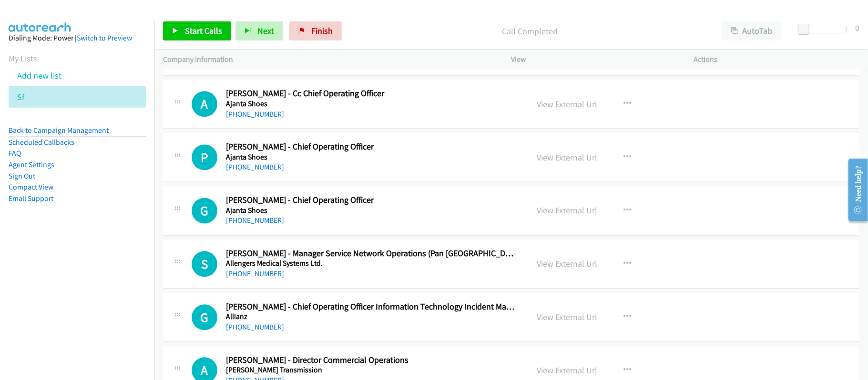
click at [353, 280] on div "+91 99100 52427" at bounding box center [370, 273] width 289 height 11
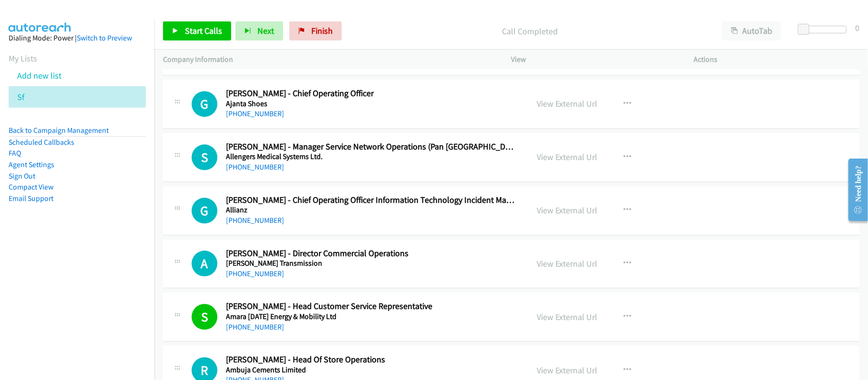
scroll to position [1588, 0]
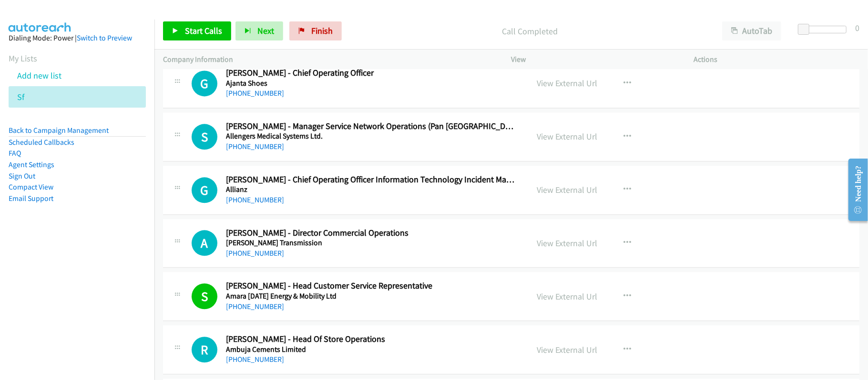
click at [272, 258] on link "+91 98713 58941" at bounding box center [255, 253] width 58 height 9
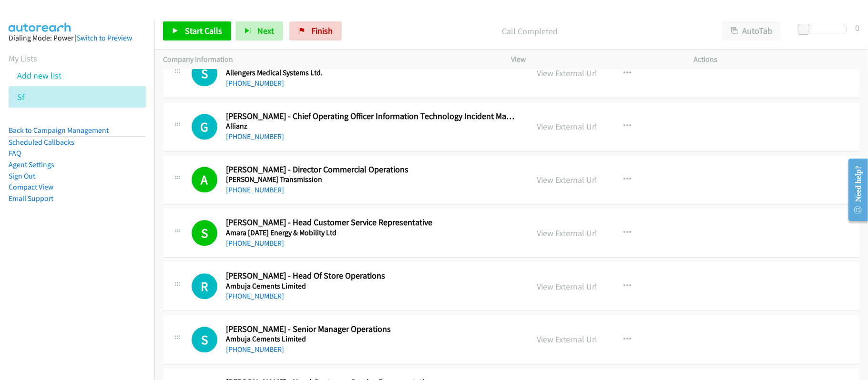
scroll to position [1715, 0]
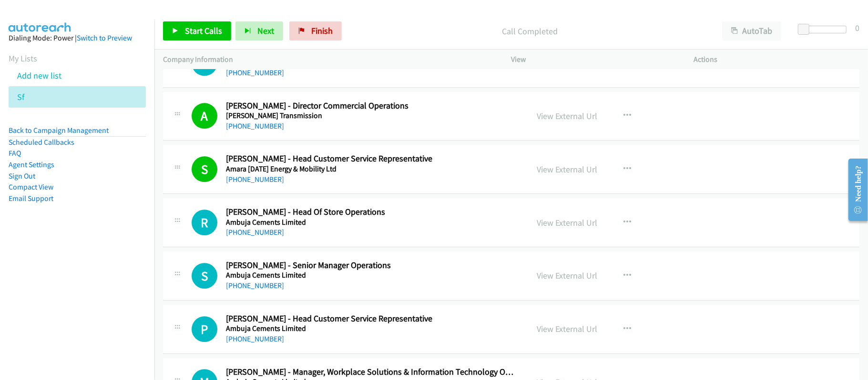
click at [329, 235] on div "+91 94806 86326" at bounding box center [370, 232] width 289 height 11
drag, startPoint x: 263, startPoint y: 237, endPoint x: 347, endPoint y: 250, distance: 85.4
click at [263, 237] on link "+91 94806 86326" at bounding box center [255, 232] width 58 height 9
click at [265, 288] on link "+91 77383 65027" at bounding box center [255, 285] width 58 height 9
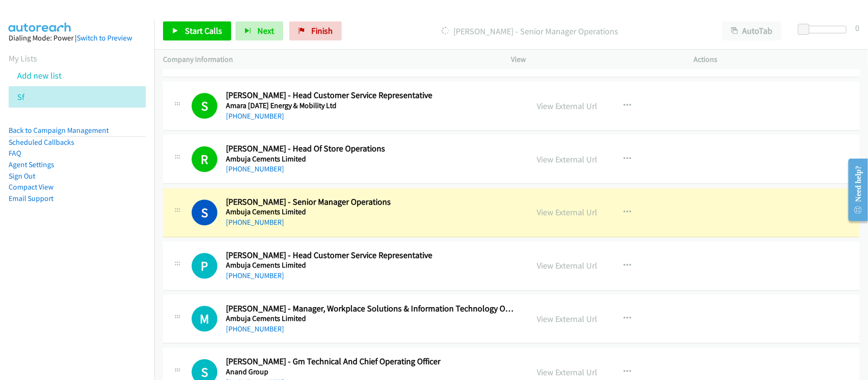
scroll to position [1842, 0]
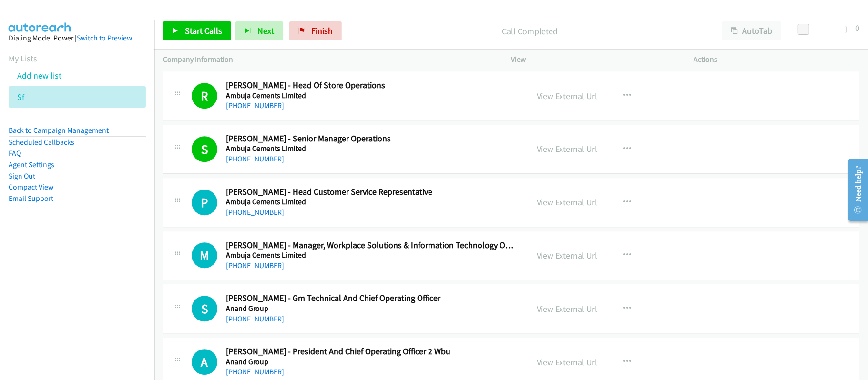
drag, startPoint x: 270, startPoint y: 218, endPoint x: 317, endPoint y: 227, distance: 48.5
click at [270, 217] on link "+91 98205 76875" at bounding box center [255, 212] width 58 height 9
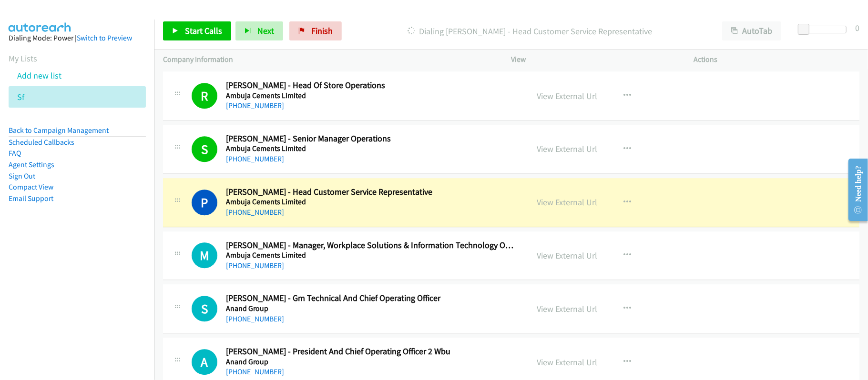
click at [403, 279] on div "M Callback Scheduled Manish Kaulgud - Manager, Workplace Solutions & Informatio…" at bounding box center [511, 256] width 696 height 49
click at [354, 265] on div "+91 99206 00119" at bounding box center [370, 265] width 289 height 11
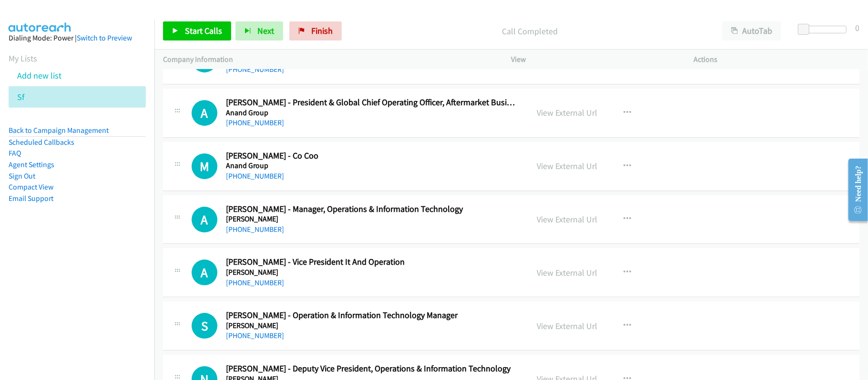
scroll to position [2160, 0]
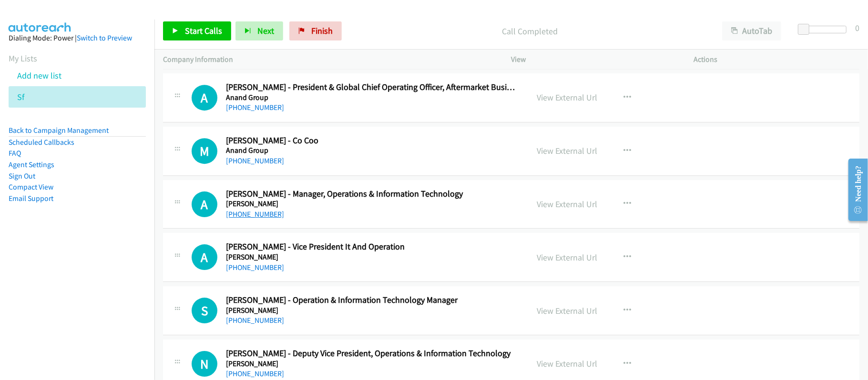
click at [270, 216] on link "+91 98208 72122" at bounding box center [255, 214] width 58 height 9
click at [411, 250] on h2 "Ajoy Dhar - Vice President It And Operation" at bounding box center [370, 247] width 289 height 11
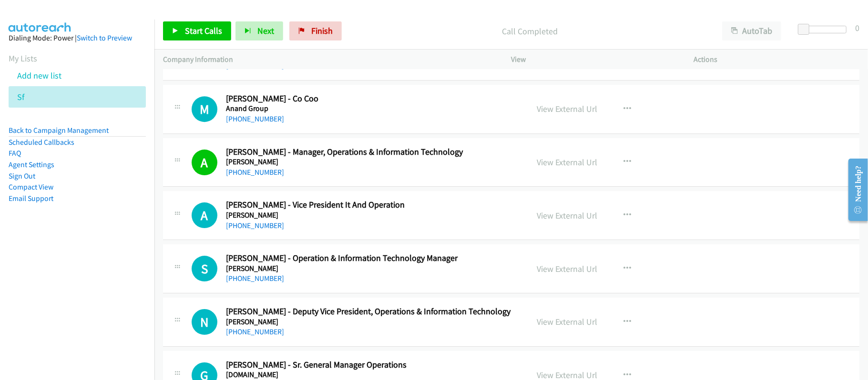
scroll to position [2223, 0]
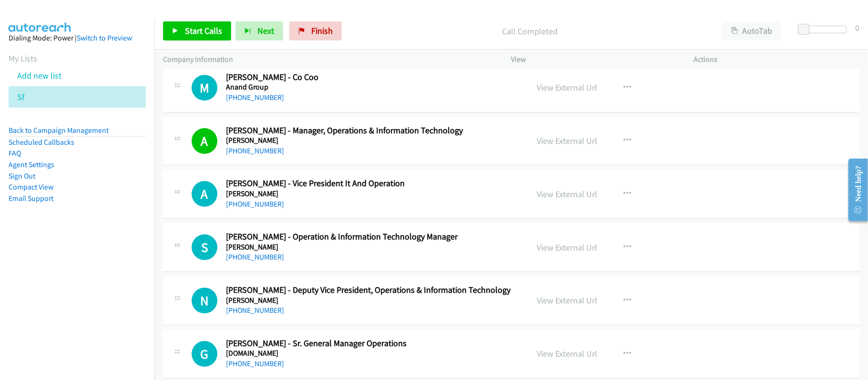
drag, startPoint x: 264, startPoint y: 212, endPoint x: 332, endPoint y: 213, distance: 68.1
click at [264, 209] on link "+91 77180 44993" at bounding box center [255, 204] width 58 height 9
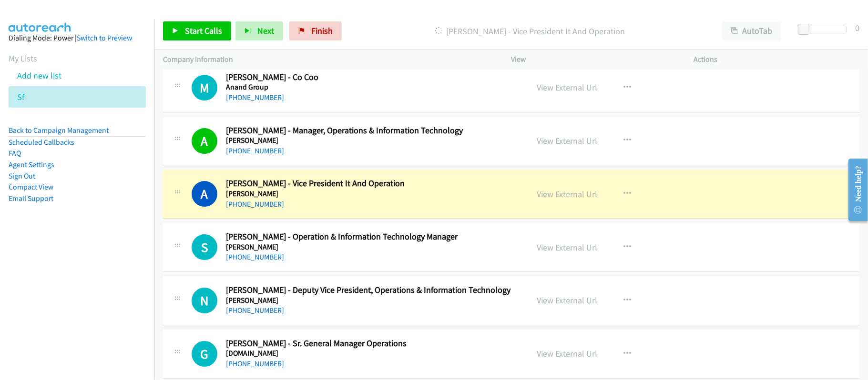
scroll to position [2287, 0]
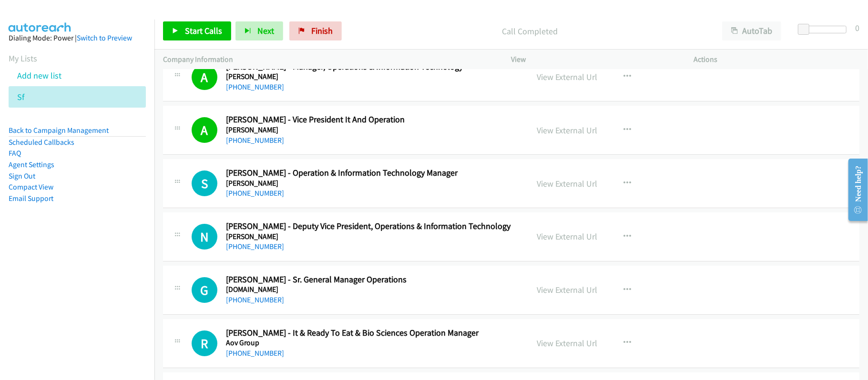
click at [342, 199] on div "+91 93202 88074" at bounding box center [370, 193] width 289 height 11
drag, startPoint x: 266, startPoint y: 201, endPoint x: 382, endPoint y: 214, distance: 117.0
click at [266, 198] on link "+91 93202 88074" at bounding box center [255, 193] width 58 height 9
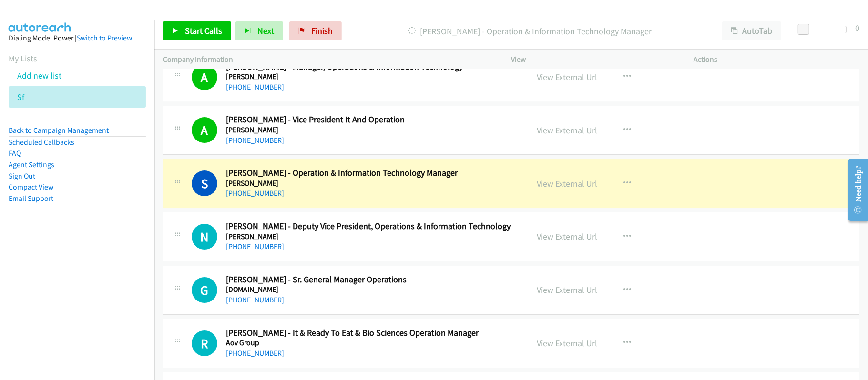
click at [395, 208] on div "S Callback Scheduled Santosh Chitnis - Operation & Information Technology Manag…" at bounding box center [511, 183] width 696 height 49
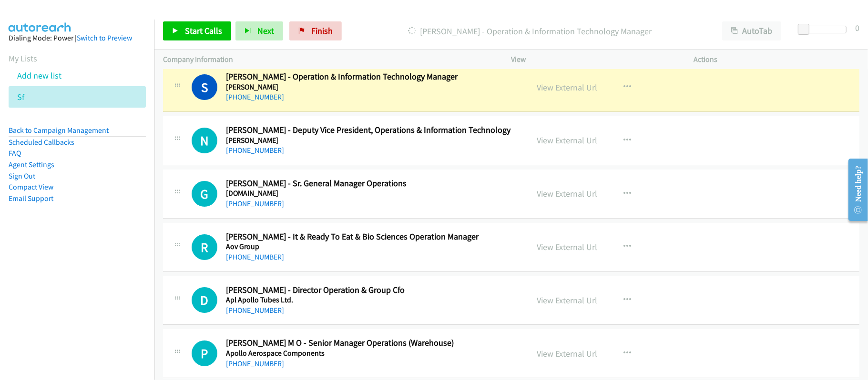
scroll to position [2414, 0]
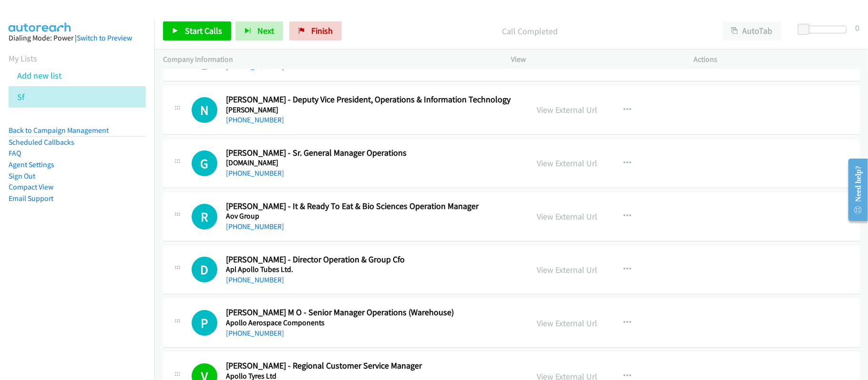
click at [360, 124] on div "+91 80806 04535" at bounding box center [370, 119] width 289 height 11
click at [266, 124] on link "+91 80806 04535" at bounding box center [255, 119] width 58 height 9
click at [260, 168] on h5 "Anmolindustries.Com" at bounding box center [370, 163] width 289 height 10
click at [260, 177] on link "+91 94151 86707" at bounding box center [255, 173] width 58 height 9
click at [258, 178] on link "+91 94151 86707" at bounding box center [255, 173] width 58 height 9
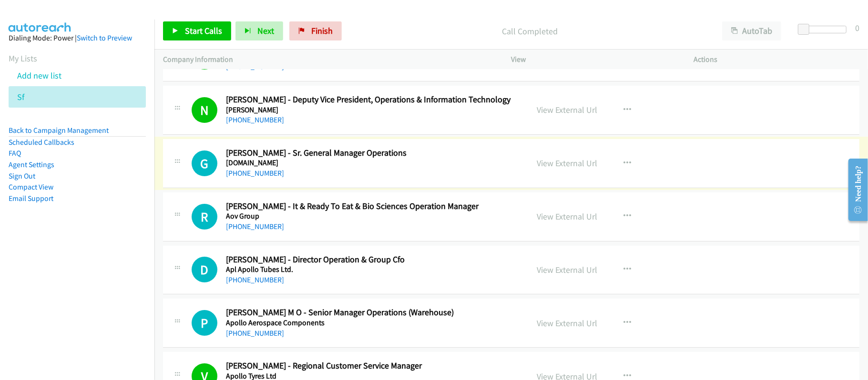
click at [260, 177] on link "+91 94151 86707" at bounding box center [255, 173] width 58 height 9
click at [280, 233] on div "+91 70277 20728" at bounding box center [370, 226] width 289 height 11
click at [252, 228] on div "+91 70277 20728" at bounding box center [370, 226] width 289 height 11
click at [253, 228] on div "+91 70277 20728" at bounding box center [370, 226] width 289 height 11
click at [254, 231] on link "+91 70277 20728" at bounding box center [255, 226] width 58 height 9
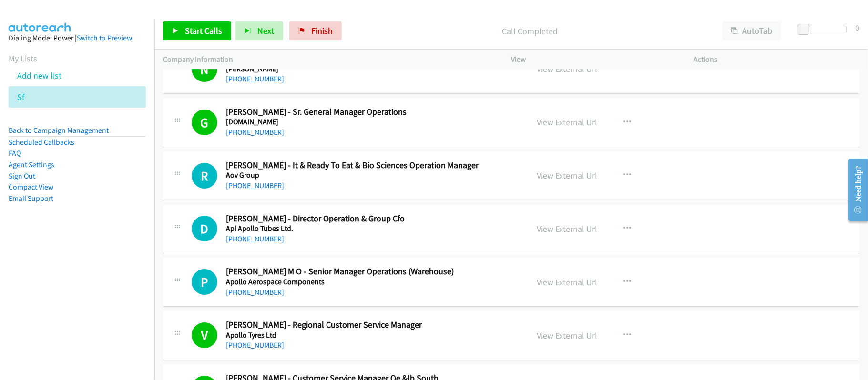
scroll to position [2478, 0]
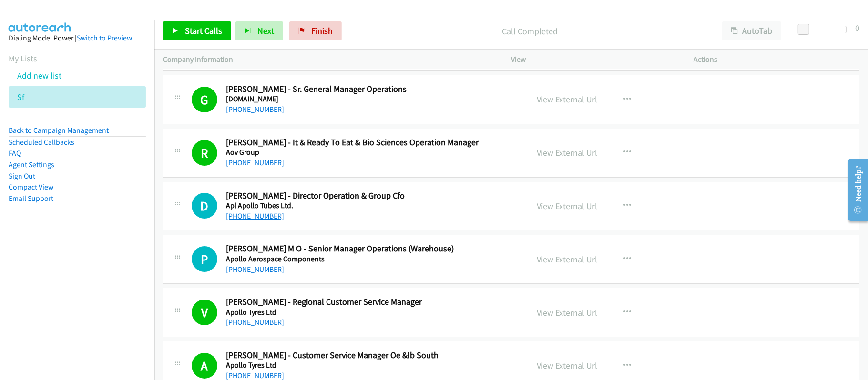
click at [275, 221] on link "+91 98102 03315" at bounding box center [255, 216] width 58 height 9
click at [252, 274] on link "+91 80 4162 0101" at bounding box center [255, 269] width 58 height 9
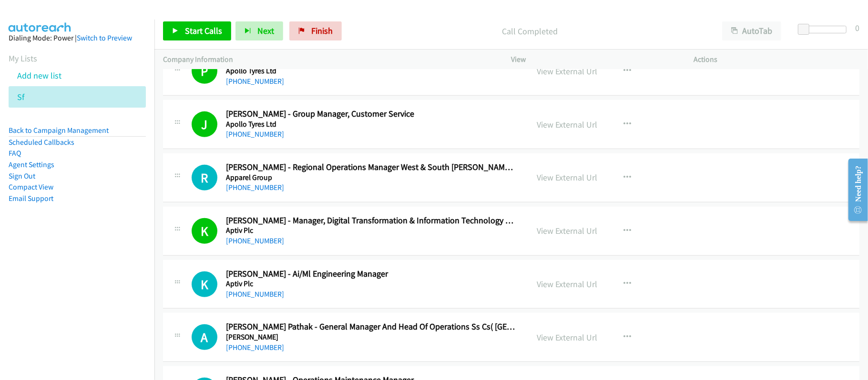
scroll to position [2934, 0]
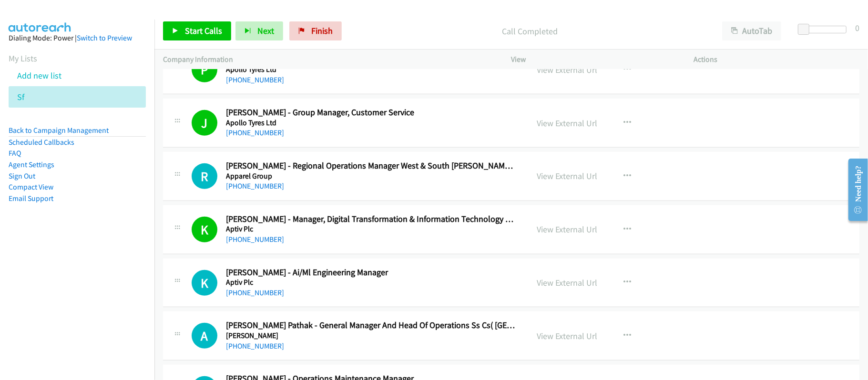
click at [332, 192] on div "+91 74200 20450" at bounding box center [370, 186] width 289 height 11
click at [269, 191] on link "+91 74200 20450" at bounding box center [255, 186] width 58 height 9
click at [311, 28] on span "Finish" at bounding box center [321, 30] width 21 height 11
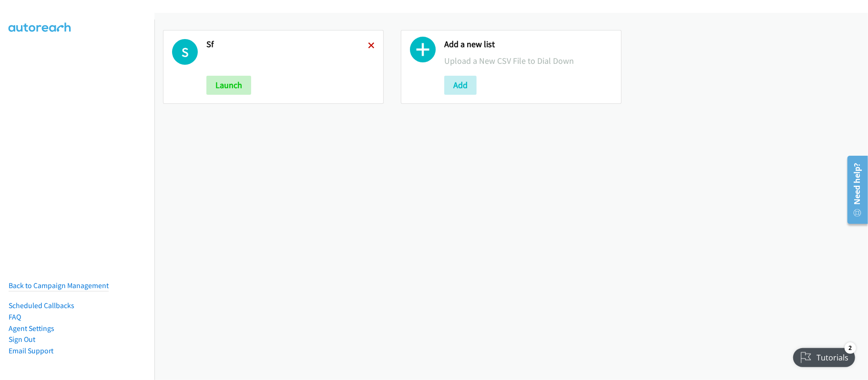
click at [368, 45] on icon at bounding box center [371, 46] width 7 height 7
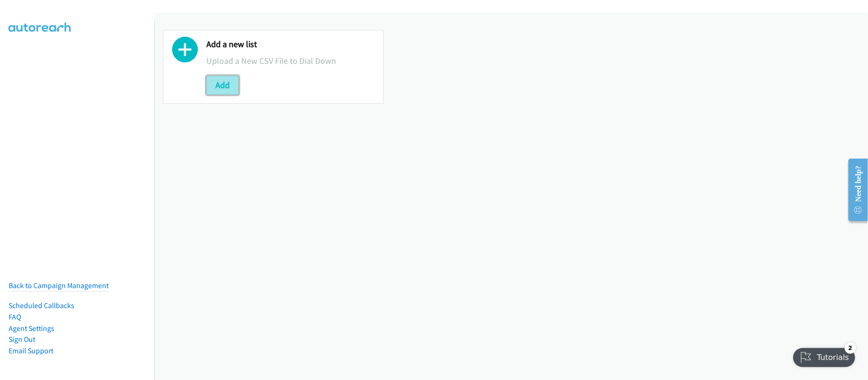
click at [220, 81] on button "Add" at bounding box center [222, 85] width 32 height 19
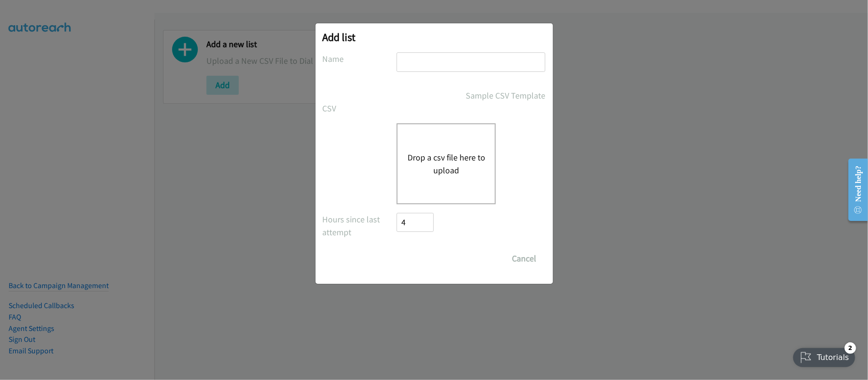
click at [458, 54] on input "text" at bounding box center [470, 62] width 149 height 20
type input "[GEOGRAPHIC_DATA]"
click at [453, 155] on button "Drop a csv file here to upload" at bounding box center [446, 164] width 78 height 26
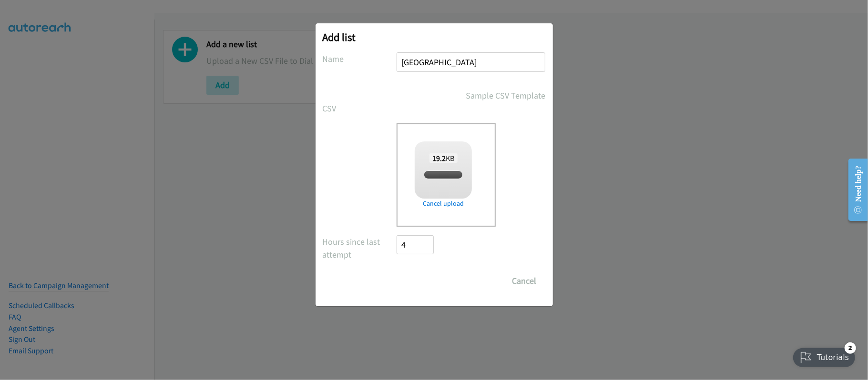
checkbox input "true"
click at [422, 273] on input "Save List" at bounding box center [422, 281] width 50 height 19
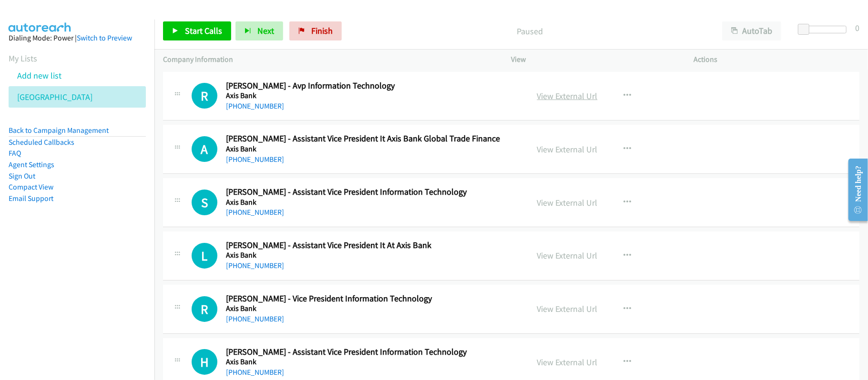
click at [553, 94] on link "View External Url" at bounding box center [567, 96] width 61 height 11
click at [768, 172] on div "A Callback Scheduled [PERSON_NAME] - Assistant Vice President It Axis Bank Glob…" at bounding box center [511, 149] width 696 height 49
click at [575, 94] on link "View External Url" at bounding box center [567, 96] width 61 height 11
click at [253, 111] on div "R Callback Scheduled [PERSON_NAME] - Avp Information Technology Axis Bank [GEOG…" at bounding box center [511, 96] width 696 height 49
click at [255, 101] on div "[PHONE_NUMBER]" at bounding box center [370, 106] width 289 height 11
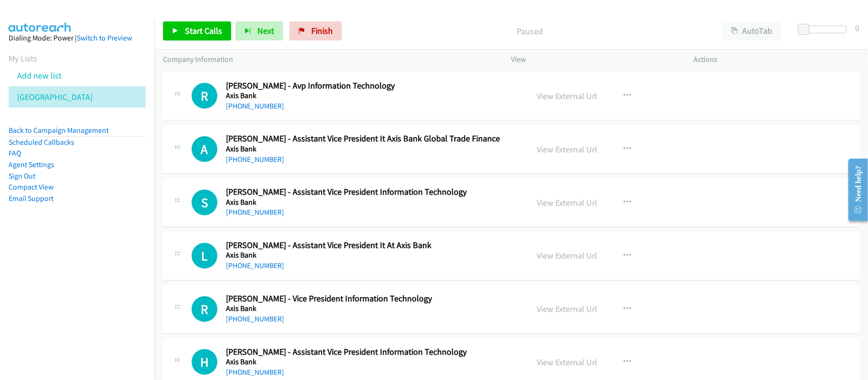
click at [259, 101] on div "[PHONE_NUMBER]" at bounding box center [370, 106] width 289 height 11
click at [260, 103] on link "[PHONE_NUMBER]" at bounding box center [255, 105] width 58 height 9
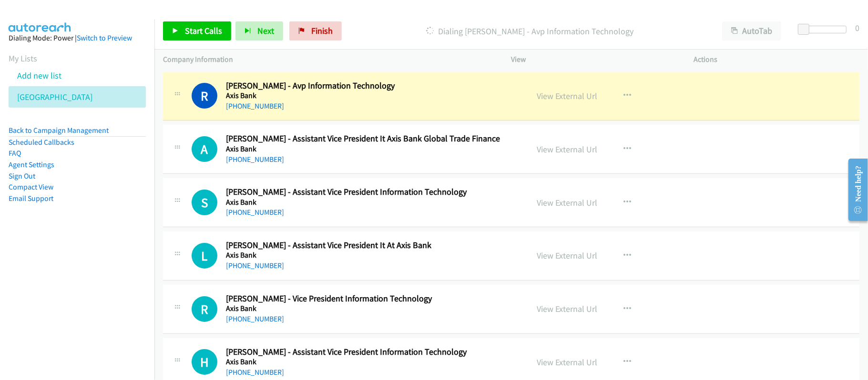
drag, startPoint x: 408, startPoint y: 100, endPoint x: 476, endPoint y: 97, distance: 68.2
click at [408, 100] on h5 "Axis Bank" at bounding box center [370, 96] width 289 height 10
click at [556, 88] on div "View External Url View External Url Schedule/Manage Callback Start Calls Here R…" at bounding box center [623, 96] width 191 height 31
click at [554, 92] on link "View External Url" at bounding box center [567, 96] width 61 height 11
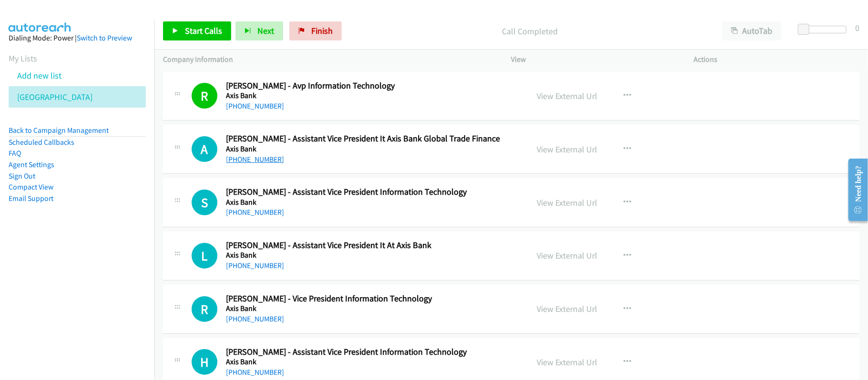
click at [254, 155] on link "[PHONE_NUMBER]" at bounding box center [255, 159] width 58 height 9
click at [380, 152] on h5 "Axis Bank" at bounding box center [370, 149] width 289 height 10
click at [243, 210] on link "[PHONE_NUMBER]" at bounding box center [255, 212] width 58 height 9
drag, startPoint x: 242, startPoint y: 263, endPoint x: 250, endPoint y: 263, distance: 7.6
click at [242, 263] on link "[PHONE_NUMBER]" at bounding box center [255, 265] width 58 height 9
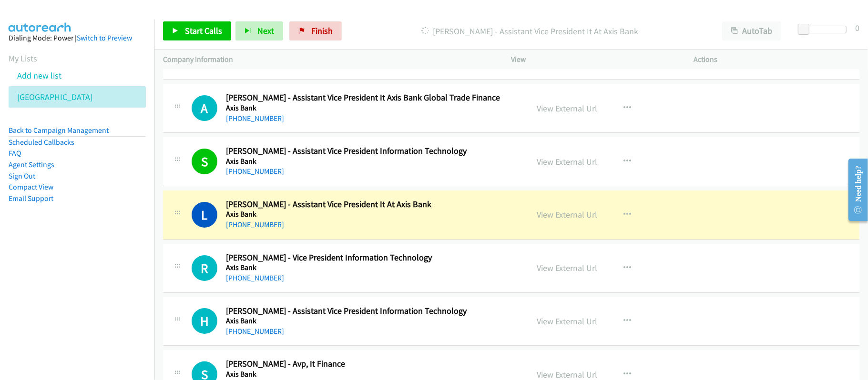
scroll to position [63, 0]
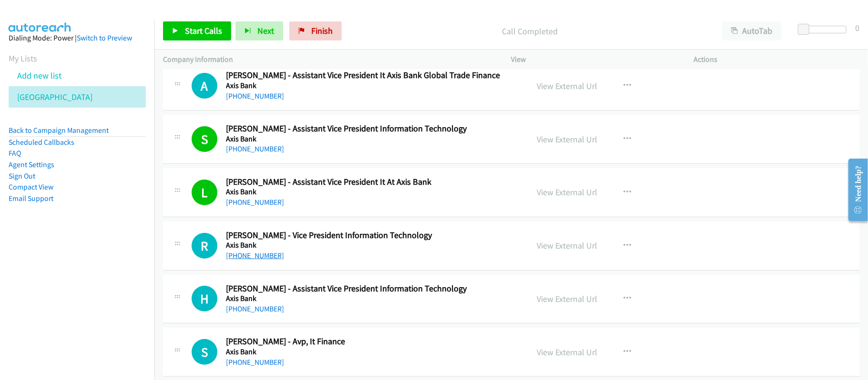
click at [251, 252] on link "[PHONE_NUMBER]" at bounding box center [255, 255] width 58 height 9
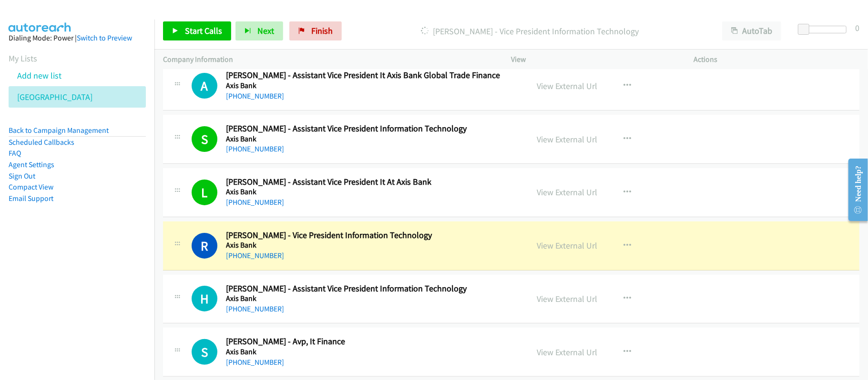
scroll to position [127, 0]
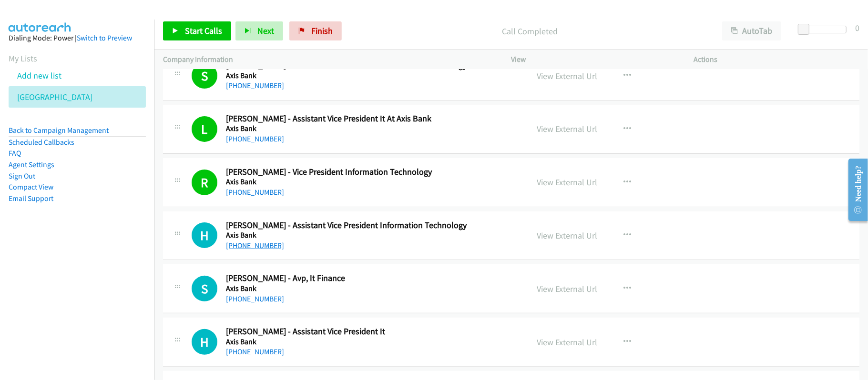
drag, startPoint x: 237, startPoint y: 246, endPoint x: 269, endPoint y: 245, distance: 32.4
click at [237, 246] on link "[PHONE_NUMBER]" at bounding box center [255, 245] width 58 height 9
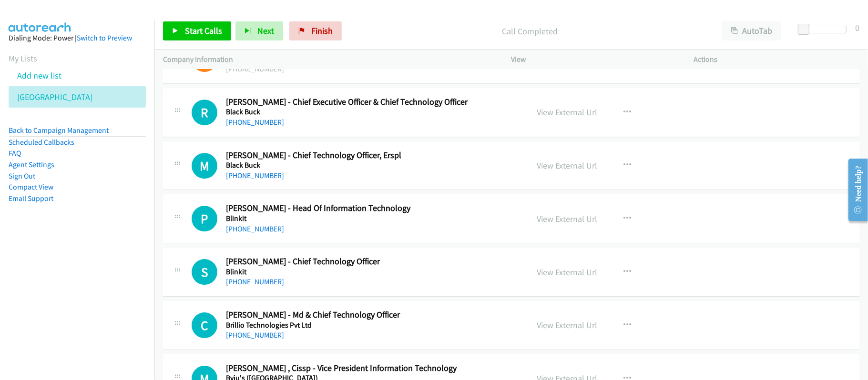
scroll to position [2223, 0]
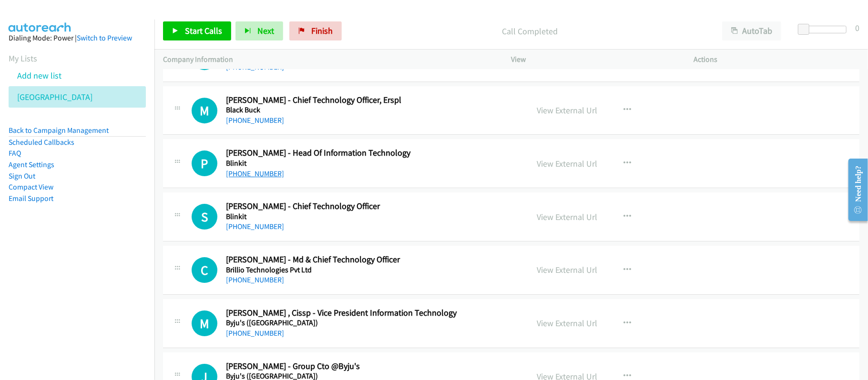
click at [259, 178] on link "[PHONE_NUMBER]" at bounding box center [255, 173] width 58 height 9
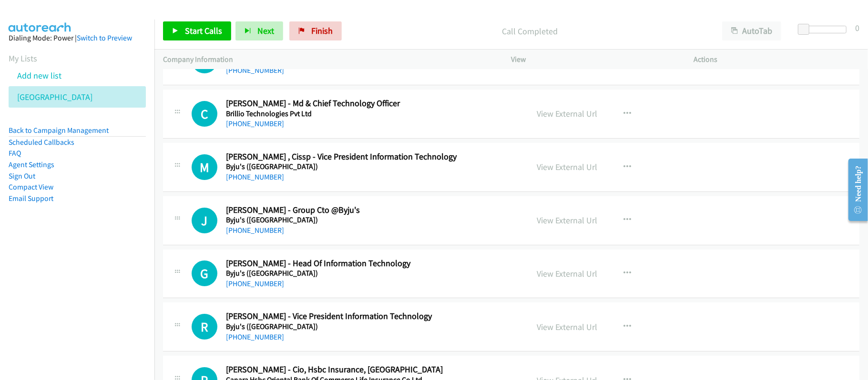
scroll to position [2414, 0]
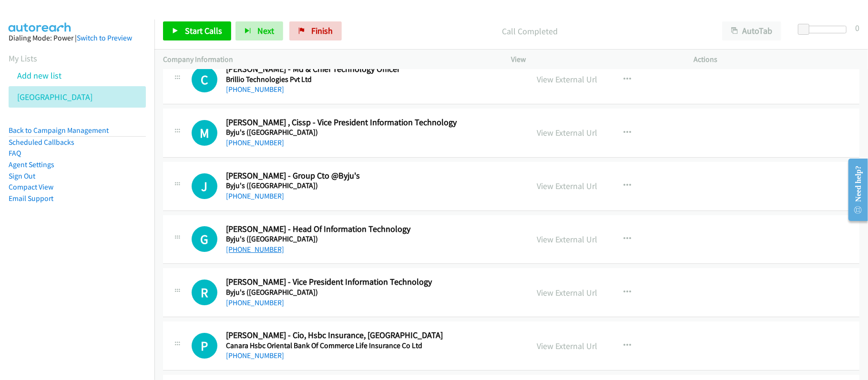
click at [276, 254] on link "[PHONE_NUMBER]" at bounding box center [255, 249] width 58 height 9
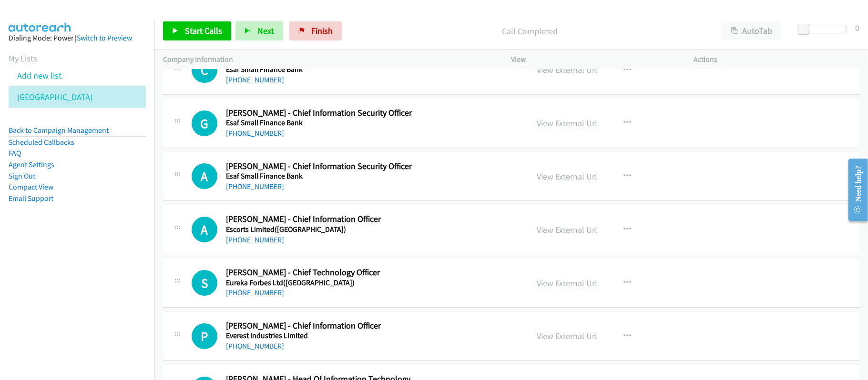
scroll to position [5100, 0]
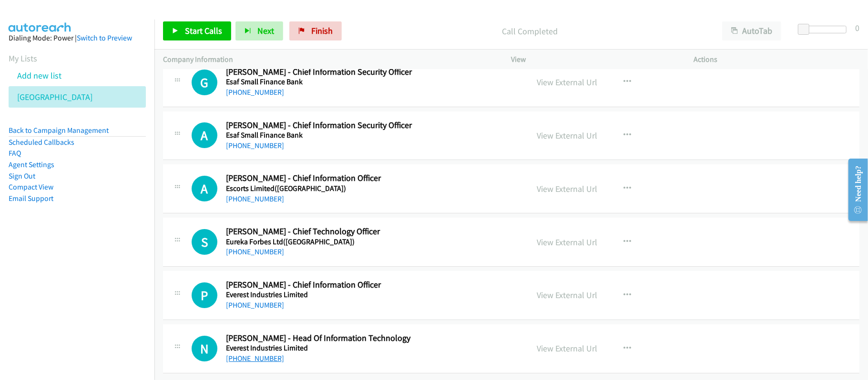
click at [271, 354] on link "[PHONE_NUMBER]" at bounding box center [255, 358] width 58 height 9
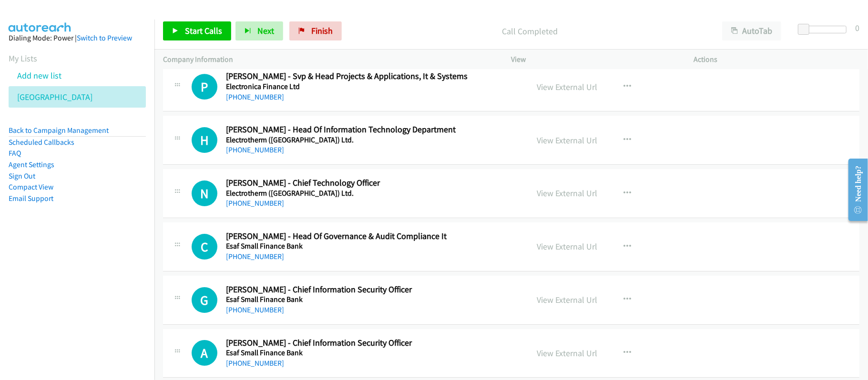
scroll to position [4846, 0]
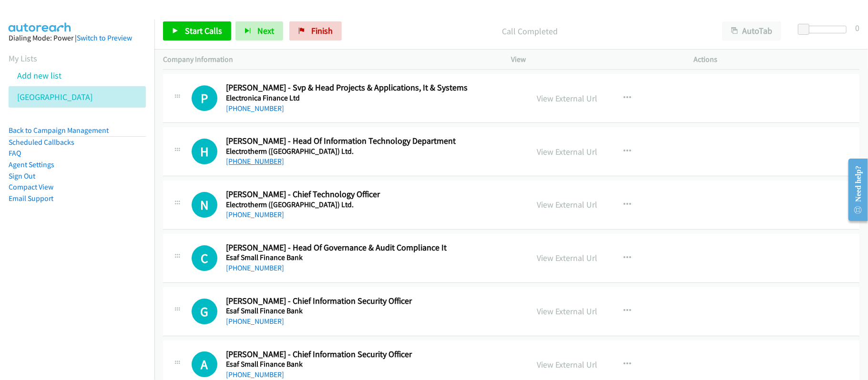
drag, startPoint x: 258, startPoint y: 177, endPoint x: 275, endPoint y: 175, distance: 17.7
click at [258, 166] on link "[PHONE_NUMBER]" at bounding box center [255, 161] width 58 height 9
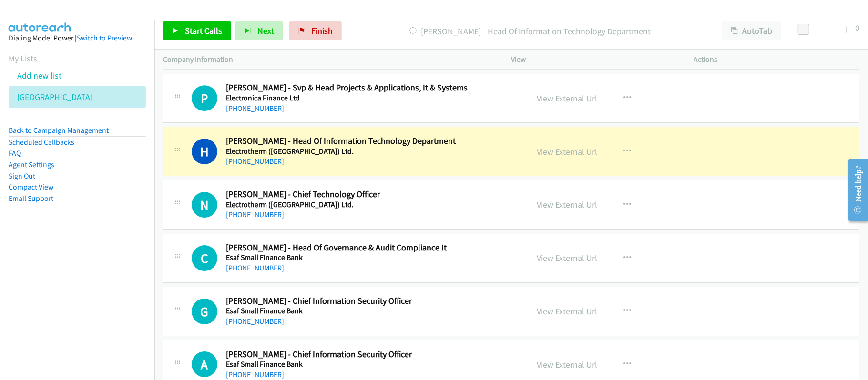
click at [382, 200] on h2 "[PERSON_NAME] - Chief Technology Officer" at bounding box center [370, 194] width 289 height 11
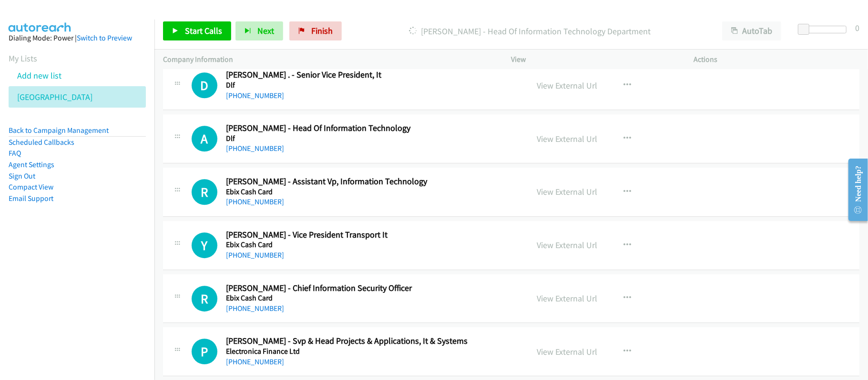
scroll to position [4592, 0]
click at [246, 153] on link "[PHONE_NUMBER]" at bounding box center [255, 148] width 58 height 9
drag, startPoint x: 264, startPoint y: 166, endPoint x: 315, endPoint y: 161, distance: 51.2
click at [264, 153] on link "[PHONE_NUMBER]" at bounding box center [255, 148] width 58 height 9
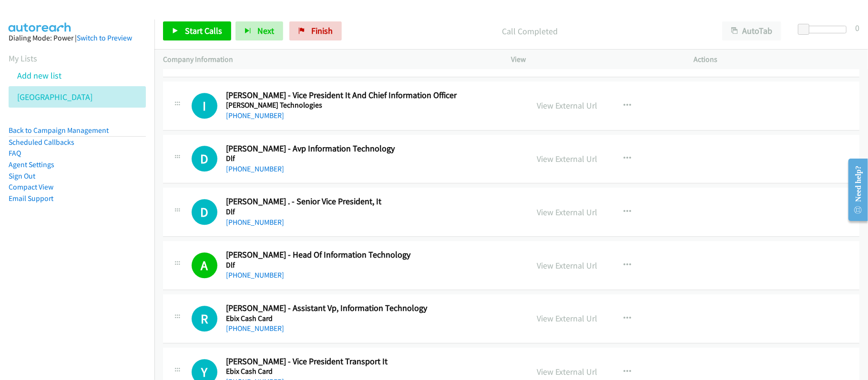
scroll to position [4464, 0]
drag, startPoint x: 396, startPoint y: 290, endPoint x: 418, endPoint y: 277, distance: 25.3
click at [396, 282] on div "[PHONE_NUMBER]" at bounding box center [370, 276] width 289 height 11
click at [547, 272] on link "View External Url" at bounding box center [567, 266] width 61 height 11
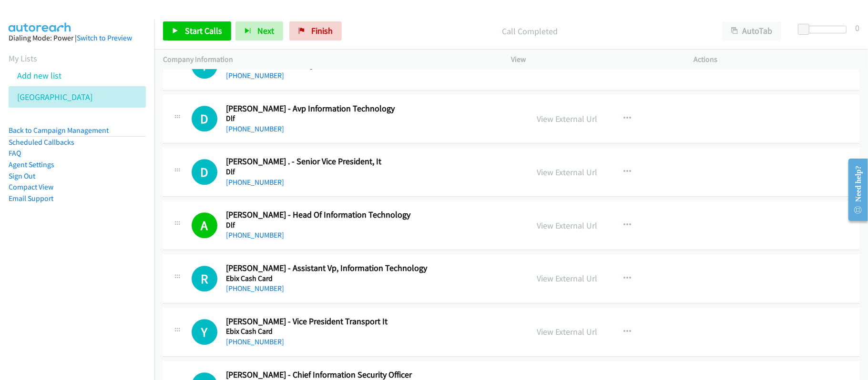
scroll to position [4528, 0]
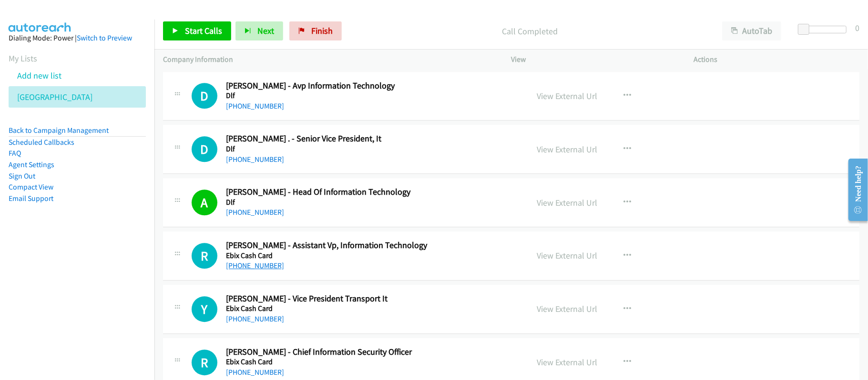
click at [236, 270] on link "[PHONE_NUMBER]" at bounding box center [255, 265] width 58 height 9
drag, startPoint x: 254, startPoint y: 172, endPoint x: 262, endPoint y: 172, distance: 8.1
click at [254, 164] on link "[PHONE_NUMBER]" at bounding box center [255, 159] width 58 height 9
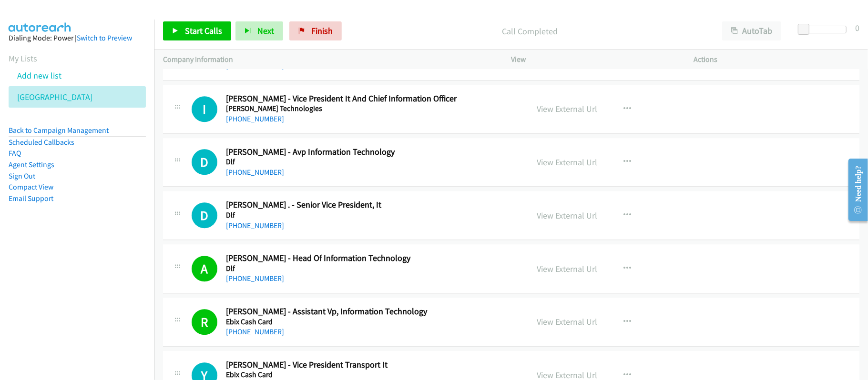
scroll to position [4401, 0]
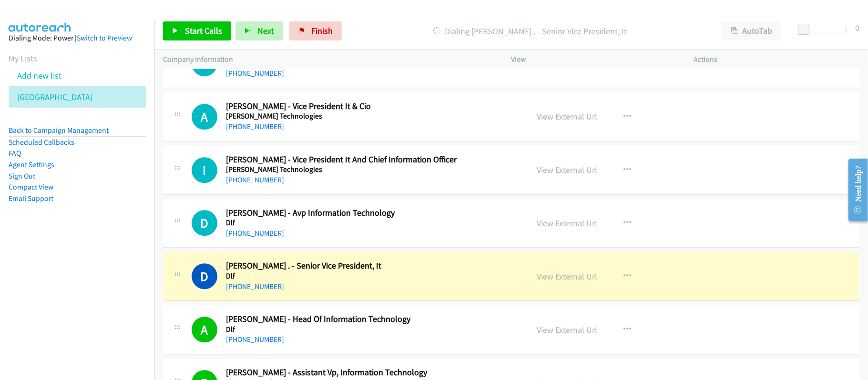
click at [330, 195] on div "I Callback Scheduled [PERSON_NAME] - Vice President It And Chief Information Of…" at bounding box center [511, 170] width 696 height 49
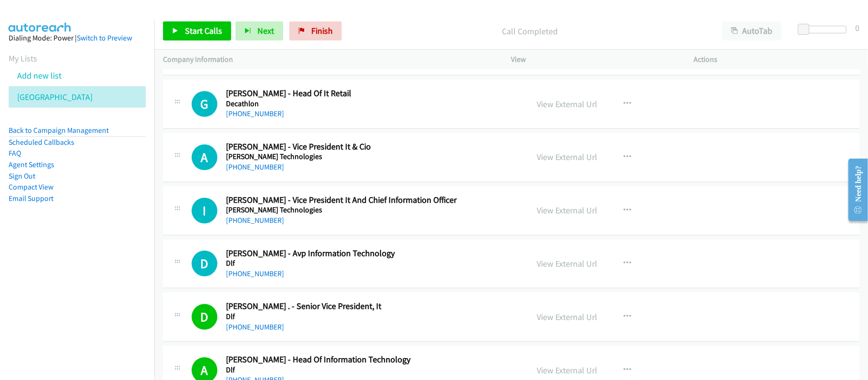
scroll to position [4338, 0]
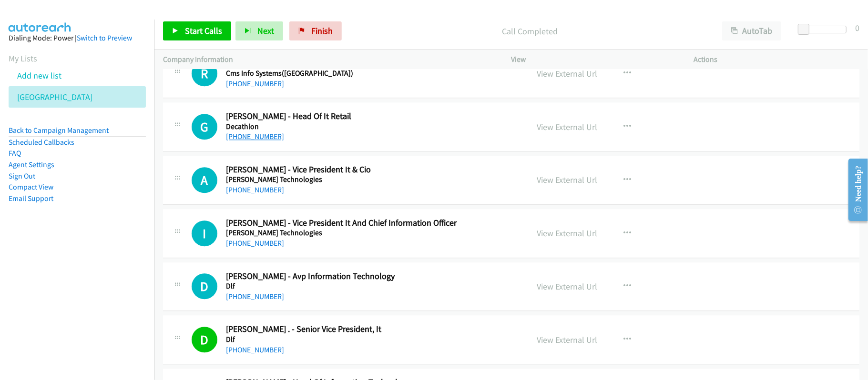
click at [270, 141] on link "[PHONE_NUMBER]" at bounding box center [255, 136] width 58 height 9
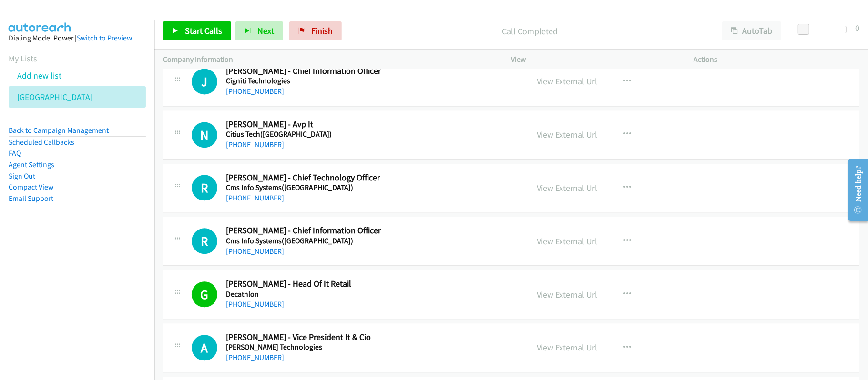
scroll to position [4147, 0]
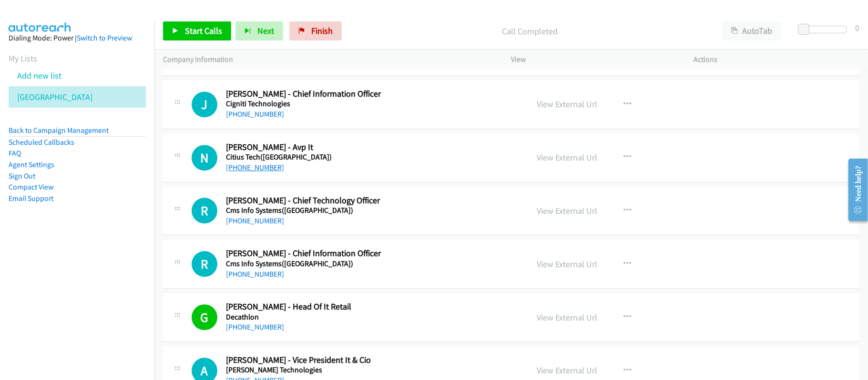
click at [264, 172] on link "[PHONE_NUMBER]" at bounding box center [255, 167] width 58 height 9
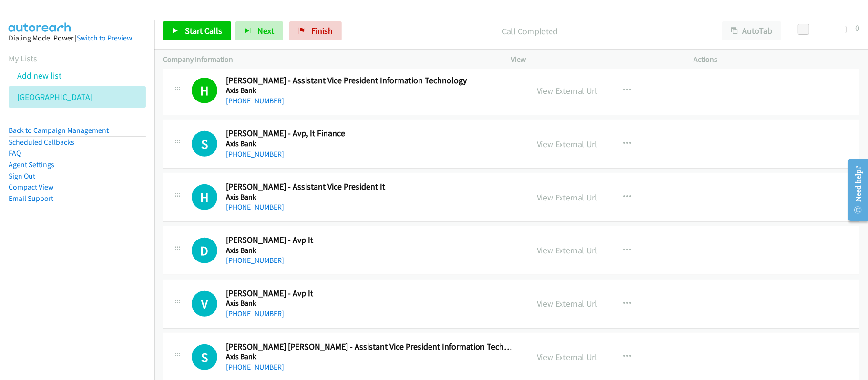
scroll to position [0, 0]
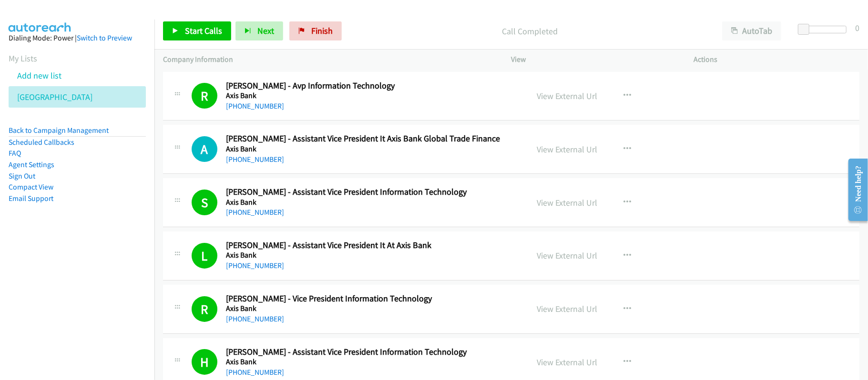
drag, startPoint x: 251, startPoint y: 161, endPoint x: 279, endPoint y: 161, distance: 28.6
click at [251, 161] on link "[PHONE_NUMBER]" at bounding box center [255, 159] width 58 height 9
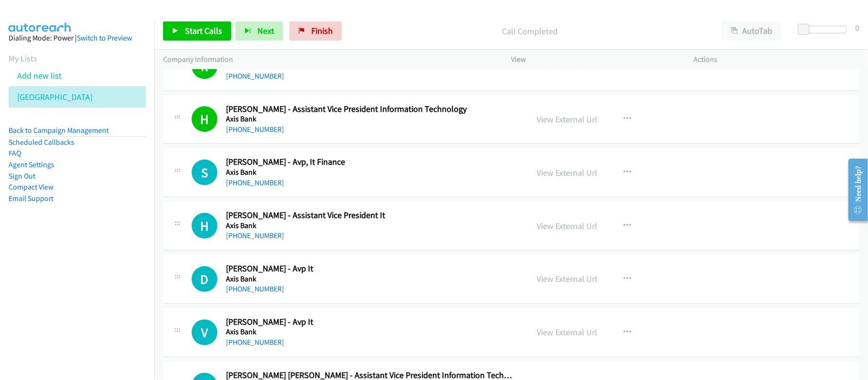
scroll to position [254, 0]
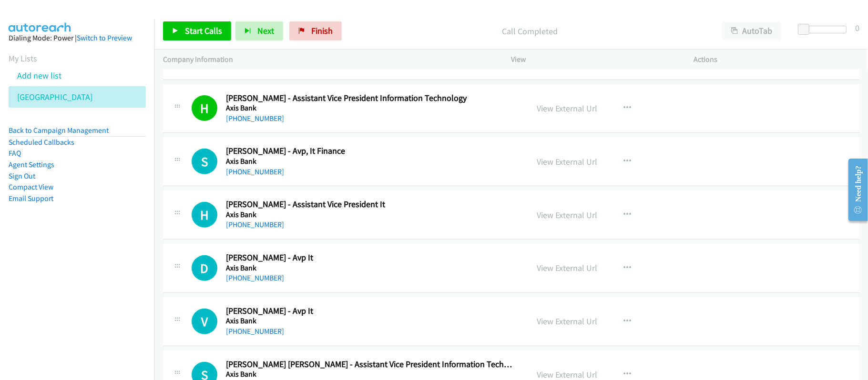
drag, startPoint x: 265, startPoint y: 171, endPoint x: 324, endPoint y: 169, distance: 59.1
click at [265, 171] on link "[PHONE_NUMBER]" at bounding box center [255, 171] width 58 height 9
drag, startPoint x: 265, startPoint y: 172, endPoint x: 302, endPoint y: 172, distance: 36.7
click at [265, 172] on link "[PHONE_NUMBER]" at bounding box center [255, 171] width 58 height 9
click at [271, 229] on link "[PHONE_NUMBER]" at bounding box center [255, 224] width 58 height 9
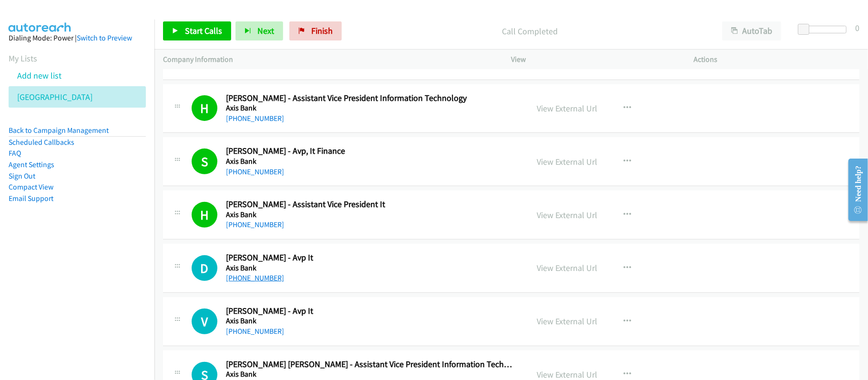
click at [241, 283] on link "[PHONE_NUMBER]" at bounding box center [255, 277] width 58 height 9
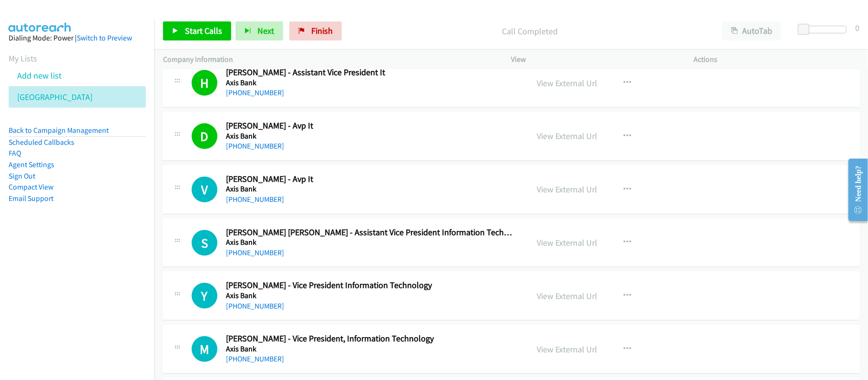
scroll to position [381, 0]
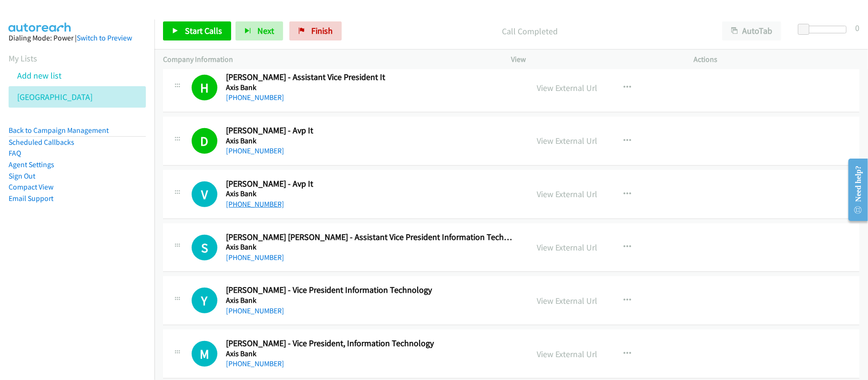
click at [265, 209] on link "[PHONE_NUMBER]" at bounding box center [255, 204] width 58 height 9
click at [248, 257] on link "[PHONE_NUMBER]" at bounding box center [255, 257] width 58 height 9
drag, startPoint x: 235, startPoint y: 311, endPoint x: 243, endPoint y: 309, distance: 7.4
click at [235, 311] on link "[PHONE_NUMBER]" at bounding box center [255, 310] width 58 height 9
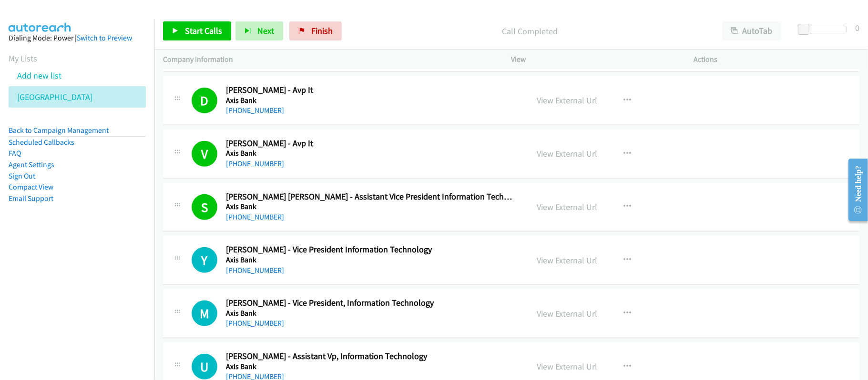
scroll to position [445, 0]
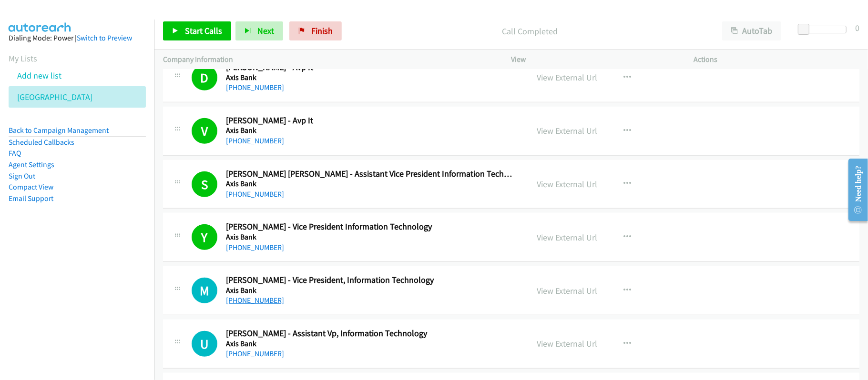
click at [241, 303] on link "[PHONE_NUMBER]" at bounding box center [255, 300] width 58 height 9
drag, startPoint x: 268, startPoint y: 299, endPoint x: 281, endPoint y: 298, distance: 12.9
click at [268, 299] on link "[PHONE_NUMBER]" at bounding box center [255, 300] width 58 height 9
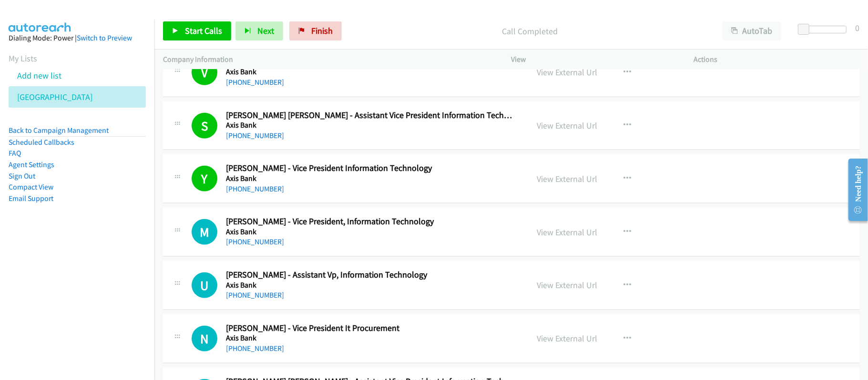
scroll to position [572, 0]
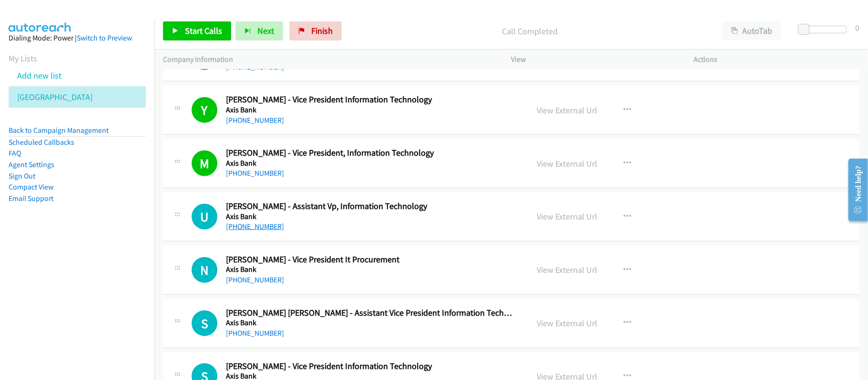
click at [275, 231] on link "[PHONE_NUMBER]" at bounding box center [255, 226] width 58 height 9
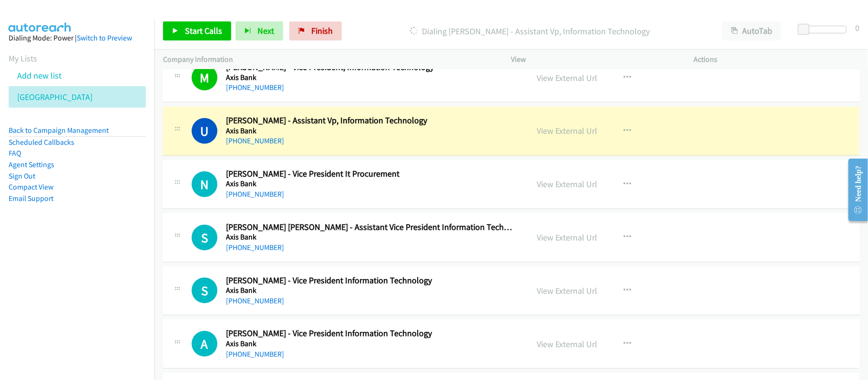
scroll to position [635, 0]
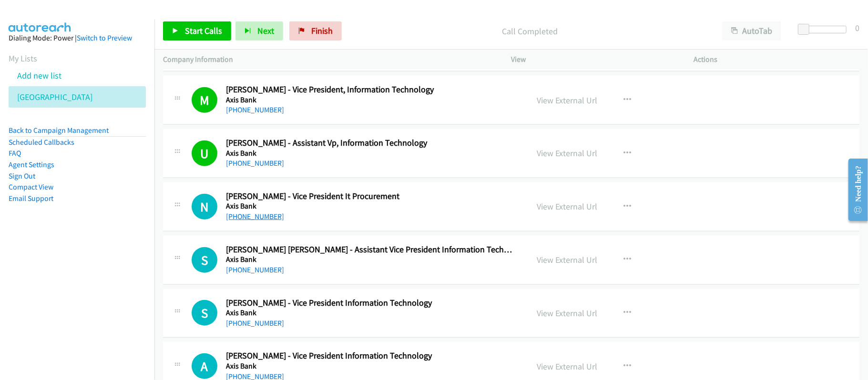
click at [263, 216] on link "[PHONE_NUMBER]" at bounding box center [255, 216] width 58 height 9
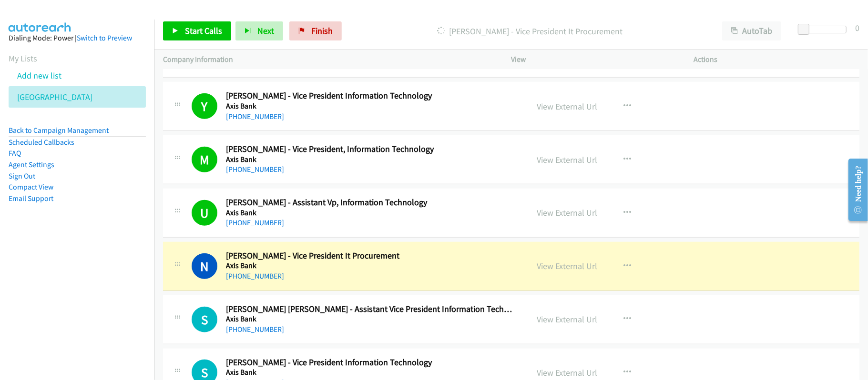
scroll to position [572, 0]
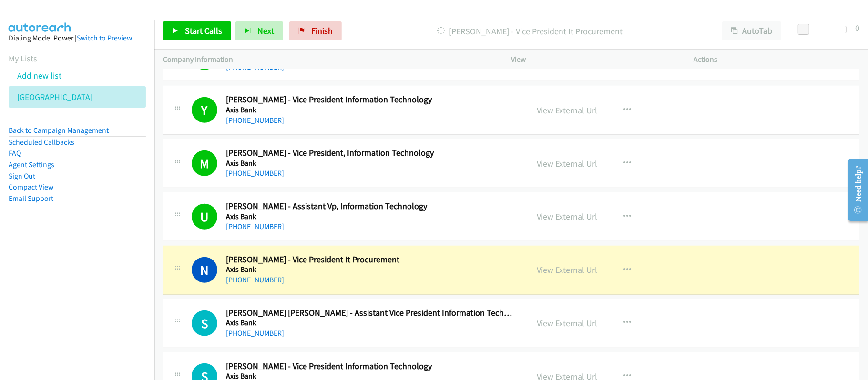
click at [354, 274] on h5 "Axis Bank" at bounding box center [370, 270] width 289 height 10
click at [551, 273] on link "View External Url" at bounding box center [567, 269] width 61 height 11
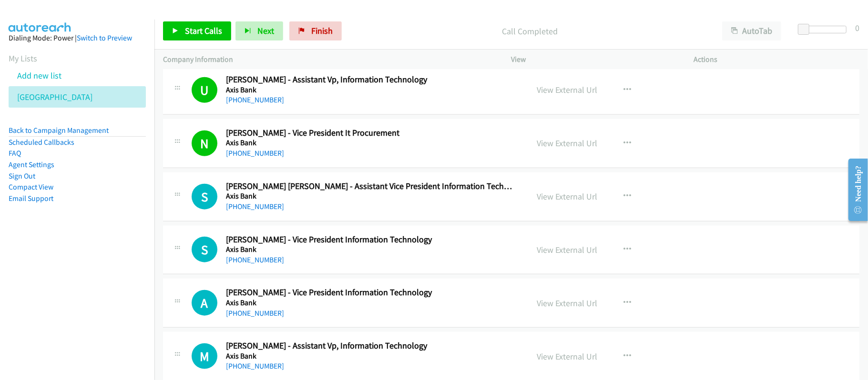
scroll to position [762, 0]
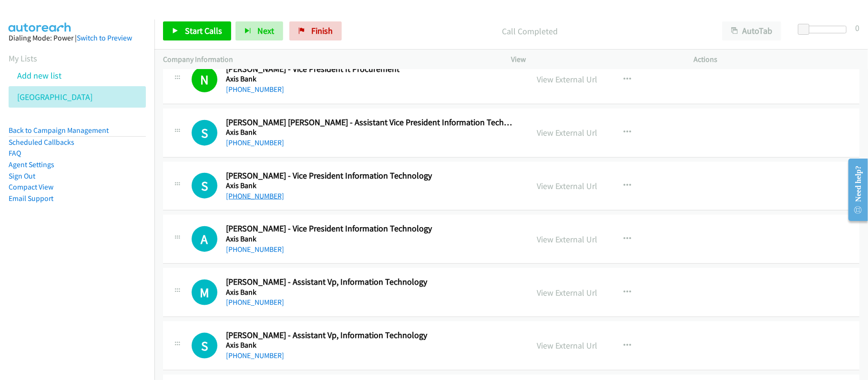
click at [267, 201] on link "[PHONE_NUMBER]" at bounding box center [255, 196] width 58 height 9
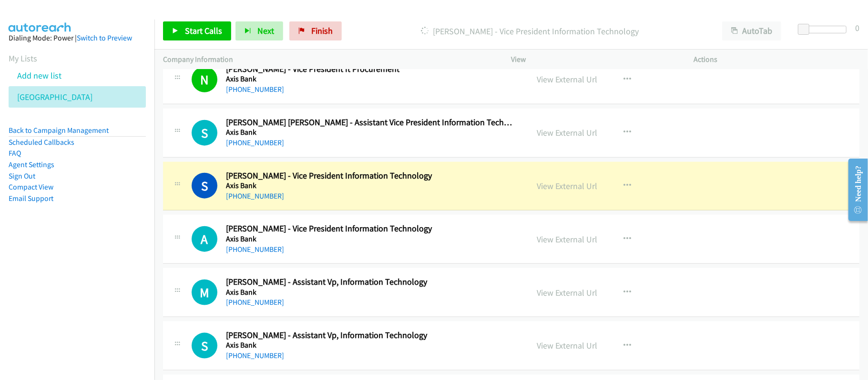
click at [405, 202] on div "[PHONE_NUMBER]" at bounding box center [370, 196] width 289 height 11
click at [551, 189] on link "View External Url" at bounding box center [567, 186] width 61 height 11
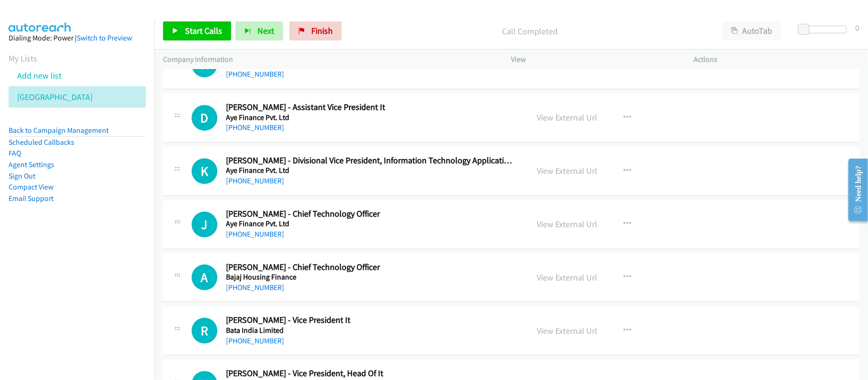
scroll to position [1525, 0]
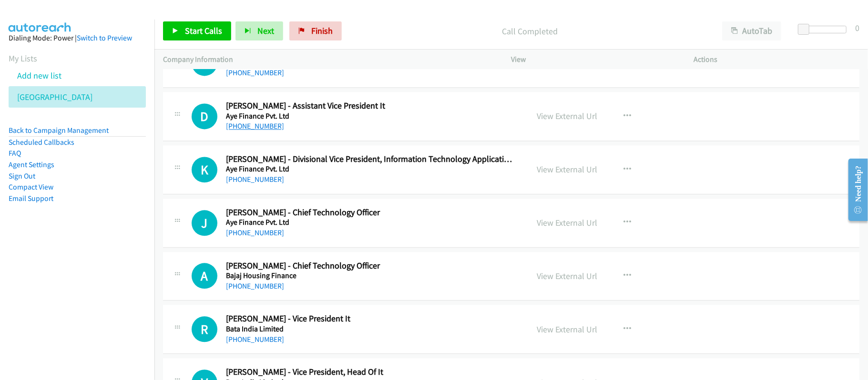
click at [257, 128] on link "[PHONE_NUMBER]" at bounding box center [255, 125] width 58 height 9
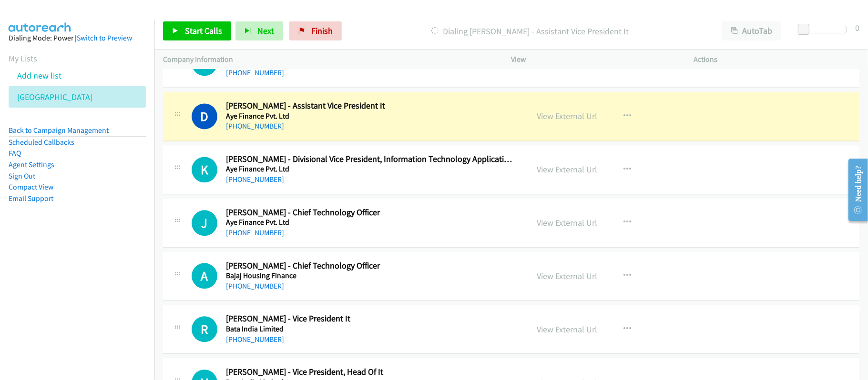
drag, startPoint x: 366, startPoint y: 17, endPoint x: 375, endPoint y: 1, distance: 18.6
click at [366, 17] on div "Start Calls Pause Next Finish Dialing [PERSON_NAME] - Assistant Vice President …" at bounding box center [510, 31] width 713 height 37
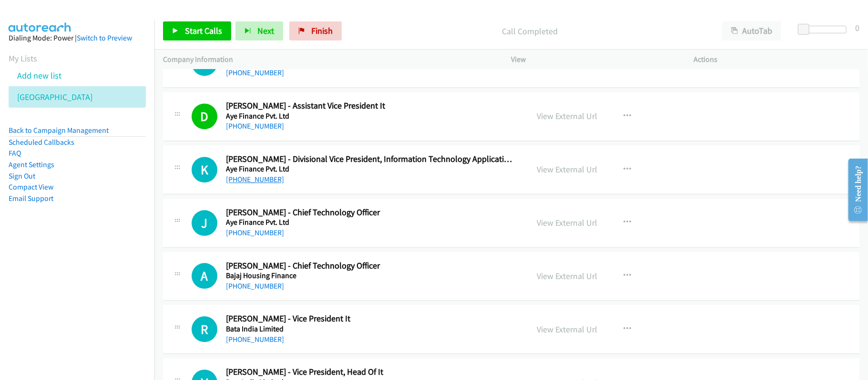
drag, startPoint x: 256, startPoint y: 184, endPoint x: 267, endPoint y: 184, distance: 11.4
click at [256, 184] on link "[PHONE_NUMBER]" at bounding box center [255, 179] width 58 height 9
click at [425, 31] on p "Call Completed" at bounding box center [529, 31] width 350 height 13
click at [266, 233] on link "[PHONE_NUMBER]" at bounding box center [255, 232] width 58 height 9
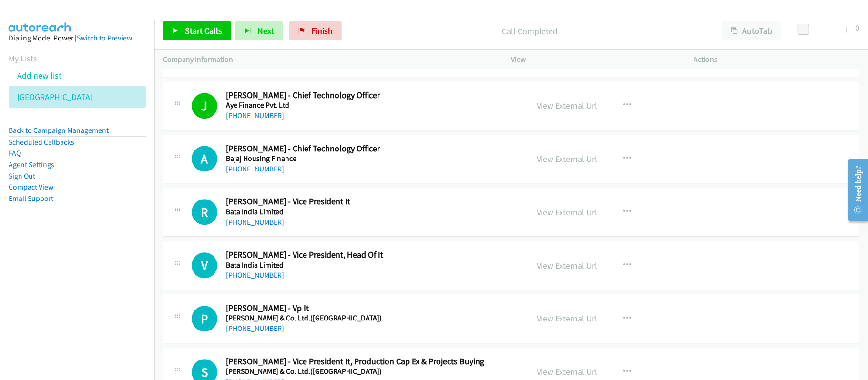
scroll to position [1651, 0]
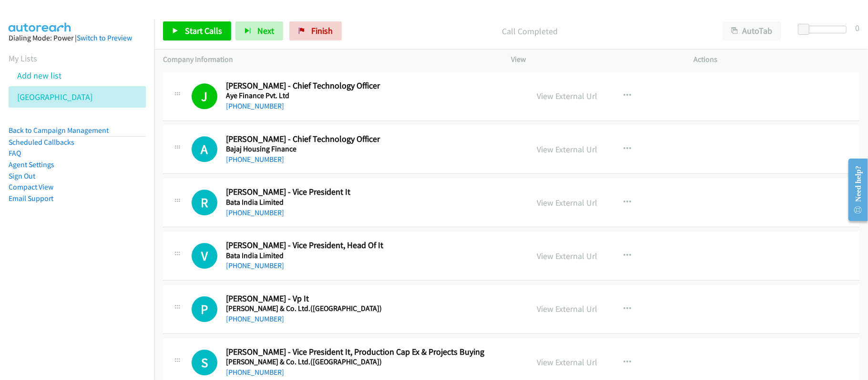
drag, startPoint x: 270, startPoint y: 166, endPoint x: 293, endPoint y: 167, distance: 23.8
click at [270, 164] on link "[PHONE_NUMBER]" at bounding box center [255, 159] width 58 height 9
drag, startPoint x: 258, startPoint y: 216, endPoint x: 320, endPoint y: 214, distance: 62.0
click at [258, 216] on link "[PHONE_NUMBER]" at bounding box center [255, 212] width 58 height 9
drag, startPoint x: 269, startPoint y: 275, endPoint x: 275, endPoint y: 269, distance: 8.1
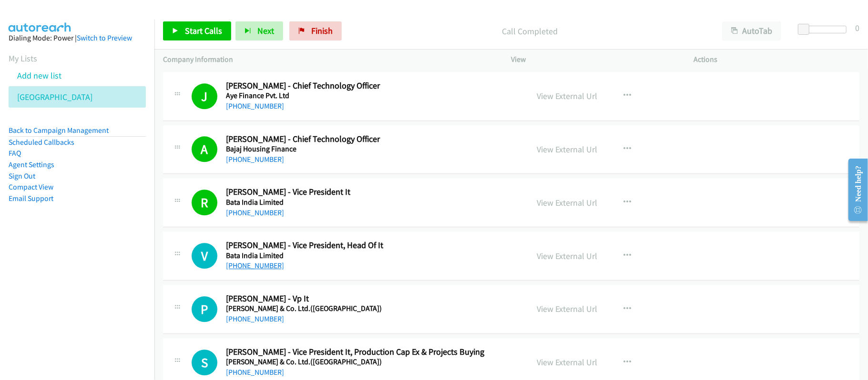
click at [269, 270] on link "[PHONE_NUMBER]" at bounding box center [255, 265] width 58 height 9
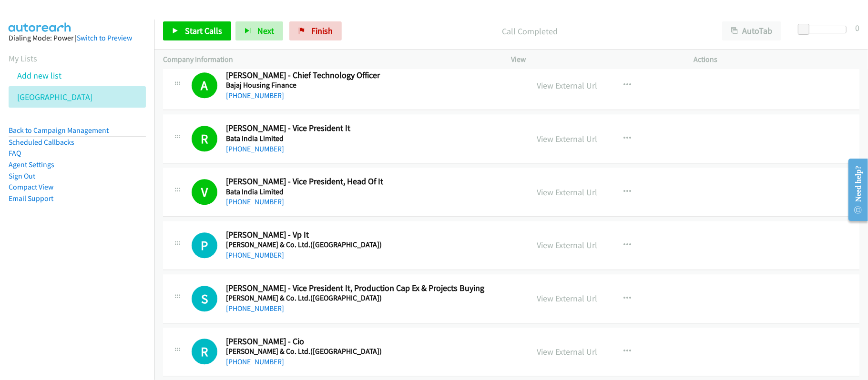
drag, startPoint x: 251, startPoint y: 263, endPoint x: 293, endPoint y: 262, distance: 42.9
click at [251, 260] on link "[PHONE_NUMBER]" at bounding box center [255, 255] width 58 height 9
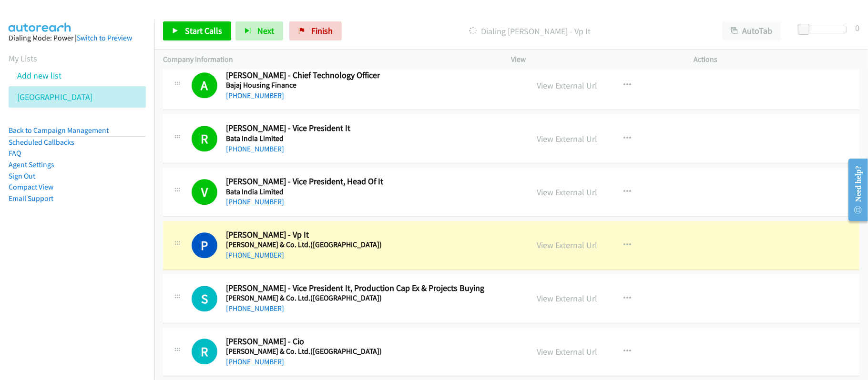
scroll to position [1779, 0]
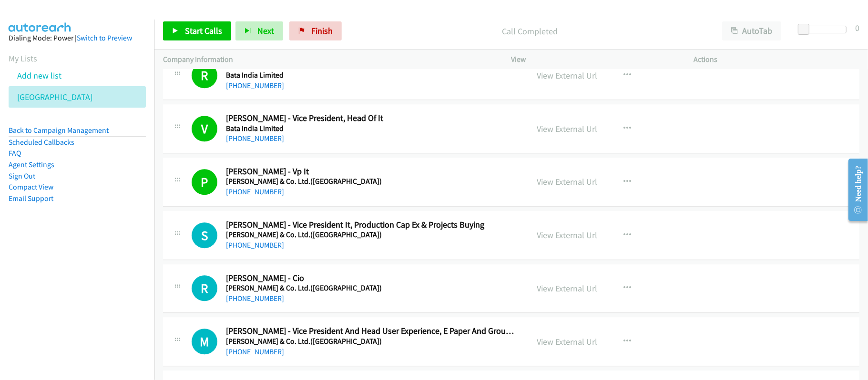
click at [355, 260] on div "S Callback Scheduled [PERSON_NAME] - Vice President It, Production Cap Ex & Pro…" at bounding box center [511, 235] width 696 height 49
click at [275, 250] on link "[PHONE_NUMBER]" at bounding box center [255, 245] width 58 height 9
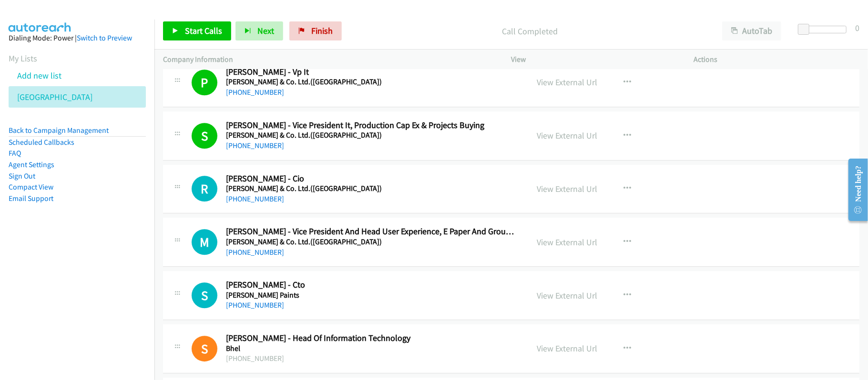
scroll to position [1969, 0]
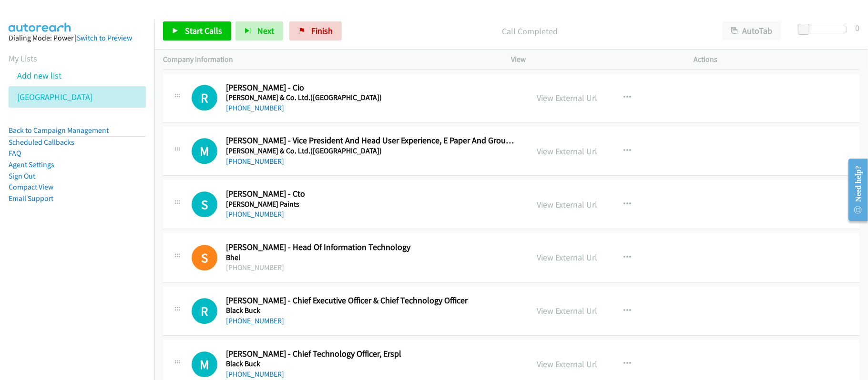
click at [354, 200] on h2 "[PERSON_NAME] - Cto" at bounding box center [370, 194] width 289 height 11
drag, startPoint x: 247, startPoint y: 215, endPoint x: 265, endPoint y: 211, distance: 18.7
click at [247, 215] on link "[PHONE_NUMBER]" at bounding box center [255, 214] width 58 height 9
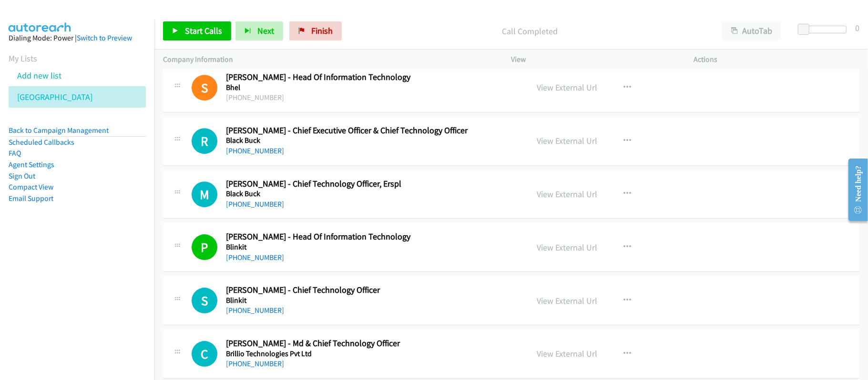
scroll to position [2160, 0]
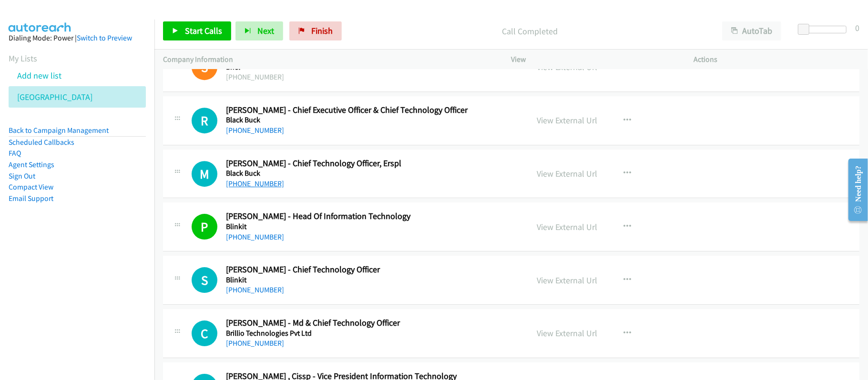
drag, startPoint x: 256, startPoint y: 189, endPoint x: 274, endPoint y: 187, distance: 18.7
click at [256, 188] on link "[PHONE_NUMBER]" at bounding box center [255, 183] width 58 height 9
drag, startPoint x: 258, startPoint y: 293, endPoint x: 284, endPoint y: 281, distance: 28.8
click at [258, 293] on link "[PHONE_NUMBER]" at bounding box center [255, 289] width 58 height 9
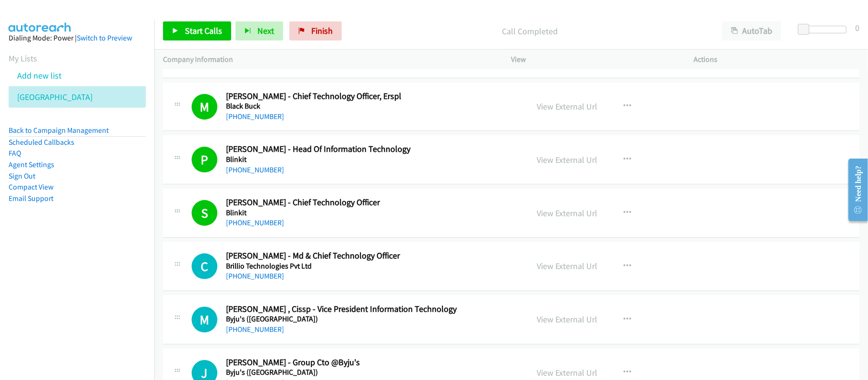
scroll to position [2287, 0]
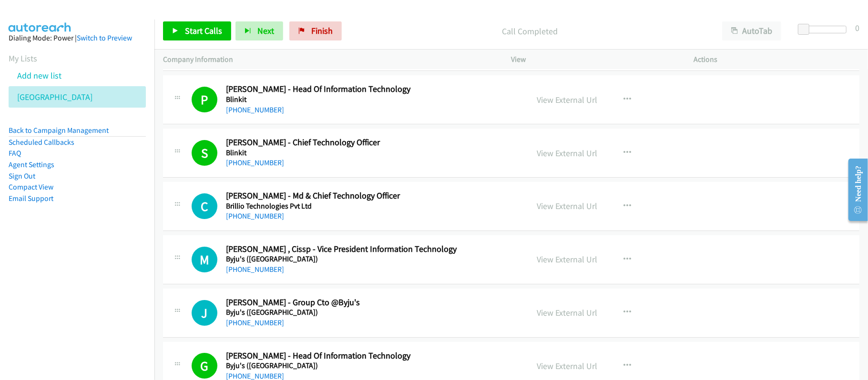
drag, startPoint x: 270, startPoint y: 226, endPoint x: 285, endPoint y: 226, distance: 15.2
click at [270, 221] on link "[PHONE_NUMBER]" at bounding box center [255, 216] width 58 height 9
drag, startPoint x: 246, startPoint y: 278, endPoint x: 258, endPoint y: 278, distance: 12.4
click at [246, 274] on link "[PHONE_NUMBER]" at bounding box center [255, 269] width 58 height 9
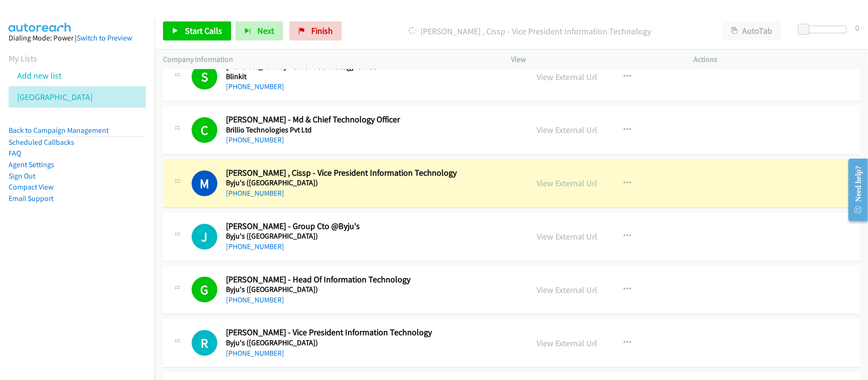
scroll to position [2414, 0]
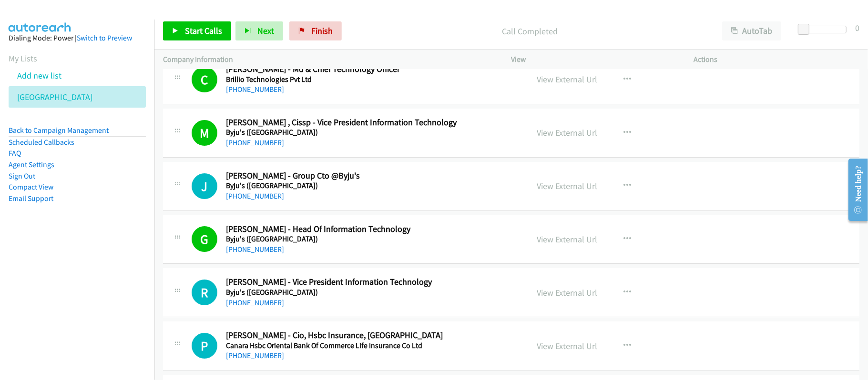
drag, startPoint x: 254, startPoint y: 199, endPoint x: 283, endPoint y: 199, distance: 28.6
click at [254, 199] on link "[PHONE_NUMBER]" at bounding box center [255, 196] width 58 height 9
click at [261, 307] on link "[PHONE_NUMBER]" at bounding box center [255, 302] width 58 height 9
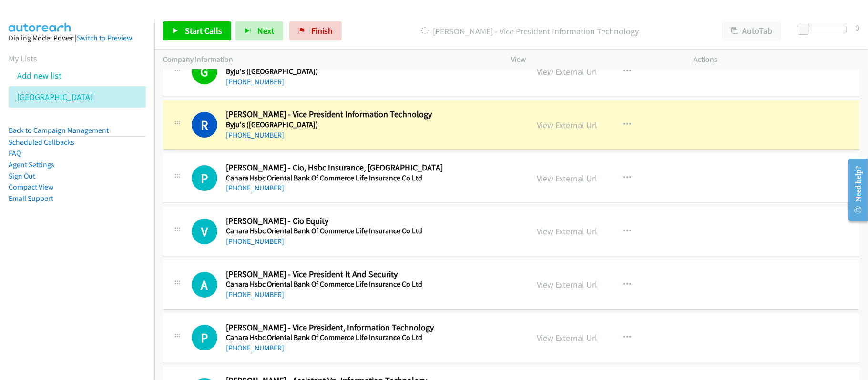
scroll to position [2604, 0]
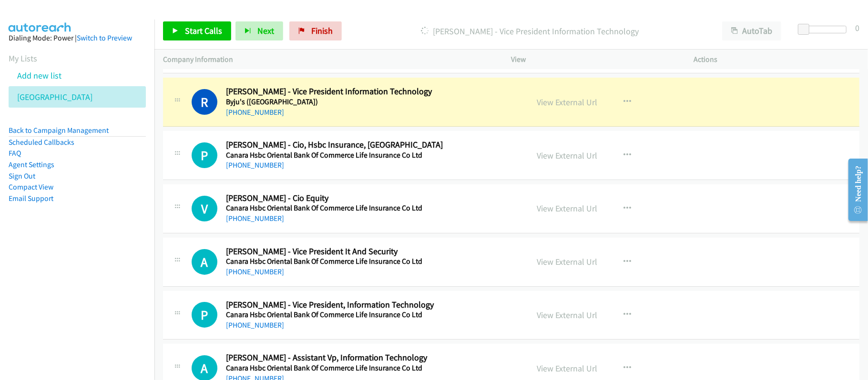
drag, startPoint x: 269, startPoint y: 284, endPoint x: 344, endPoint y: 279, distance: 75.0
click at [269, 276] on link "[PHONE_NUMBER]" at bounding box center [255, 271] width 58 height 9
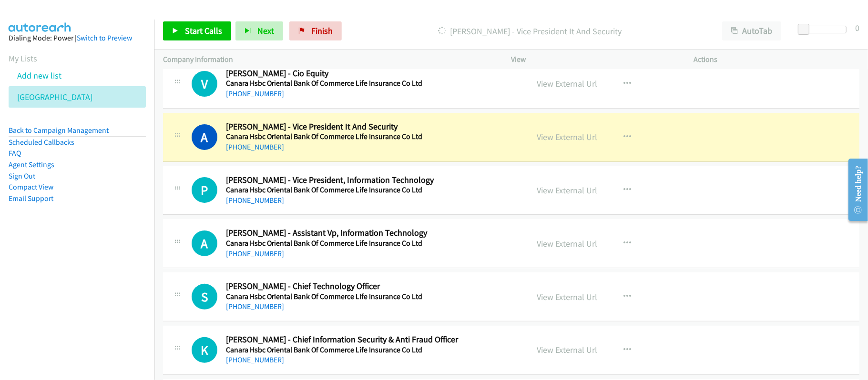
scroll to position [2732, 0]
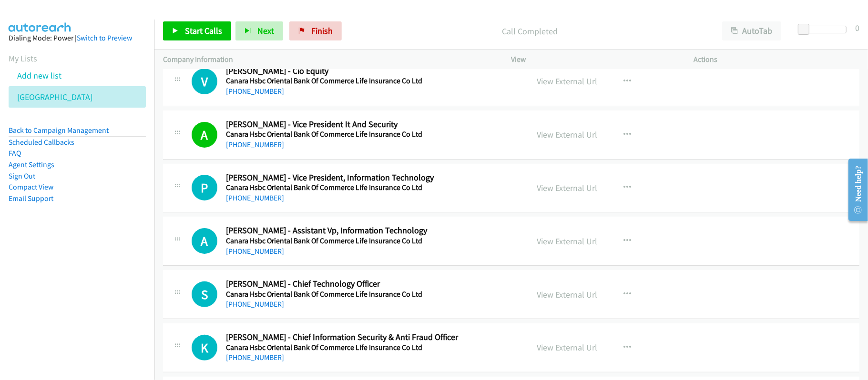
drag, startPoint x: 269, startPoint y: 204, endPoint x: 338, endPoint y: 207, distance: 69.1
click at [269, 202] on link "[PHONE_NUMBER]" at bounding box center [255, 197] width 58 height 9
click at [269, 256] on link "[PHONE_NUMBER]" at bounding box center [255, 251] width 58 height 9
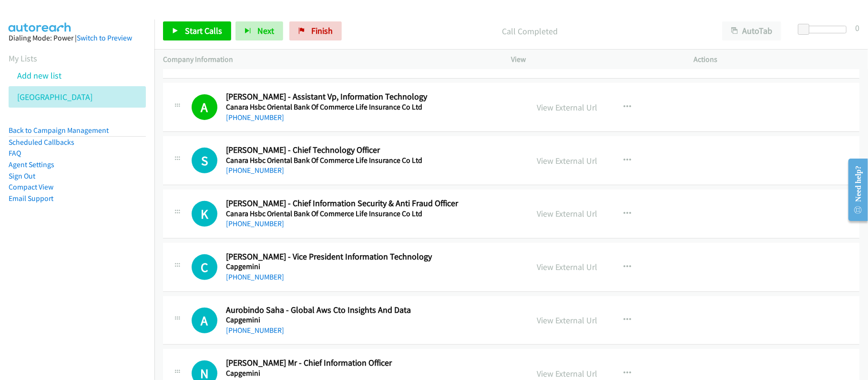
scroll to position [2922, 0]
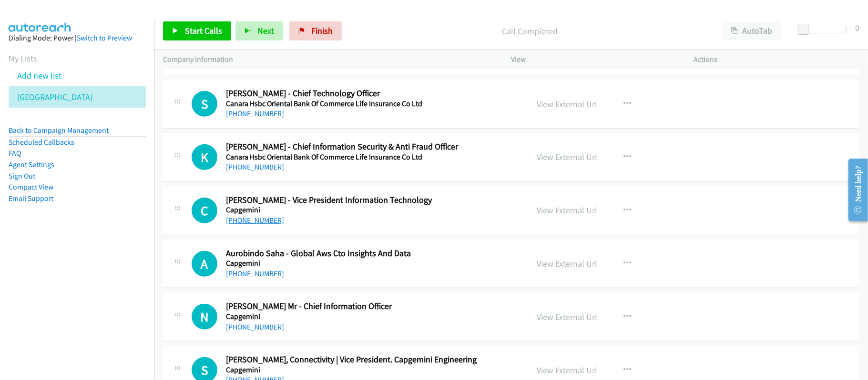
click at [263, 225] on link "[PHONE_NUMBER]" at bounding box center [255, 220] width 58 height 9
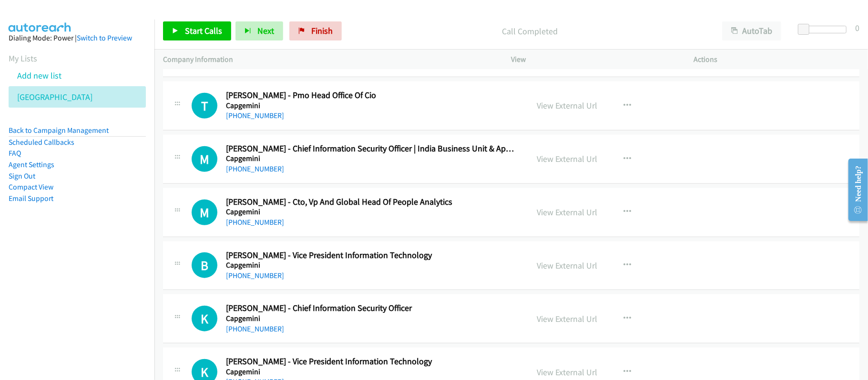
scroll to position [3303, 0]
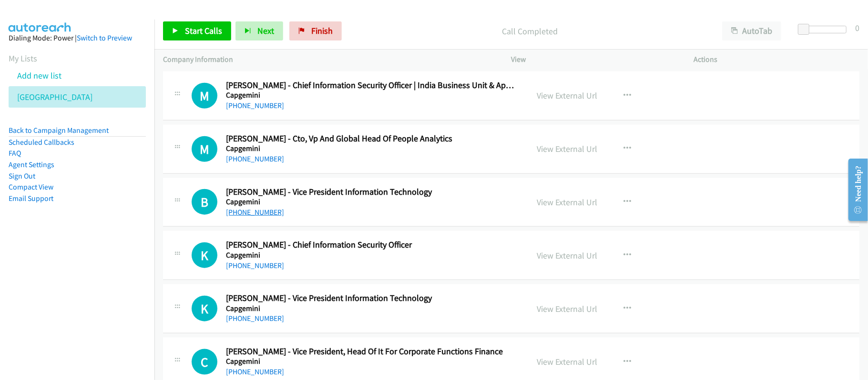
click at [265, 217] on link "[PHONE_NUMBER]" at bounding box center [255, 212] width 58 height 9
drag, startPoint x: 261, startPoint y: 328, endPoint x: 345, endPoint y: 323, distance: 84.1
click at [261, 323] on link "[PHONE_NUMBER]" at bounding box center [255, 318] width 58 height 9
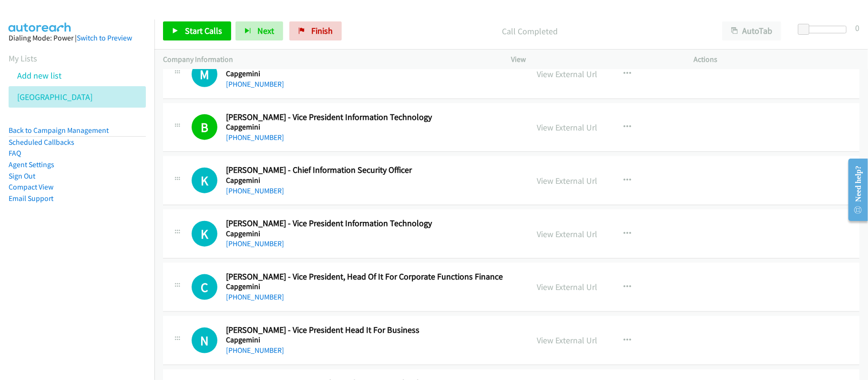
scroll to position [3431, 0]
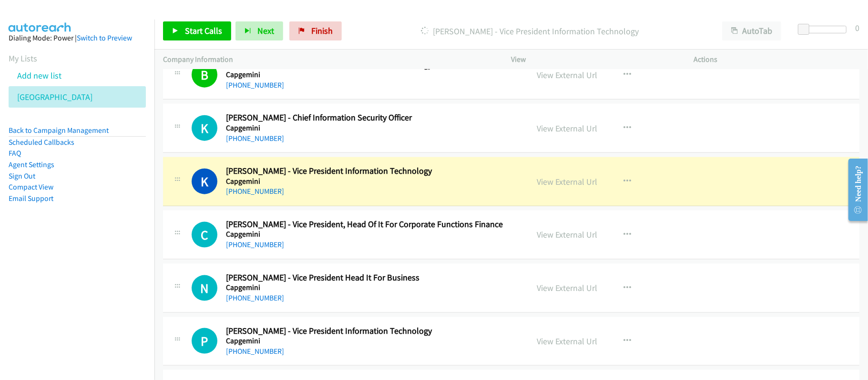
click at [380, 206] on div "K Callback Scheduled [PERSON_NAME] - Vice President Information Technology Capg…" at bounding box center [511, 181] width 696 height 49
click at [547, 187] on link "View External Url" at bounding box center [567, 181] width 61 height 11
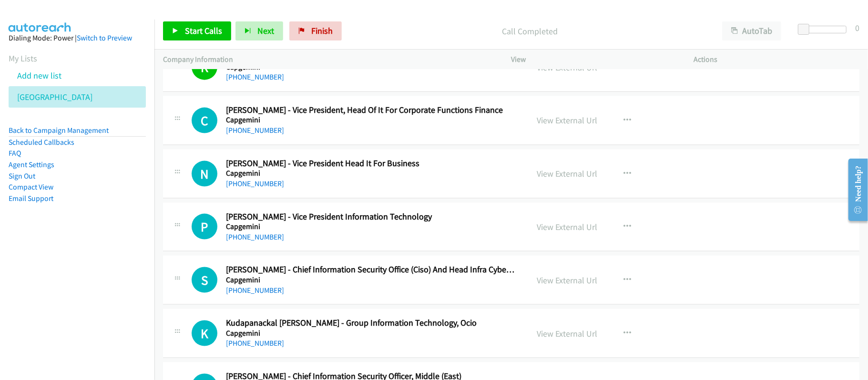
scroll to position [3557, 0]
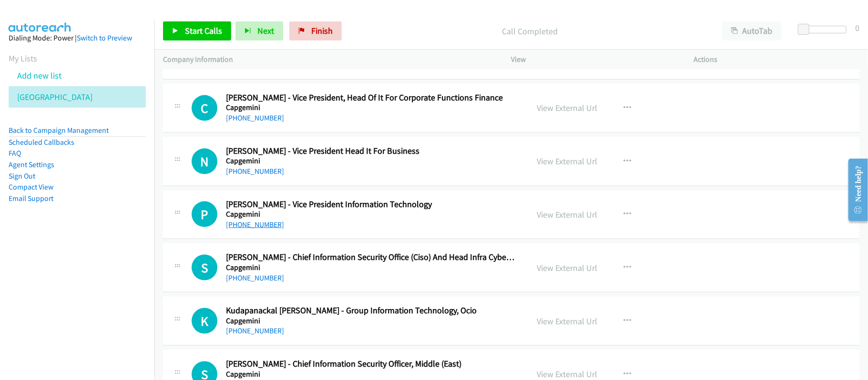
click at [251, 229] on link "[PHONE_NUMBER]" at bounding box center [255, 224] width 58 height 9
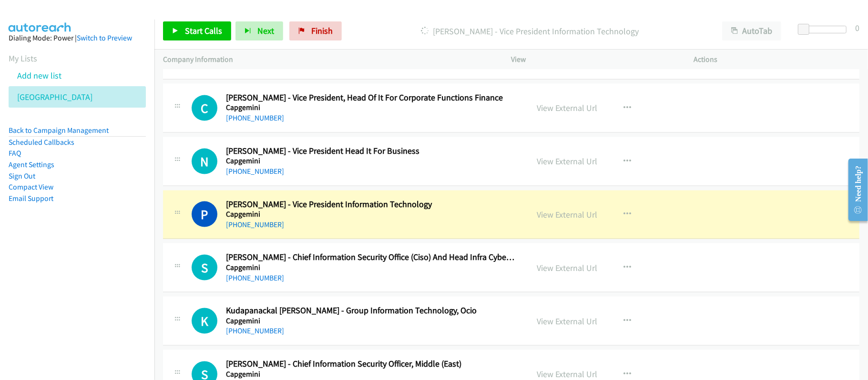
click at [414, 231] on div "[PHONE_NUMBER]" at bounding box center [370, 224] width 289 height 11
click at [567, 220] on link "View External Url" at bounding box center [567, 214] width 61 height 11
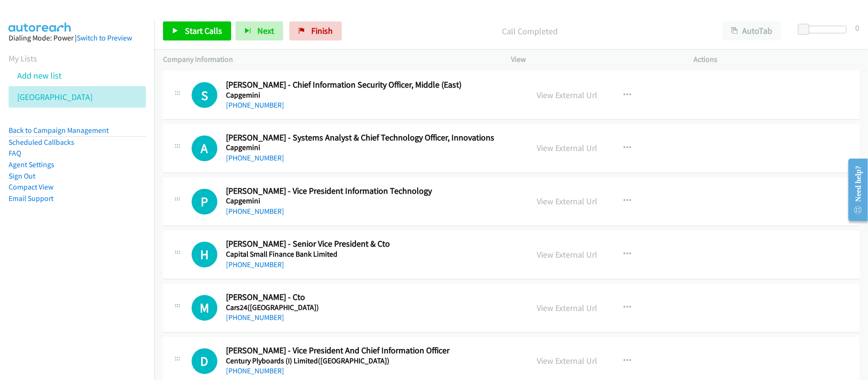
scroll to position [3938, 0]
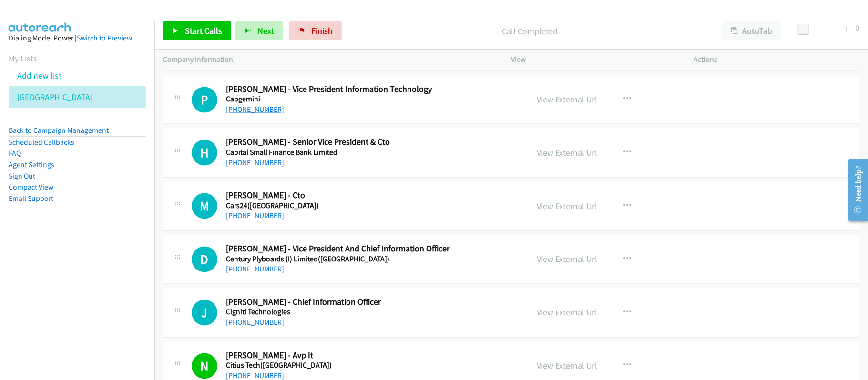
click at [273, 114] on link "[PHONE_NUMBER]" at bounding box center [255, 109] width 58 height 9
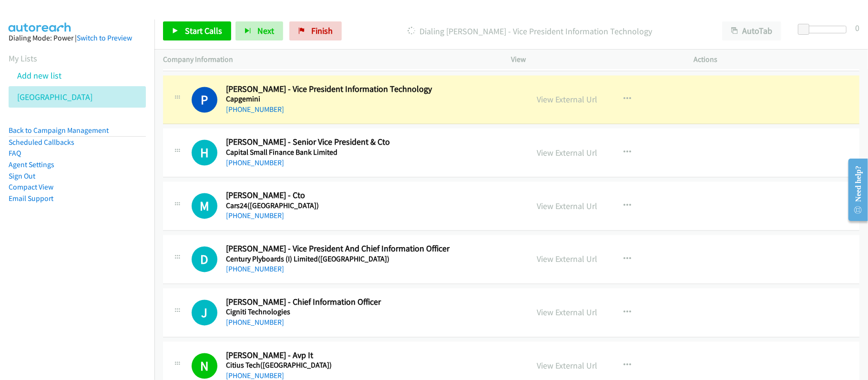
click at [382, 125] on div "P Callback Scheduled [PERSON_NAME] - Vice President Information Technology Capg…" at bounding box center [511, 100] width 696 height 49
click at [530, 111] on div "View External Url View External Url Schedule/Manage Callback Start Calls Here R…" at bounding box center [623, 99] width 191 height 31
click at [539, 105] on link "View External Url" at bounding box center [567, 99] width 61 height 11
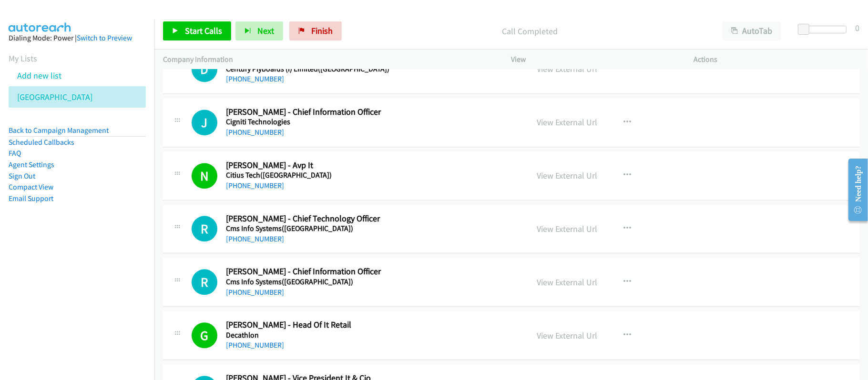
scroll to position [4193, 0]
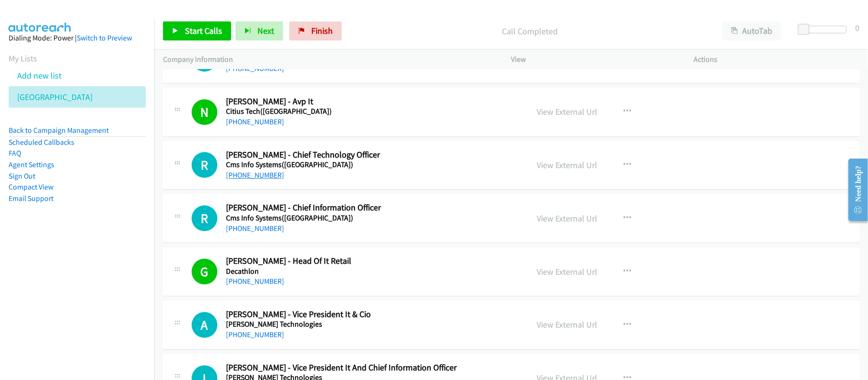
click at [262, 180] on link "[PHONE_NUMBER]" at bounding box center [255, 175] width 58 height 9
drag, startPoint x: 255, startPoint y: 243, endPoint x: 337, endPoint y: 242, distance: 82.0
click at [255, 233] on link "[PHONE_NUMBER]" at bounding box center [255, 228] width 58 height 9
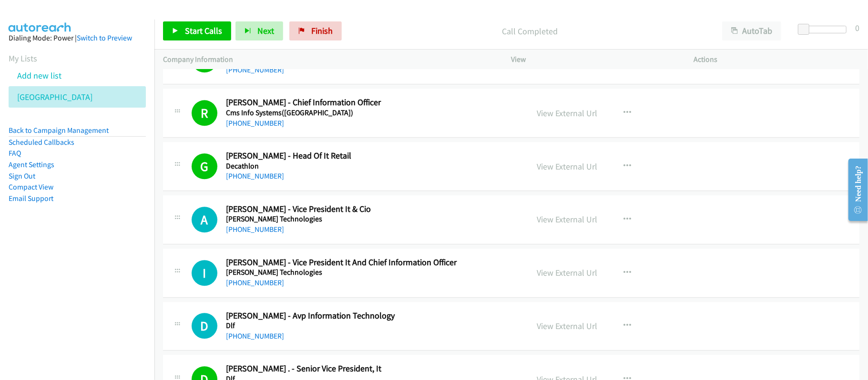
scroll to position [4320, 0]
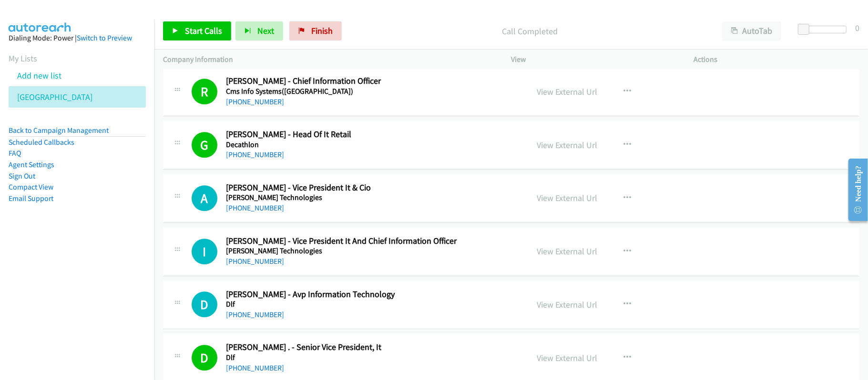
click at [258, 213] on link "[PHONE_NUMBER]" at bounding box center [255, 207] width 58 height 9
click at [269, 266] on link "[PHONE_NUMBER]" at bounding box center [255, 261] width 58 height 9
drag, startPoint x: 267, startPoint y: 330, endPoint x: 314, endPoint y: 324, distance: 47.6
click at [267, 319] on link "[PHONE_NUMBER]" at bounding box center [255, 314] width 58 height 9
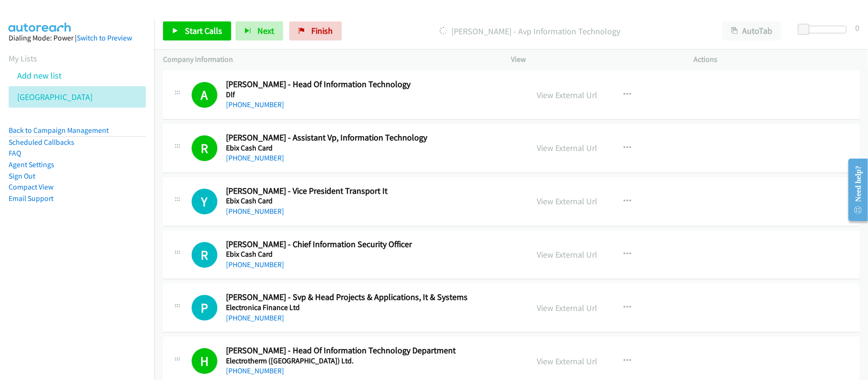
scroll to position [4637, 0]
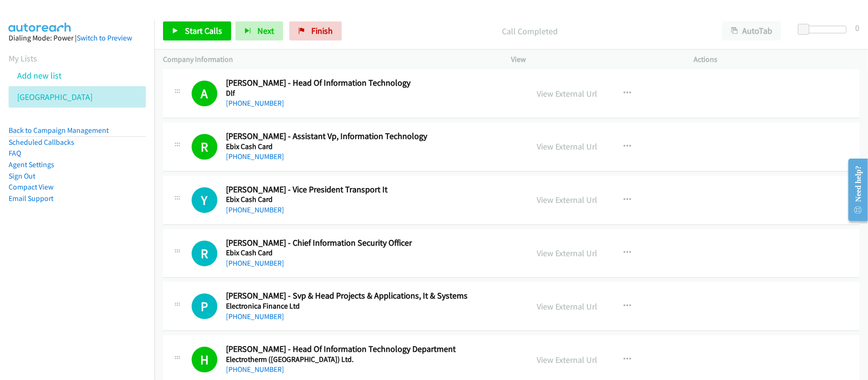
drag, startPoint x: 271, startPoint y: 279, endPoint x: 287, endPoint y: 275, distance: 16.3
click at [271, 268] on link "[PHONE_NUMBER]" at bounding box center [255, 263] width 58 height 9
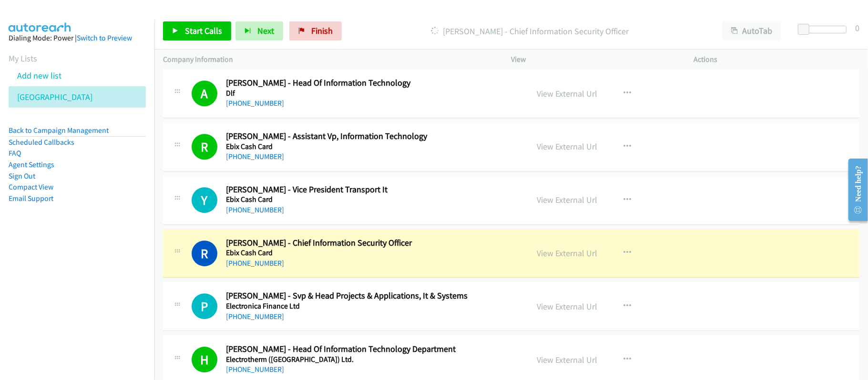
drag, startPoint x: 395, startPoint y: 273, endPoint x: 433, endPoint y: 272, distance: 37.7
click at [395, 269] on div "[PHONE_NUMBER]" at bounding box center [370, 263] width 289 height 11
click at [555, 259] on link "View External Url" at bounding box center [567, 253] width 61 height 11
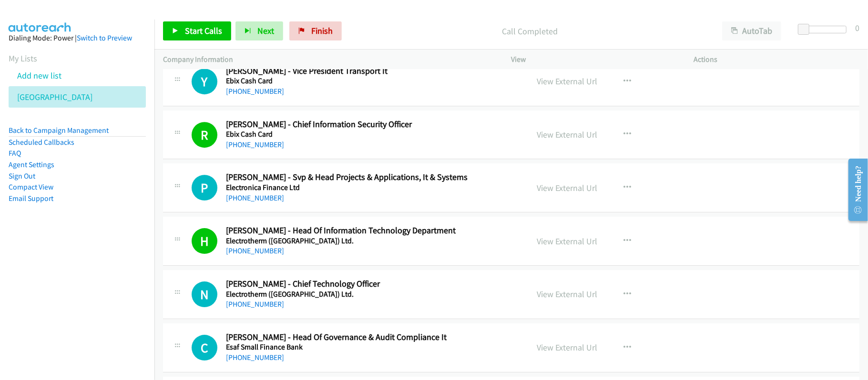
scroll to position [4828, 0]
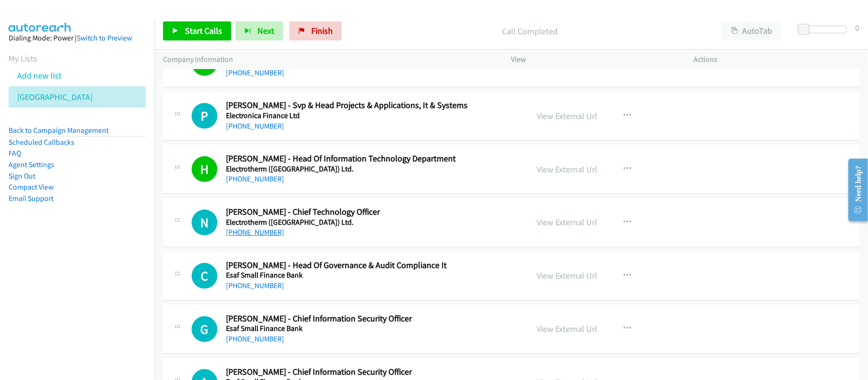
drag, startPoint x: 266, startPoint y: 247, endPoint x: 273, endPoint y: 243, distance: 8.5
click at [266, 237] on link "[PHONE_NUMBER]" at bounding box center [255, 232] width 58 height 9
click at [384, 301] on div "C Callback Scheduled [PERSON_NAME] - Head Of Governance & Audit Compliance It E…" at bounding box center [511, 276] width 696 height 49
click at [275, 290] on link "[PHONE_NUMBER]" at bounding box center [255, 285] width 58 height 9
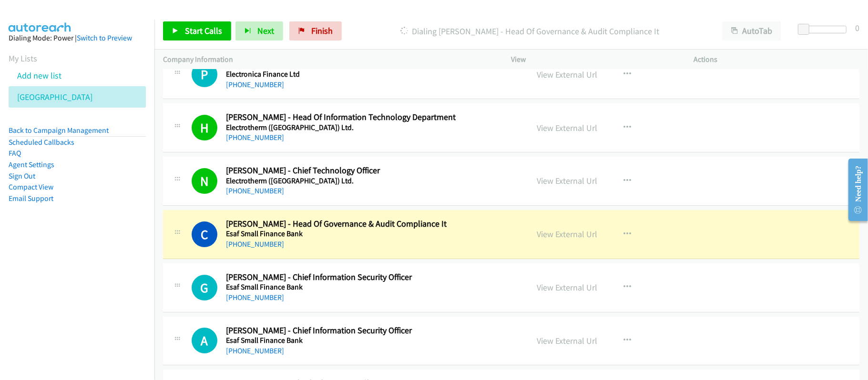
scroll to position [4891, 0]
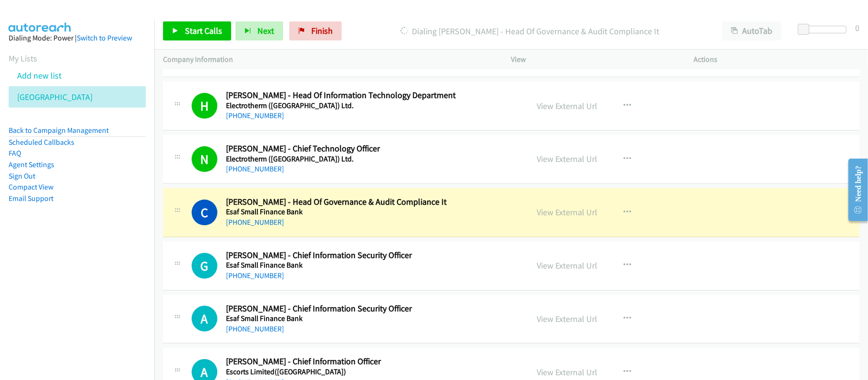
click at [351, 228] on div "[PHONE_NUMBER]" at bounding box center [370, 222] width 289 height 11
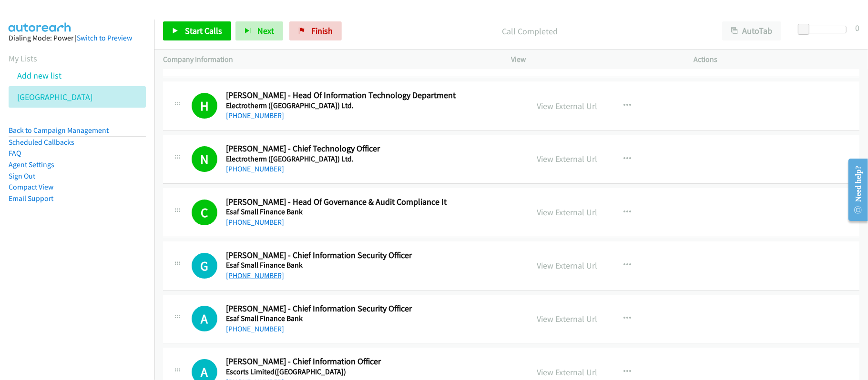
click at [265, 280] on link "[PHONE_NUMBER]" at bounding box center [255, 275] width 58 height 9
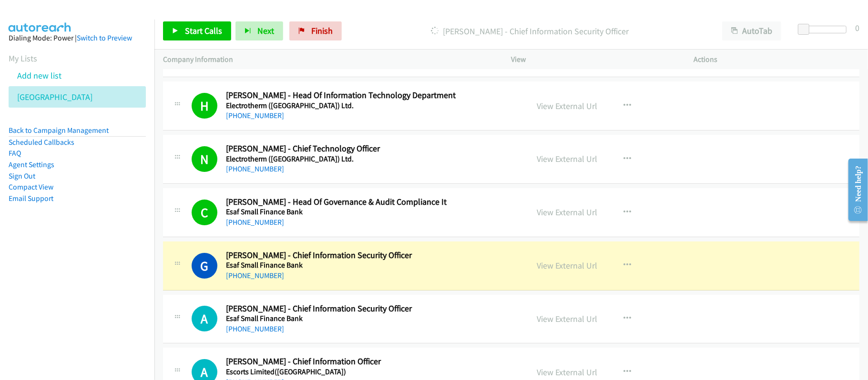
click at [269, 280] on link "[PHONE_NUMBER]" at bounding box center [255, 275] width 58 height 9
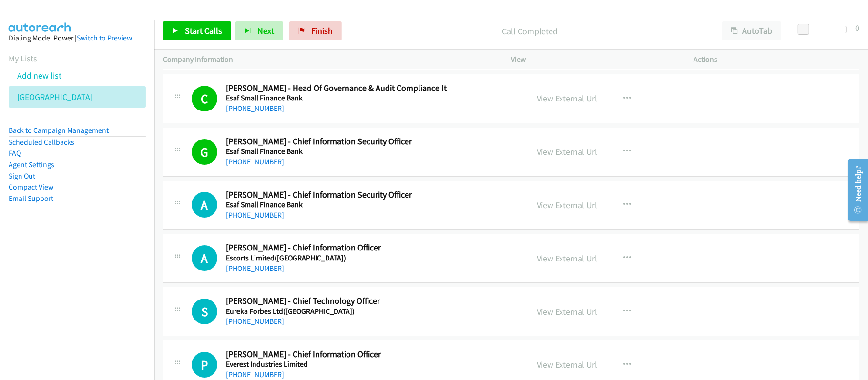
scroll to position [5036, 0]
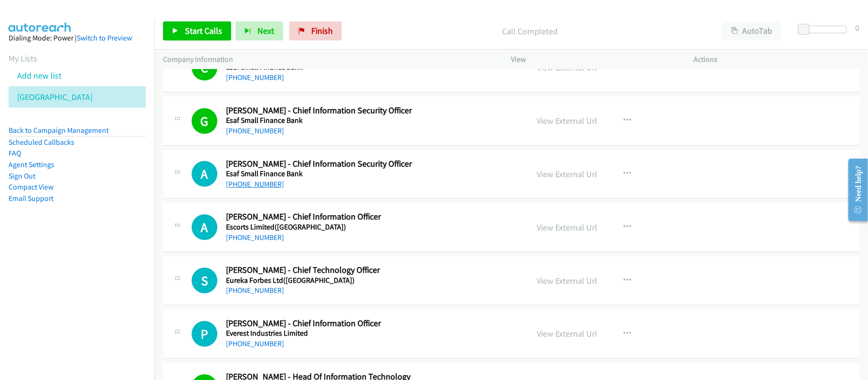
click at [246, 189] on link "[PHONE_NUMBER]" at bounding box center [255, 184] width 58 height 9
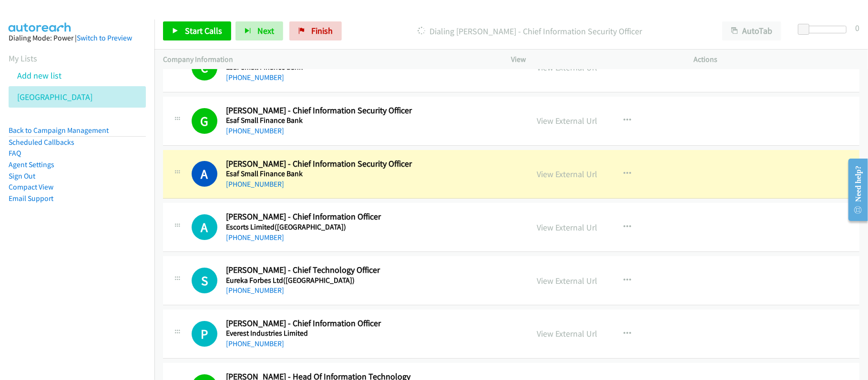
click at [340, 190] on div "[PHONE_NUMBER]" at bounding box center [370, 184] width 289 height 11
click at [553, 180] on link "View External Url" at bounding box center [567, 174] width 61 height 11
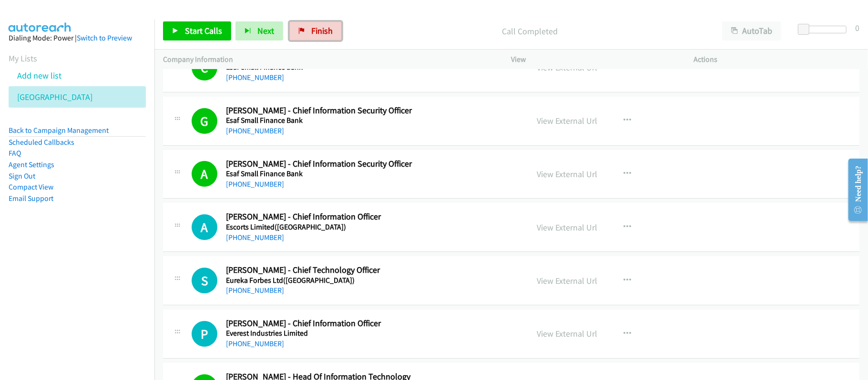
drag, startPoint x: 323, startPoint y: 27, endPoint x: 477, endPoint y: 46, distance: 156.0
click at [321, 27] on span "Finish" at bounding box center [321, 30] width 21 height 11
